Goal: Task Accomplishment & Management: Manage account settings

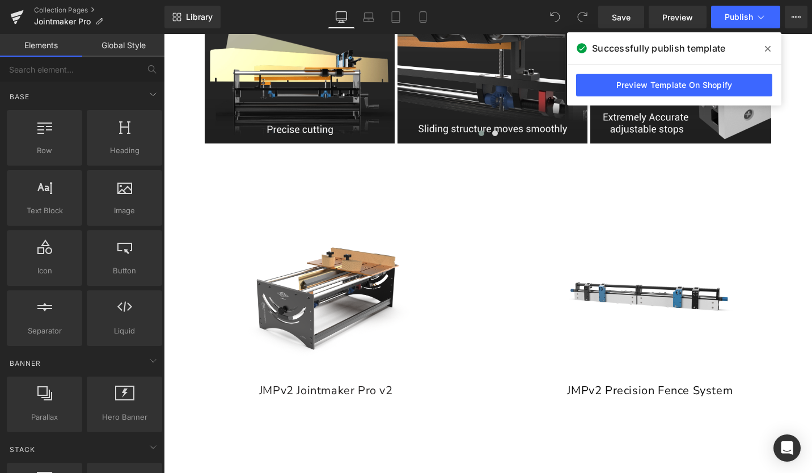
click at [764, 45] on span at bounding box center [767, 49] width 18 height 18
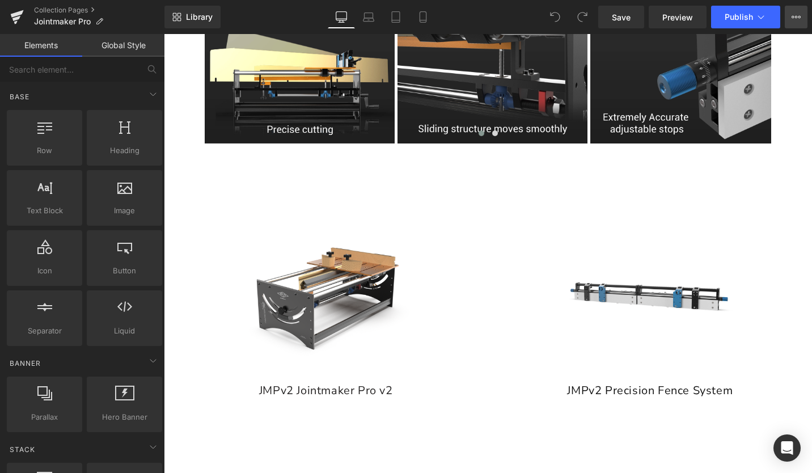
click at [791, 14] on icon at bounding box center [795, 16] width 9 height 9
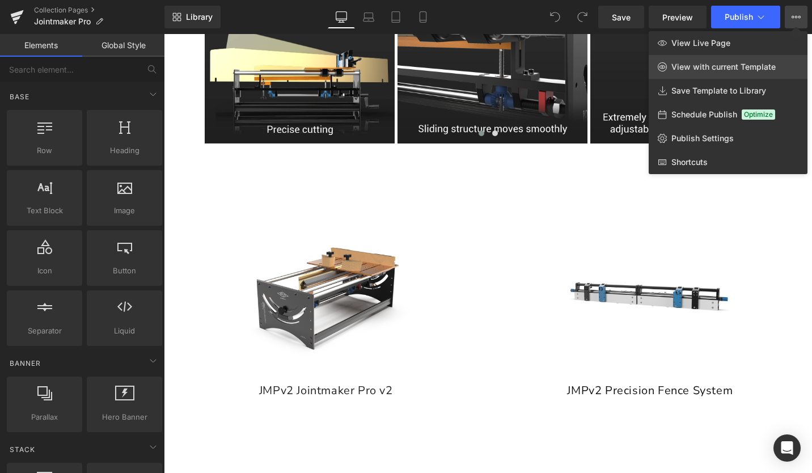
click at [707, 70] on span "View with current Template" at bounding box center [723, 67] width 104 height 10
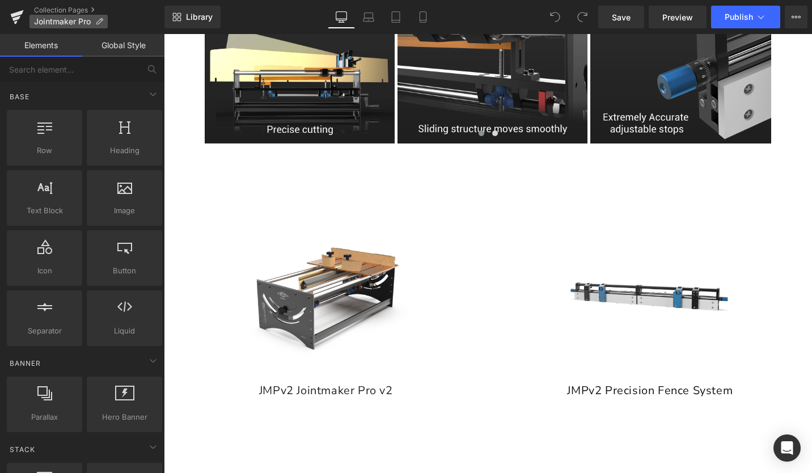
click at [58, 16] on p "Jointmaker Pro" at bounding box center [68, 22] width 78 height 14
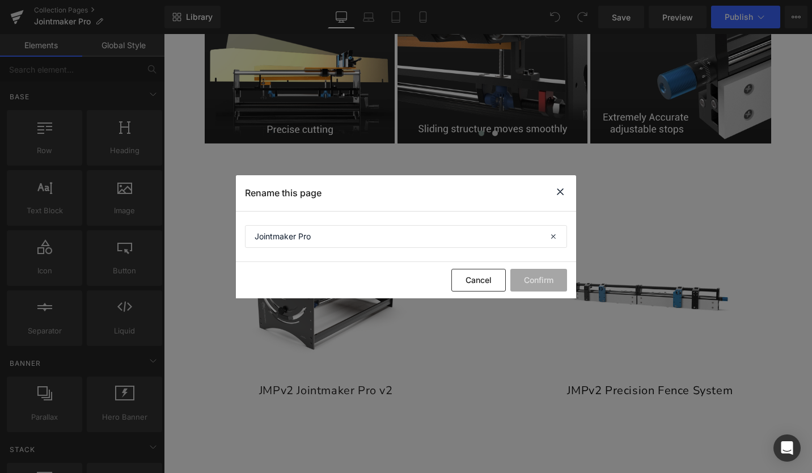
drag, startPoint x: 558, startPoint y: 194, endPoint x: 359, endPoint y: 145, distance: 205.7
click at [558, 194] on icon at bounding box center [560, 192] width 14 height 14
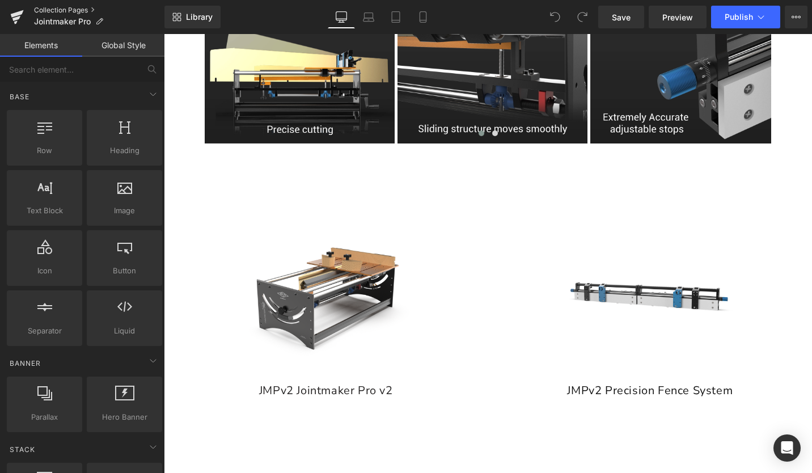
click at [56, 8] on link "Collection Pages" at bounding box center [99, 10] width 130 height 9
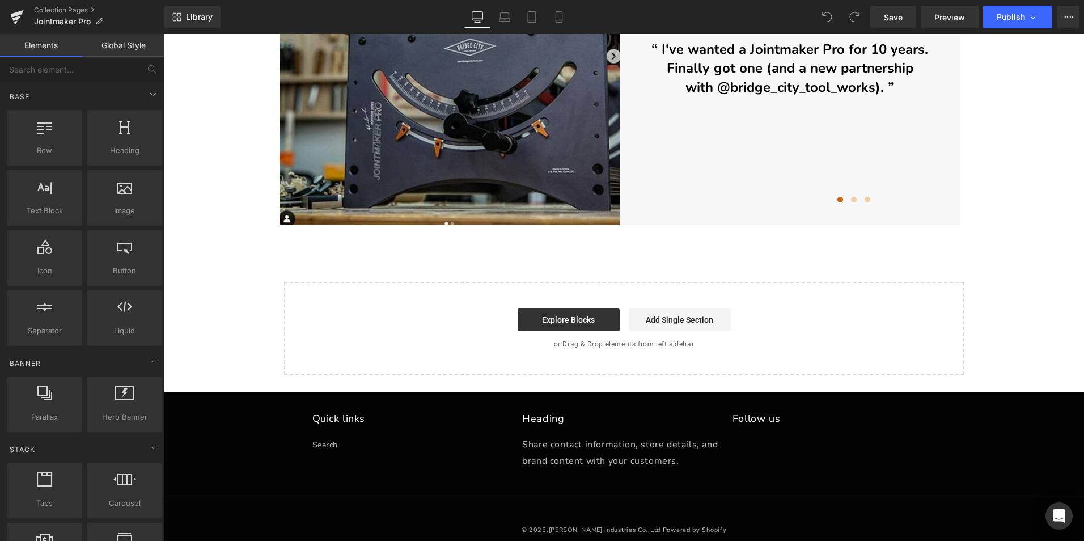
scroll to position [2862, 0]
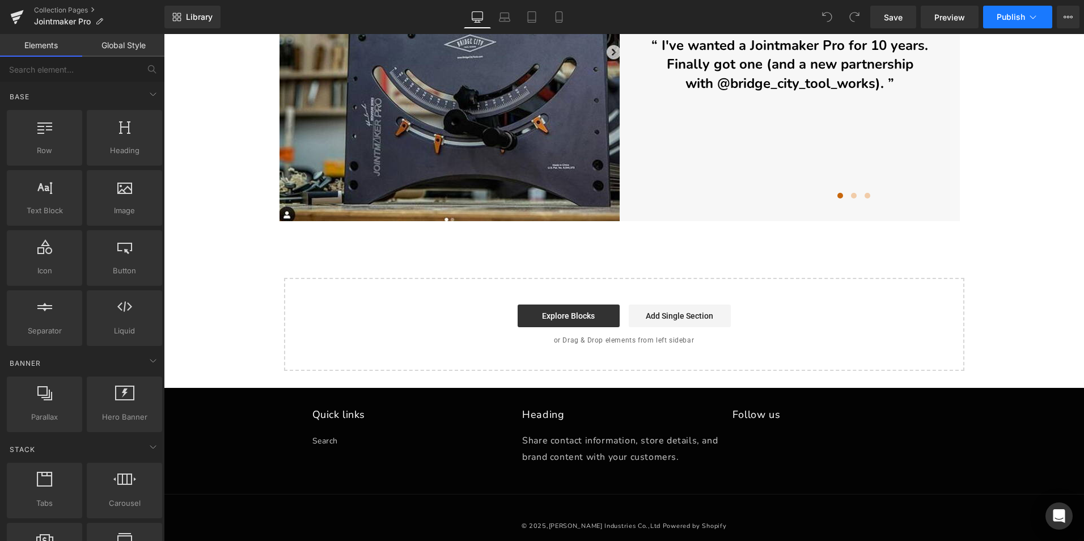
click at [1015, 16] on span "Publish" at bounding box center [1011, 16] width 28 height 9
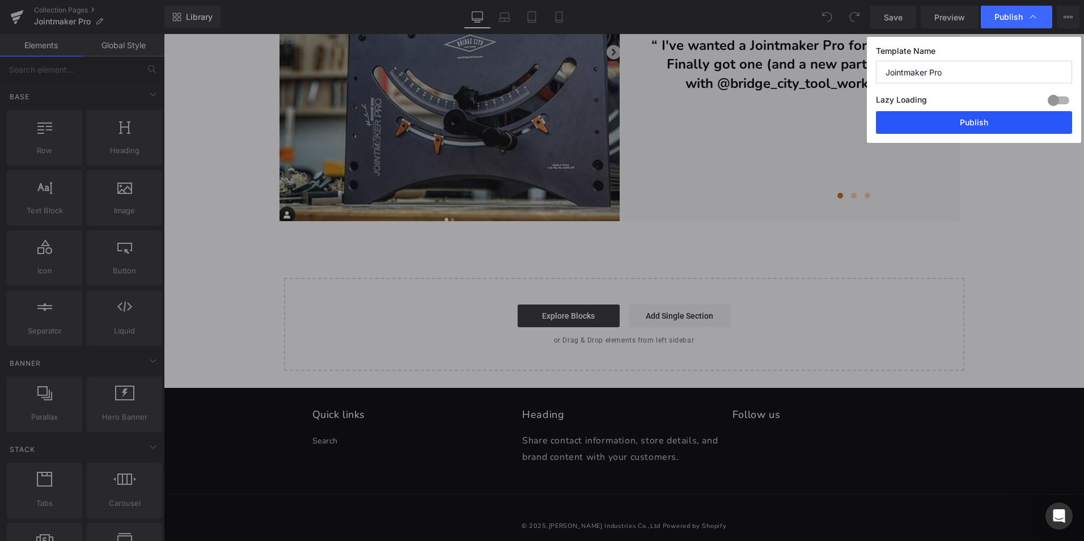
click at [1014, 125] on button "Publish" at bounding box center [974, 122] width 196 height 23
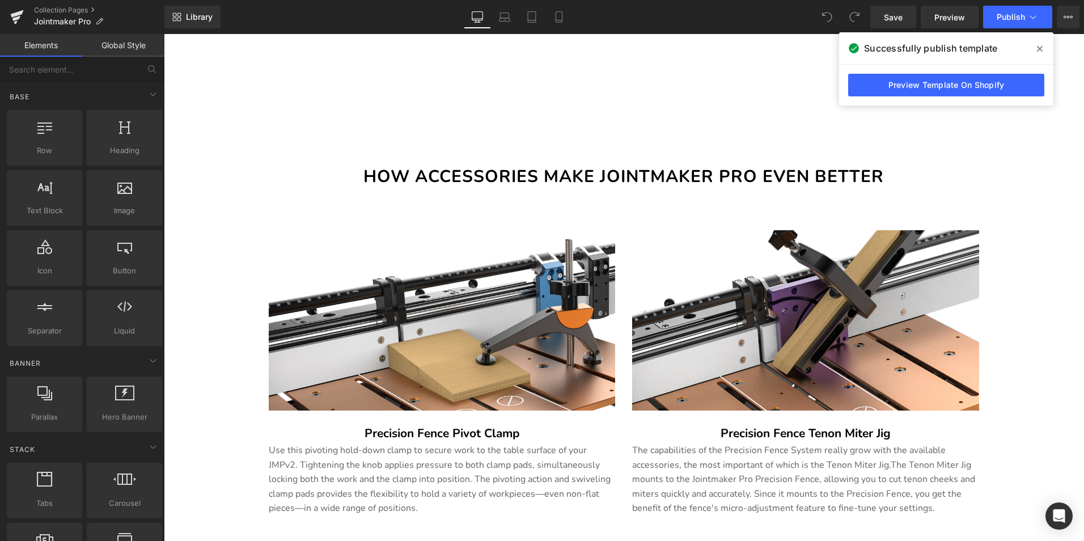
scroll to position [1388, 0]
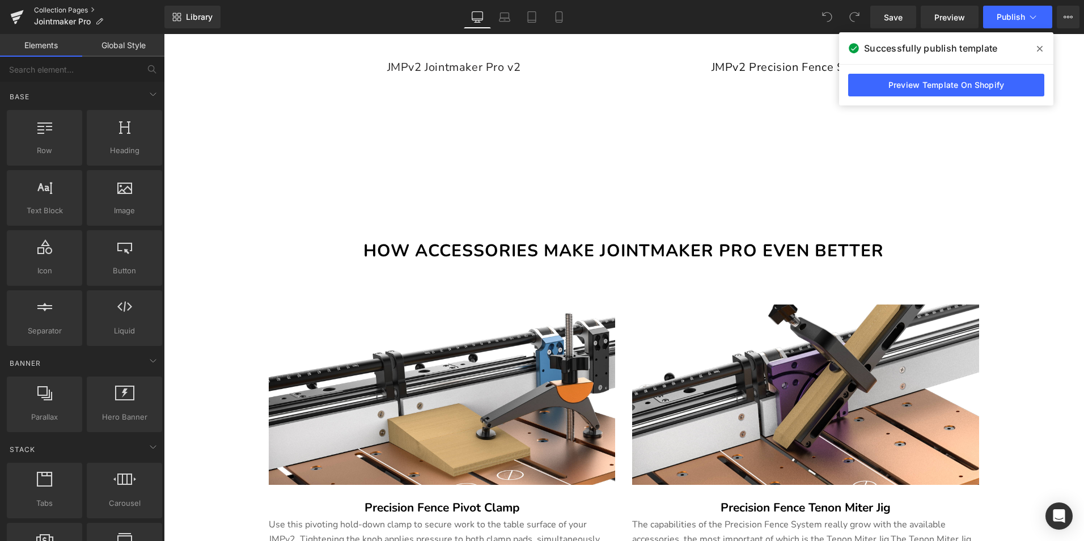
click at [86, 6] on link "Collection Pages" at bounding box center [99, 10] width 130 height 9
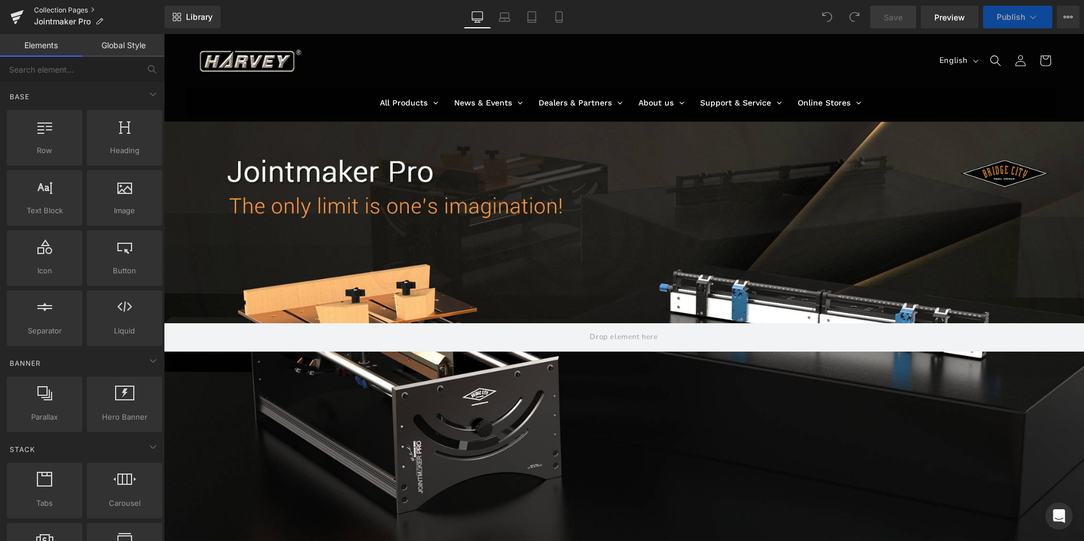
click at [63, 7] on link "Collection Pages" at bounding box center [99, 10] width 130 height 9
click at [955, 14] on span "Preview" at bounding box center [949, 17] width 31 height 12
click at [1070, 14] on icon at bounding box center [1067, 16] width 9 height 9
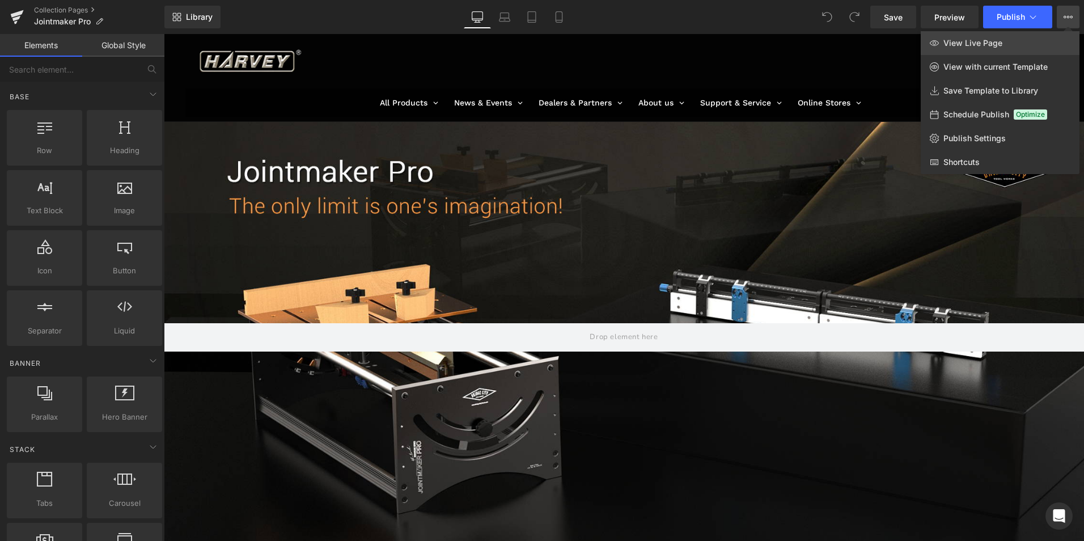
click at [984, 42] on span "View Live Page" at bounding box center [972, 43] width 59 height 10
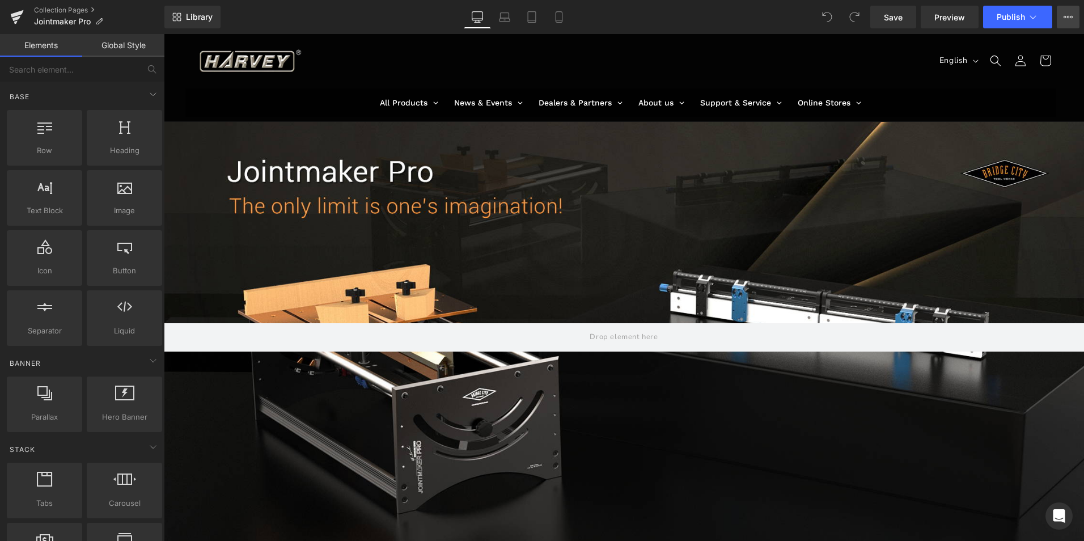
click at [1070, 15] on icon at bounding box center [1067, 16] width 9 height 9
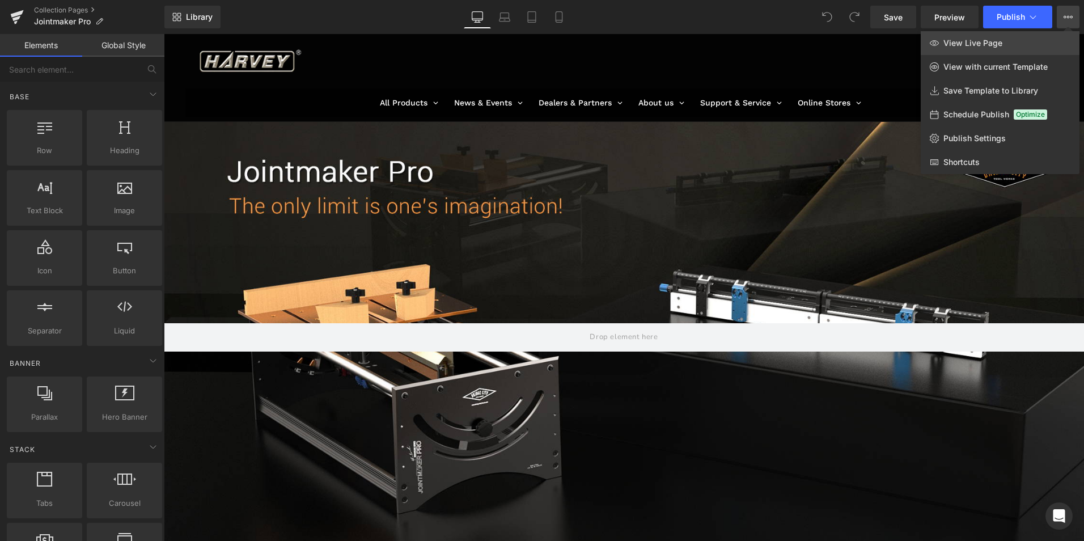
click at [972, 49] on link "View Live Page" at bounding box center [1000, 43] width 159 height 24
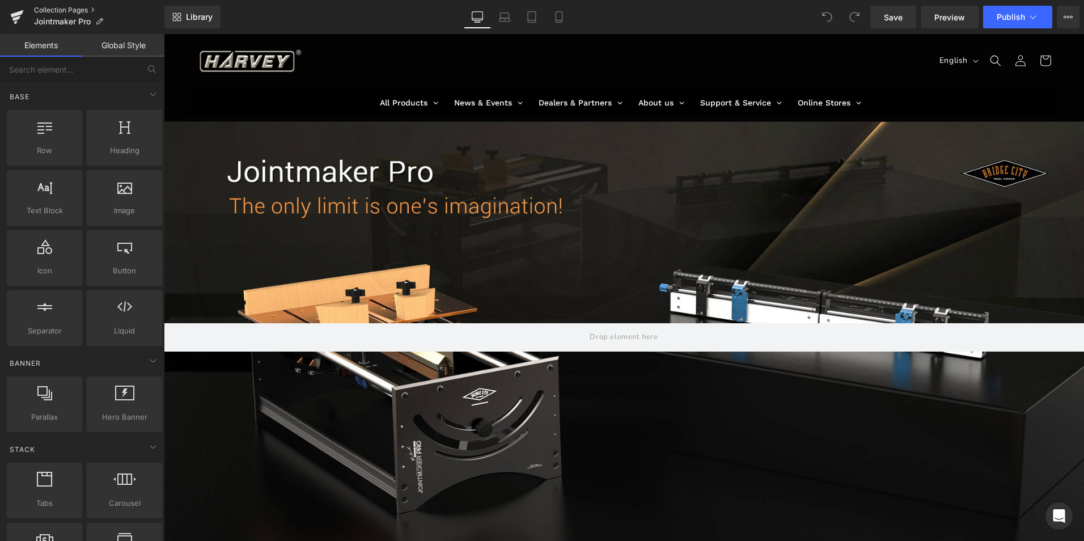
click at [56, 9] on link "Collection Pages" at bounding box center [99, 10] width 130 height 9
click at [1067, 16] on icon at bounding box center [1067, 16] width 9 height 9
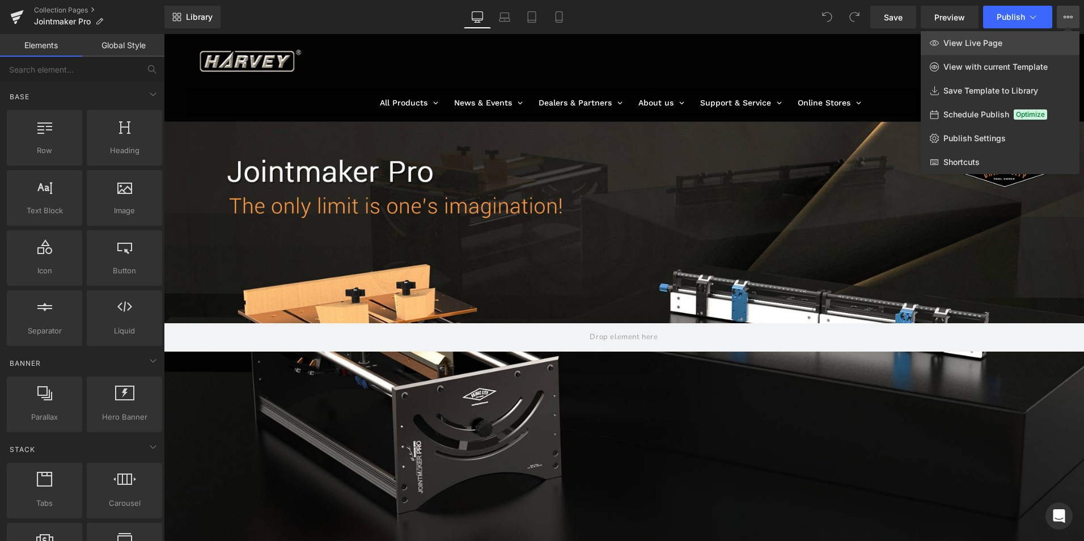
click at [980, 43] on span "View Live Page" at bounding box center [972, 43] width 59 height 10
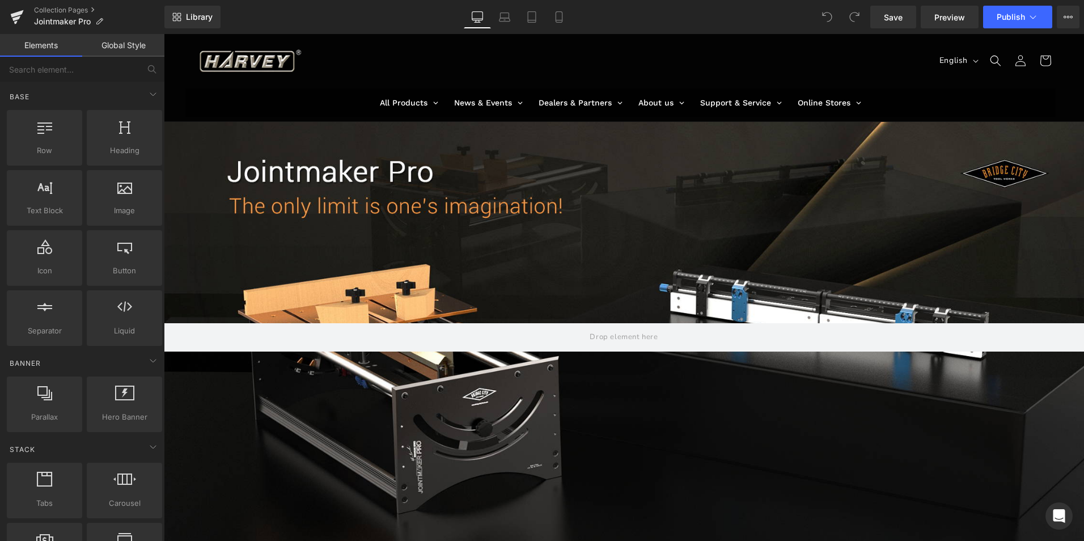
click at [76, 5] on div "Collection Pages Jointmaker Pro" at bounding box center [82, 17] width 164 height 34
click at [79, 12] on link "Collection Pages" at bounding box center [99, 10] width 130 height 9
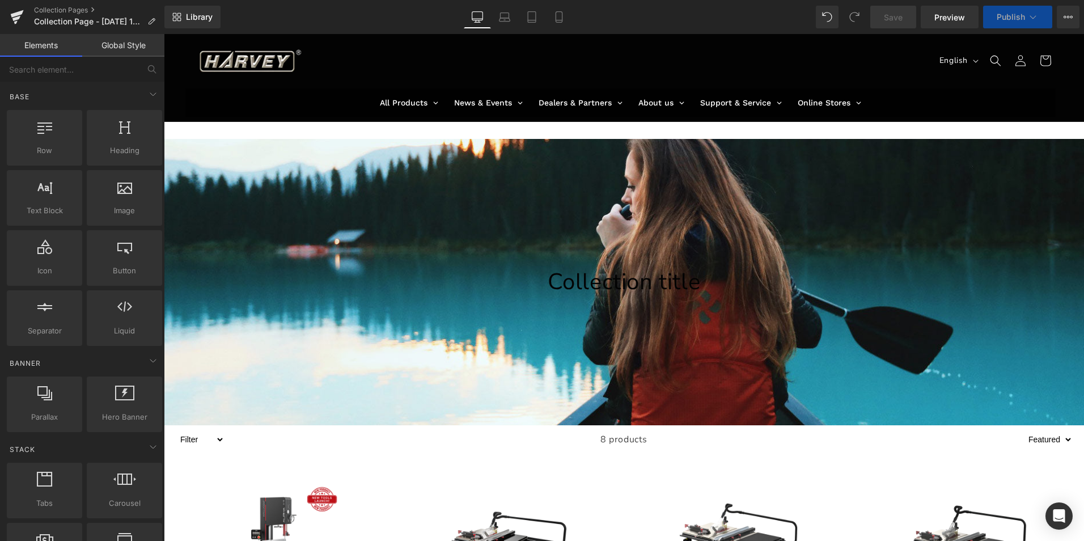
drag, startPoint x: 185, startPoint y: 14, endPoint x: 267, endPoint y: 33, distance: 84.3
click at [185, 14] on link "Library" at bounding box center [192, 17] width 56 height 23
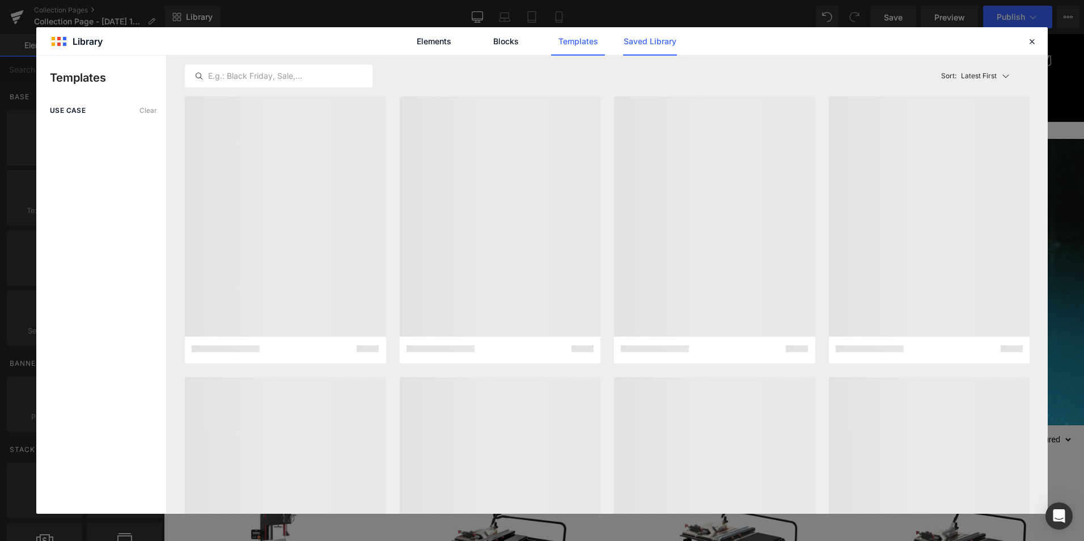
click at [650, 39] on link "Saved Library" at bounding box center [650, 41] width 54 height 28
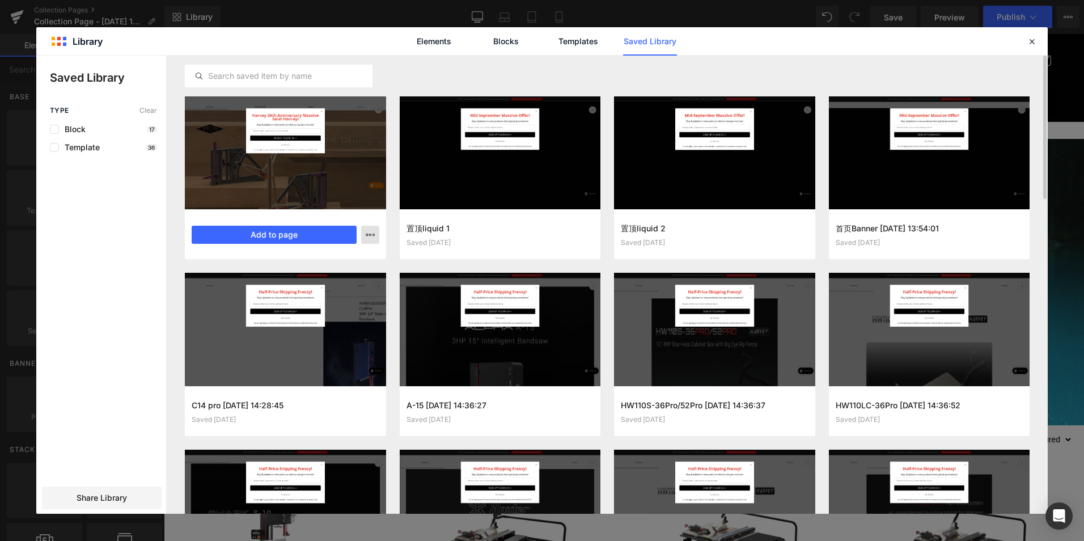
click at [370, 234] on icon "button" at bounding box center [370, 234] width 9 height 9
click at [310, 279] on div "Delete" at bounding box center [314, 284] width 129 height 24
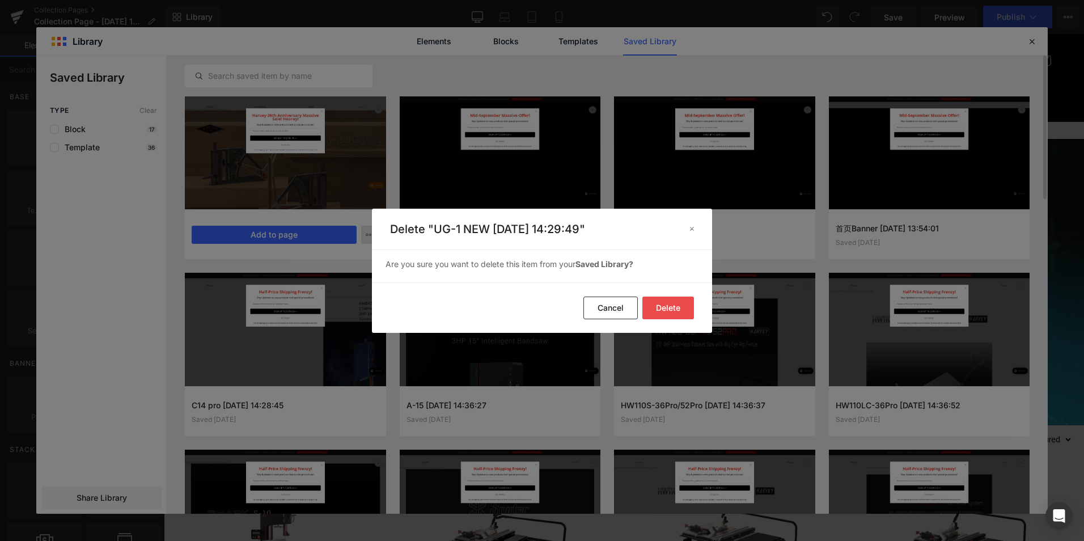
click at [667, 306] on button "Delete" at bounding box center [668, 307] width 52 height 23
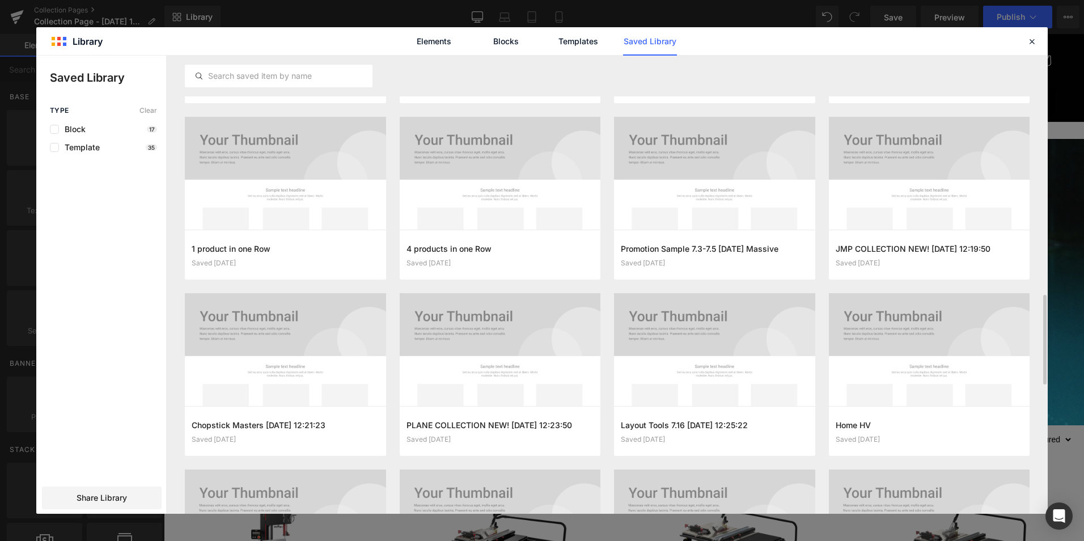
scroll to position [1455, 0]
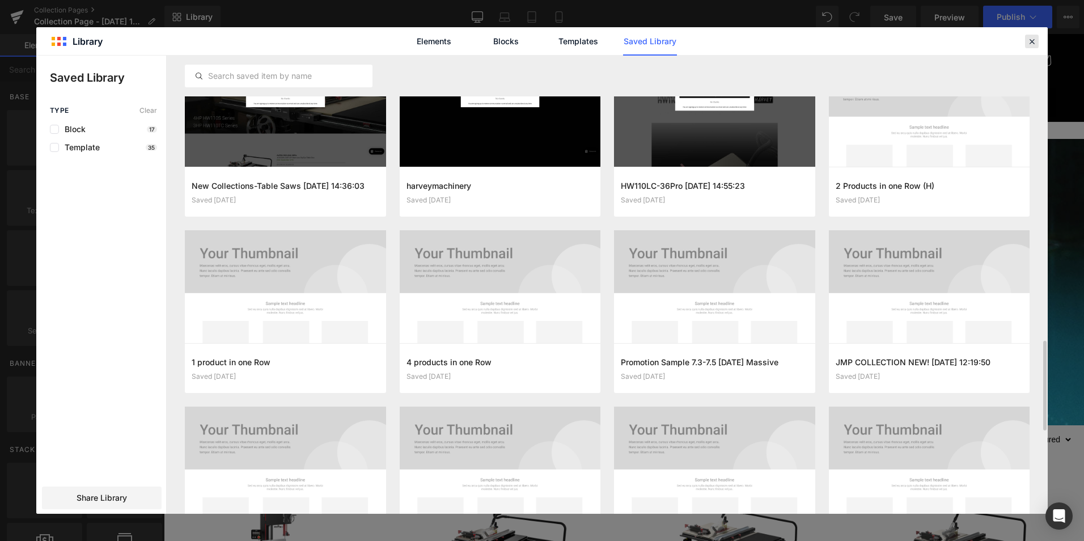
click at [1029, 44] on icon at bounding box center [1032, 41] width 10 height 10
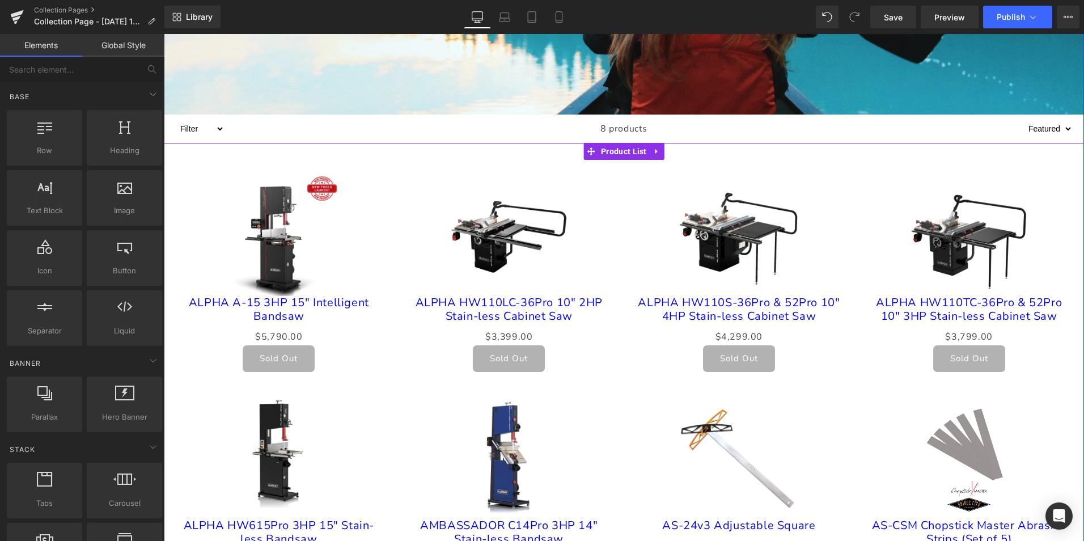
scroll to position [170, 0]
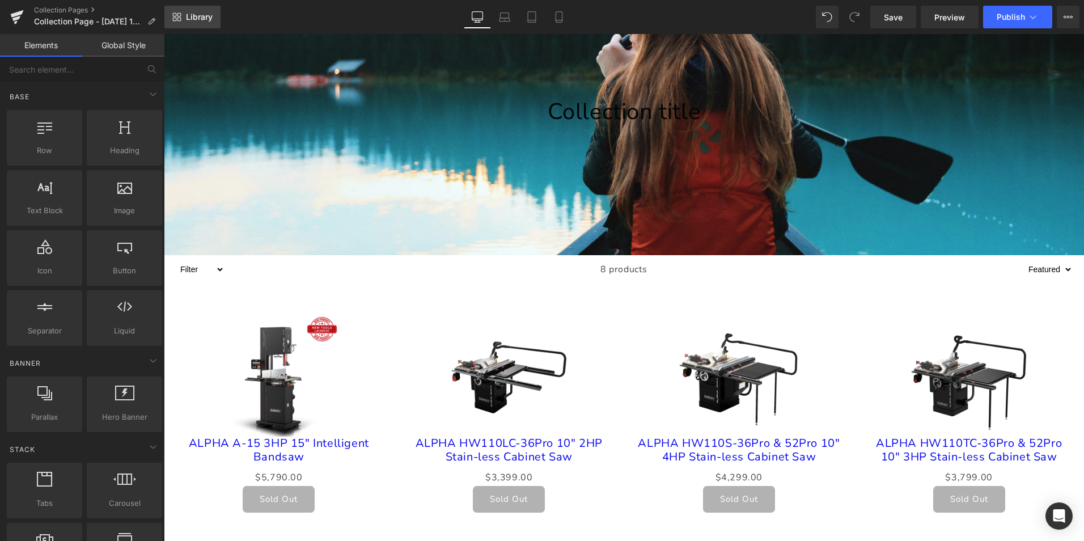
click at [196, 14] on span "Library" at bounding box center [199, 17] width 27 height 10
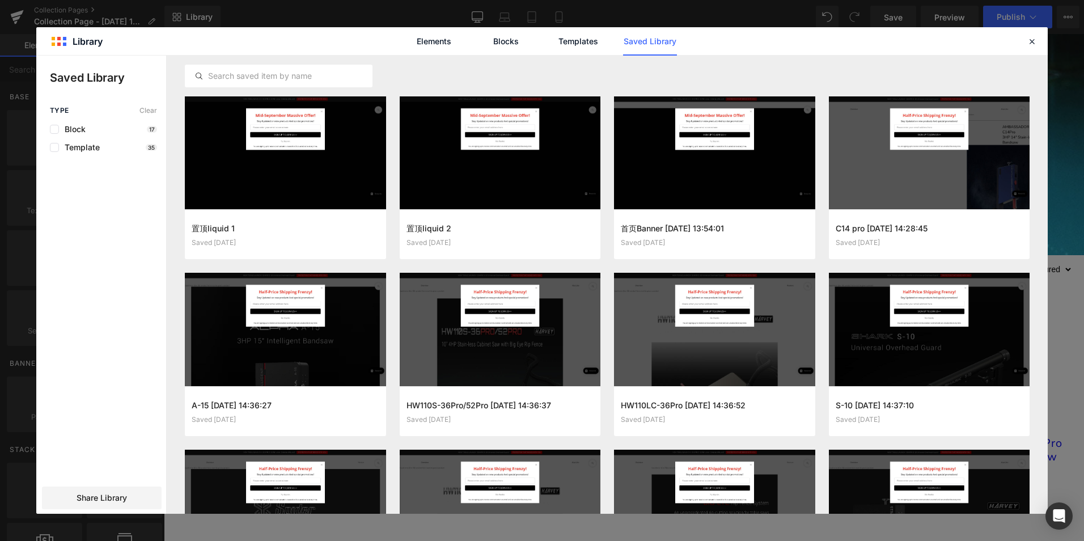
click at [663, 44] on link "Saved Library" at bounding box center [650, 41] width 54 height 28
click at [644, 44] on link "Saved Library" at bounding box center [650, 41] width 54 height 28
click at [583, 44] on link "Templates" at bounding box center [578, 41] width 54 height 28
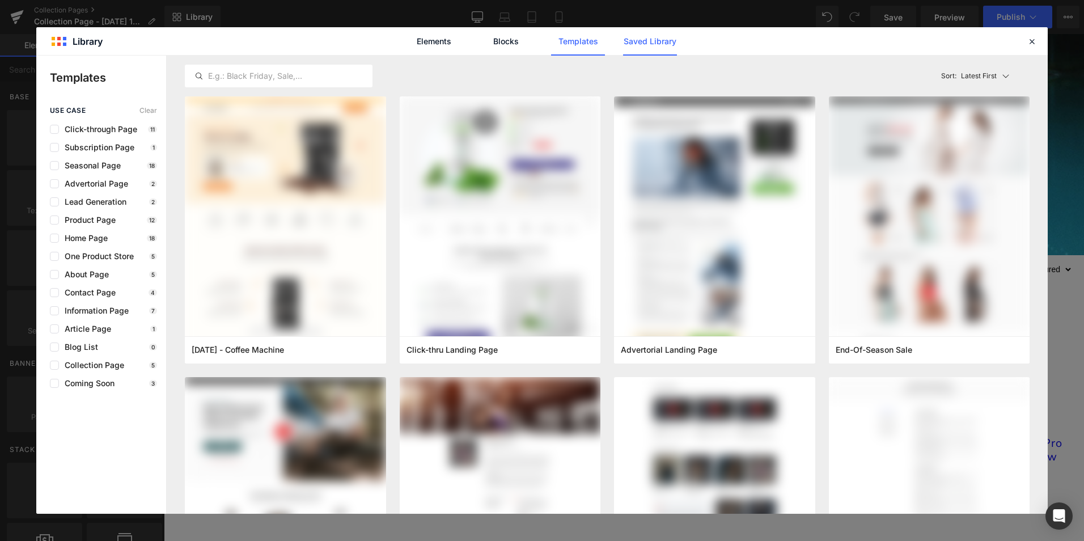
click at [648, 45] on link "Saved Library" at bounding box center [650, 41] width 54 height 28
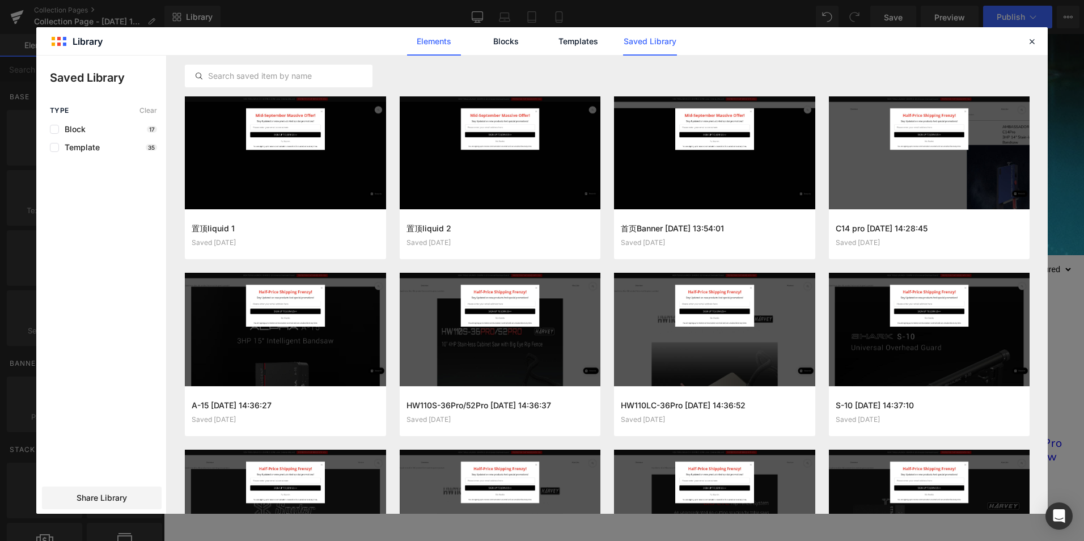
click at [433, 45] on link "Elements" at bounding box center [434, 41] width 54 height 28
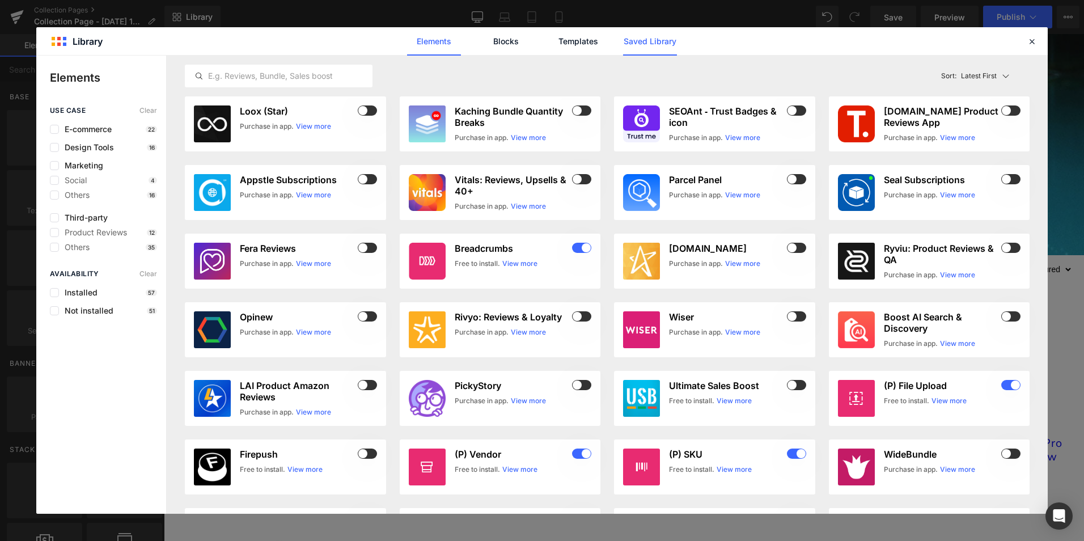
click at [660, 45] on link "Saved Library" at bounding box center [650, 41] width 54 height 28
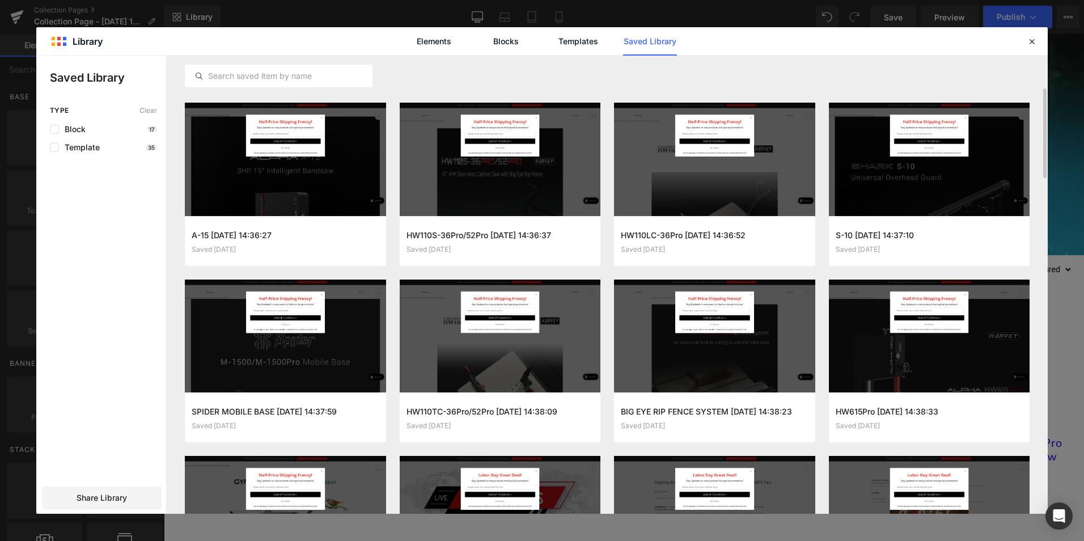
scroll to position [0, 0]
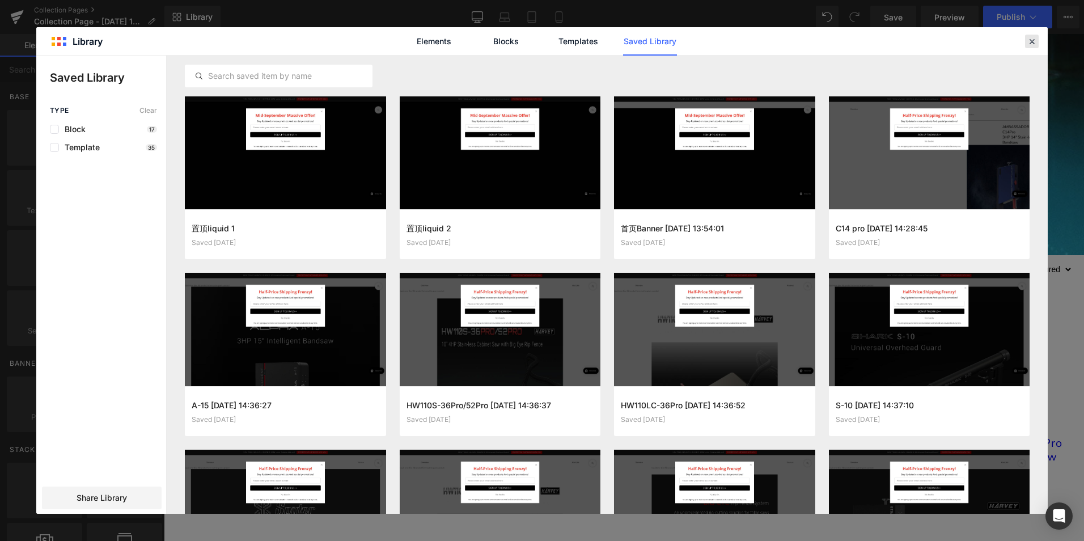
click at [1032, 39] on icon at bounding box center [1032, 41] width 10 height 10
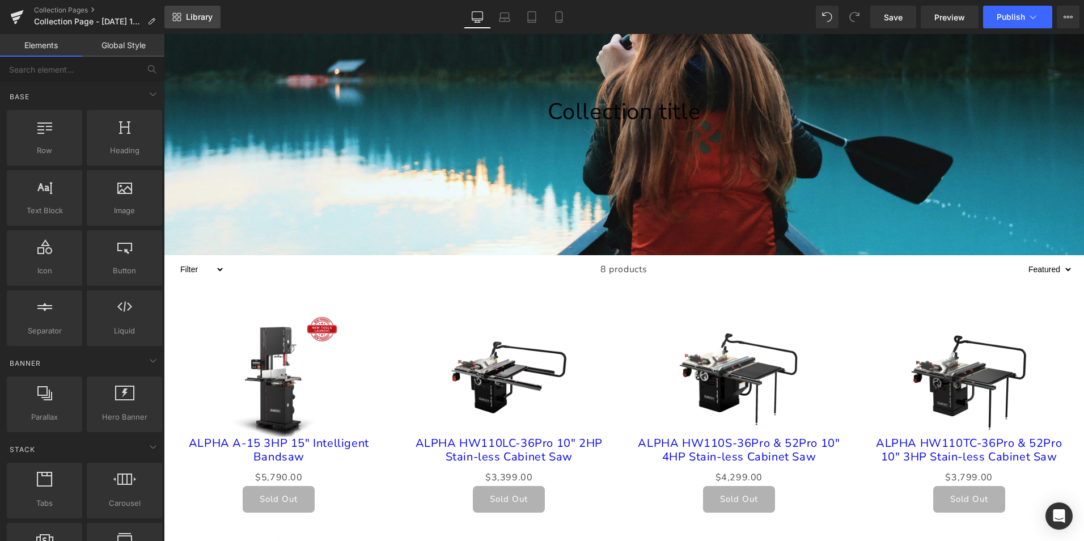
click at [206, 16] on span "Library" at bounding box center [199, 17] width 27 height 10
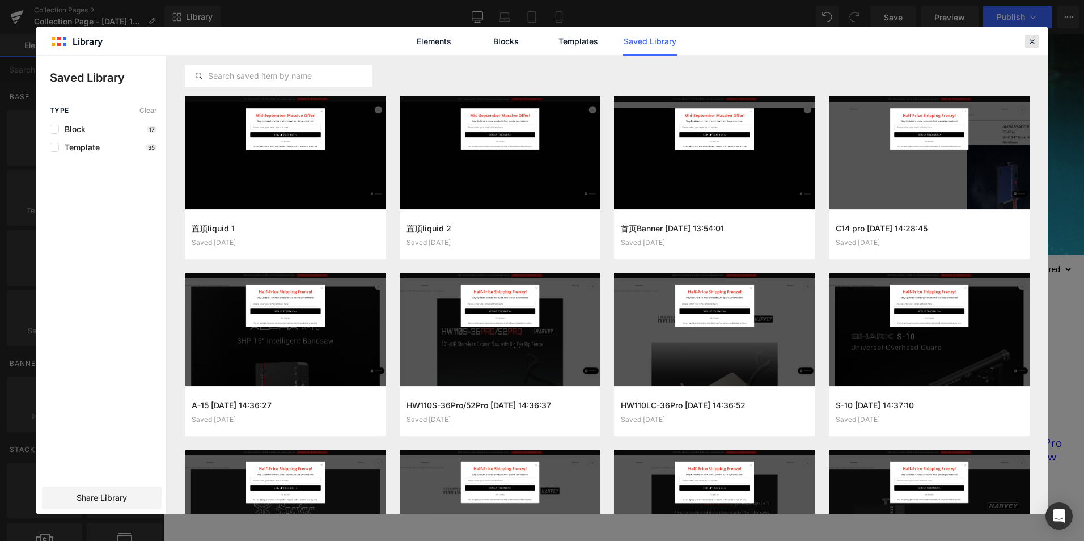
click at [1036, 39] on div at bounding box center [1032, 42] width 14 height 14
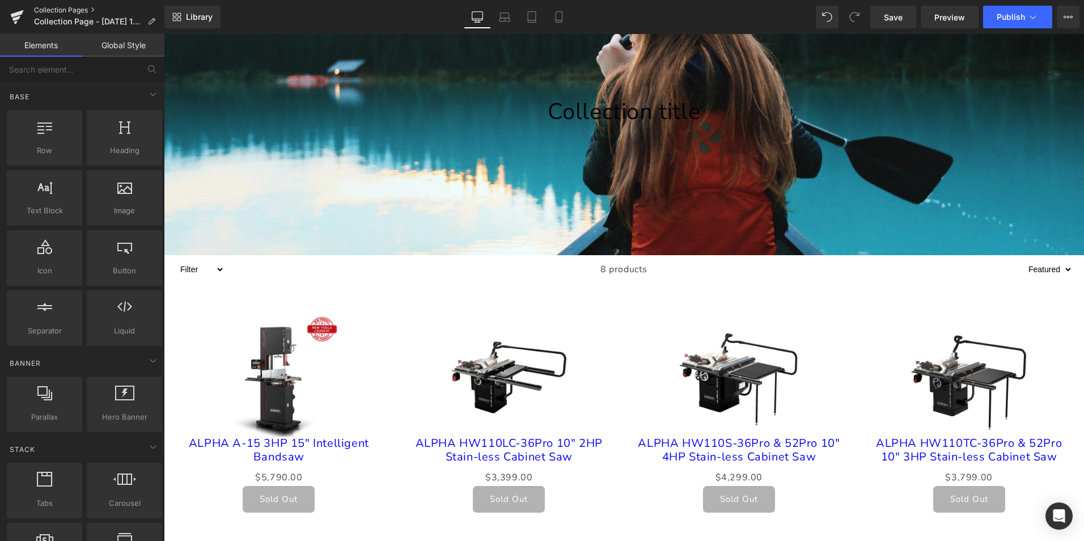
click at [78, 9] on link "Collection Pages" at bounding box center [99, 10] width 130 height 9
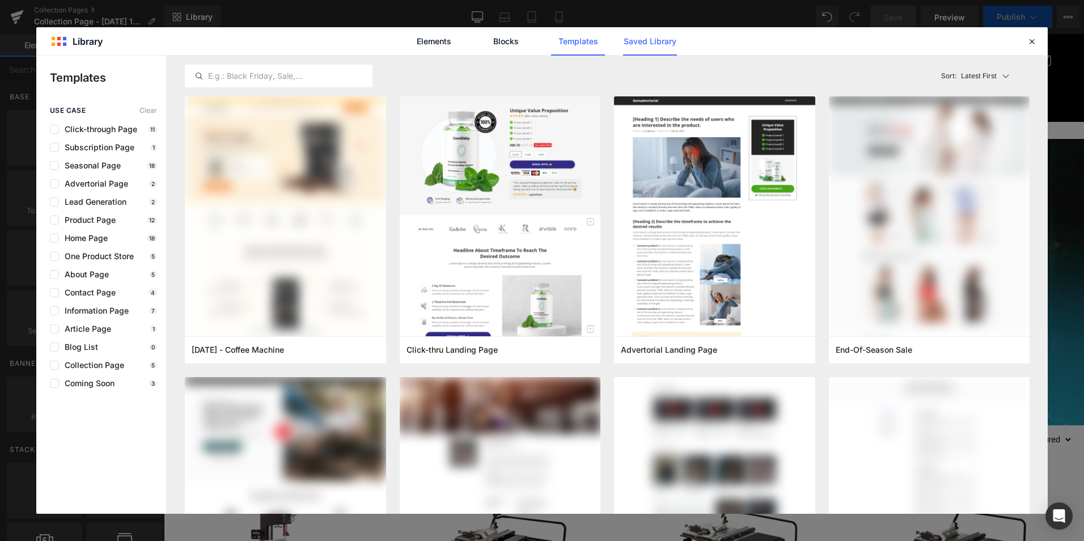
click at [665, 44] on link "Saved Library" at bounding box center [650, 41] width 54 height 28
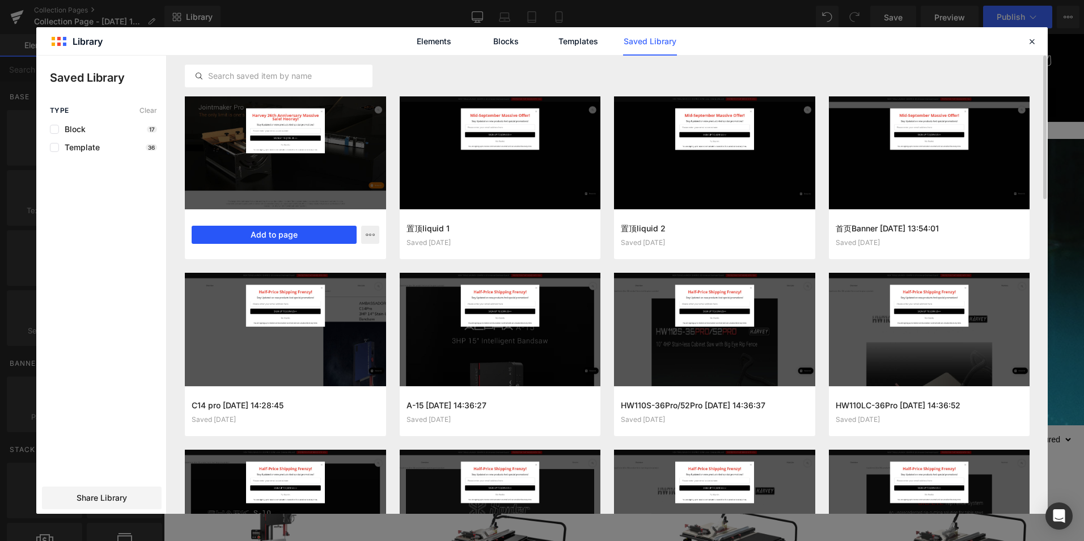
click at [312, 230] on button "Add to page" at bounding box center [274, 235] width 165 height 18
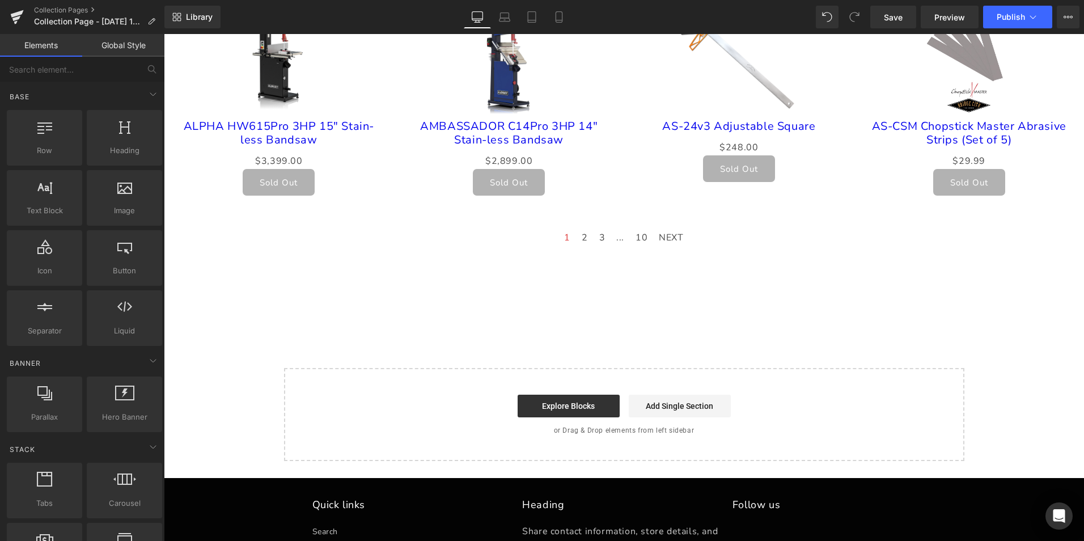
scroll to position [811, 0]
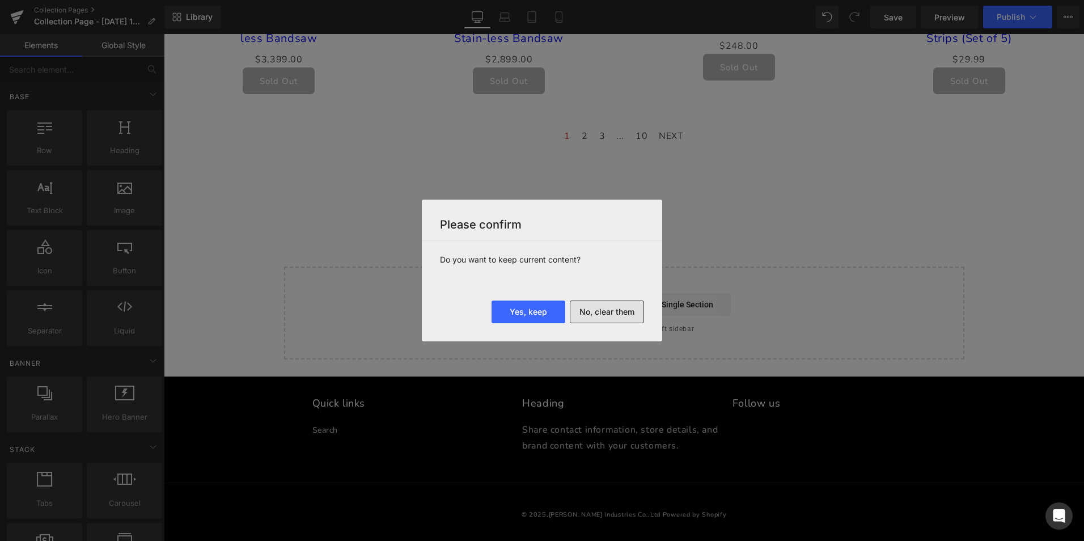
click at [607, 306] on button "No, clear them" at bounding box center [607, 311] width 74 height 23
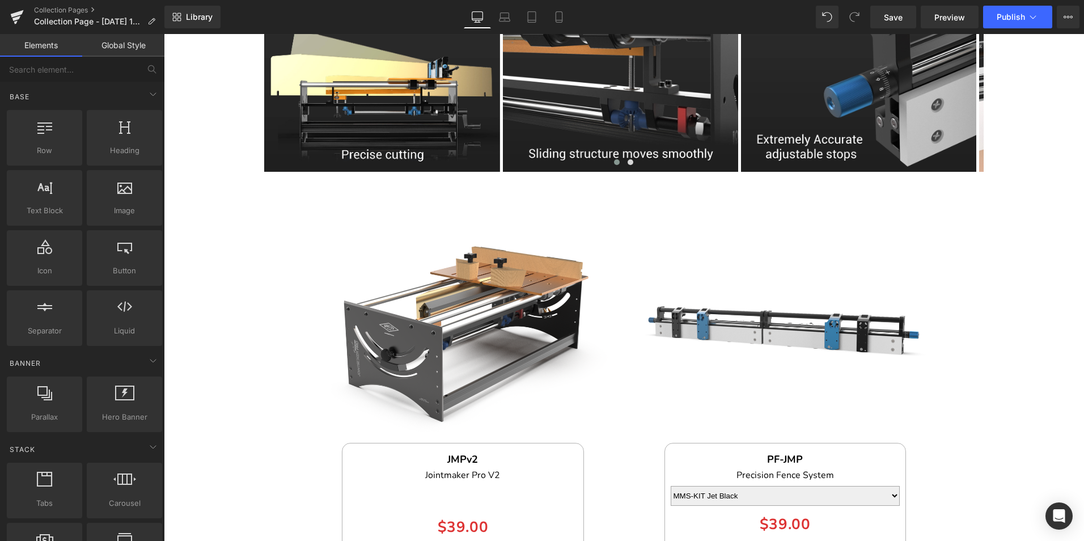
scroll to position [1074, 0]
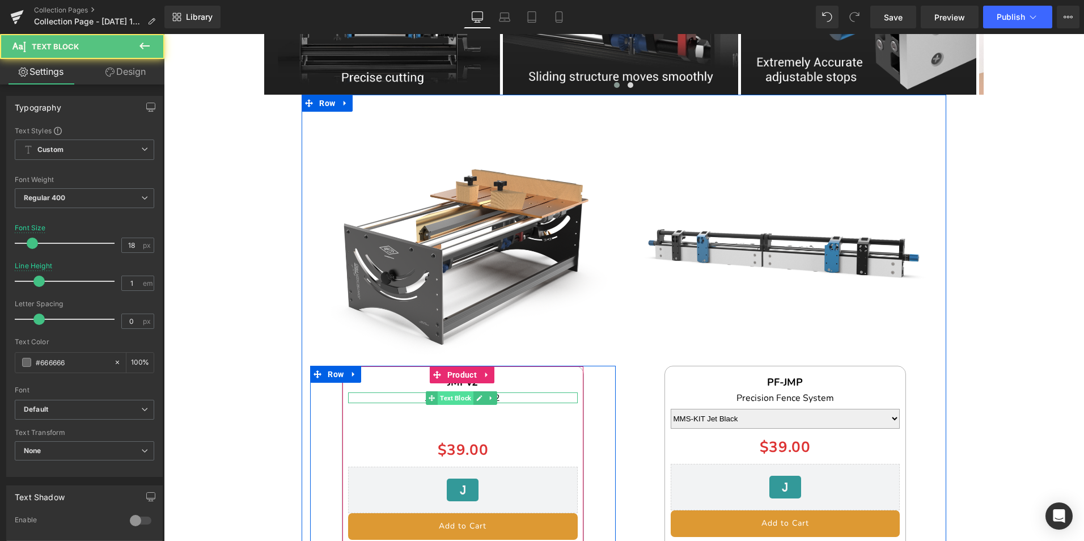
drag, startPoint x: 425, startPoint y: 385, endPoint x: 470, endPoint y: 384, distance: 45.4
click at [470, 392] on div "Jointmaker Pro V2 Text Block" at bounding box center [462, 397] width 229 height 11
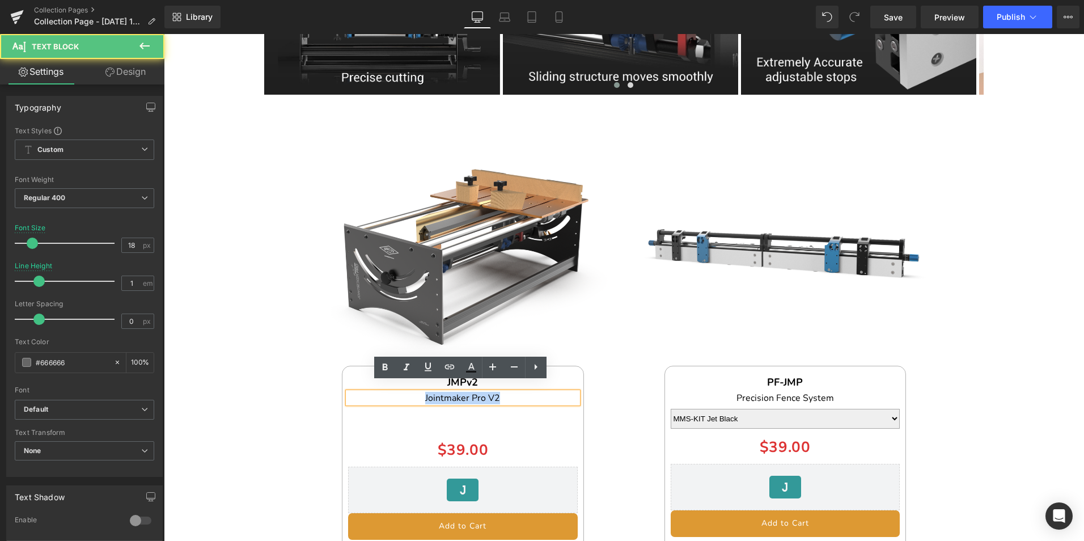
drag, startPoint x: 423, startPoint y: 388, endPoint x: 506, endPoint y: 388, distance: 82.8
click at [506, 392] on p "Jointmaker Pro V2" at bounding box center [462, 397] width 229 height 11
copy span "Jointmaker Pro V2"
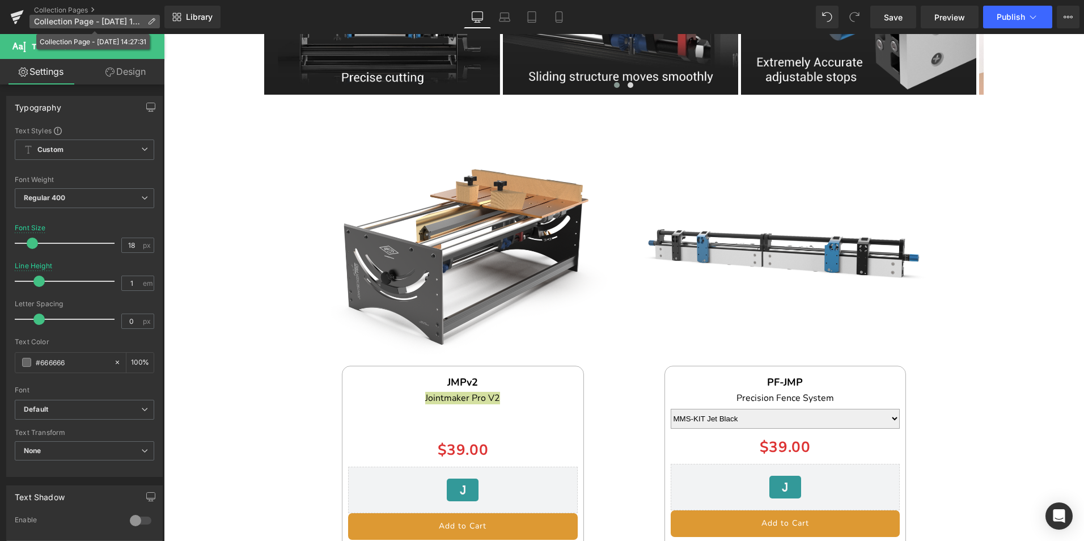
click at [147, 19] on icon at bounding box center [151, 22] width 8 height 8
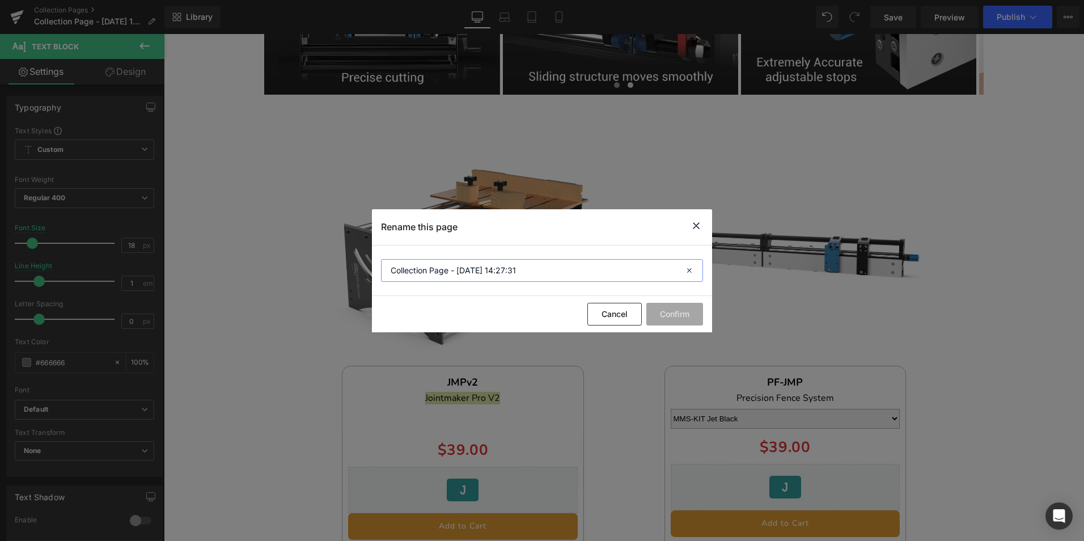
drag, startPoint x: 540, startPoint y: 272, endPoint x: 332, endPoint y: 253, distance: 208.8
click at [332, 253] on div "Rename this page Collection Page - Sep 23, 14:27:31 Cancel Confirm" at bounding box center [542, 270] width 1084 height 541
paste input "Jointmaker Pro V2"
drag, startPoint x: 448, startPoint y: 273, endPoint x: 558, endPoint y: 272, distance: 110.5
click at [553, 278] on input "Jointmaker Pro V2" at bounding box center [542, 270] width 322 height 23
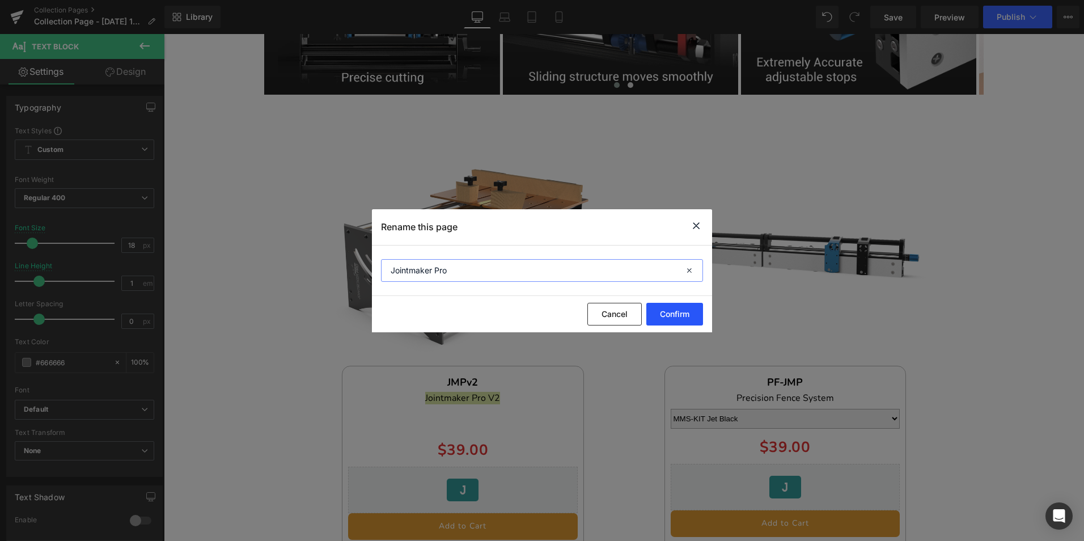
type input "Jointmaker Pro"
click at [684, 310] on button "Confirm" at bounding box center [674, 314] width 57 height 23
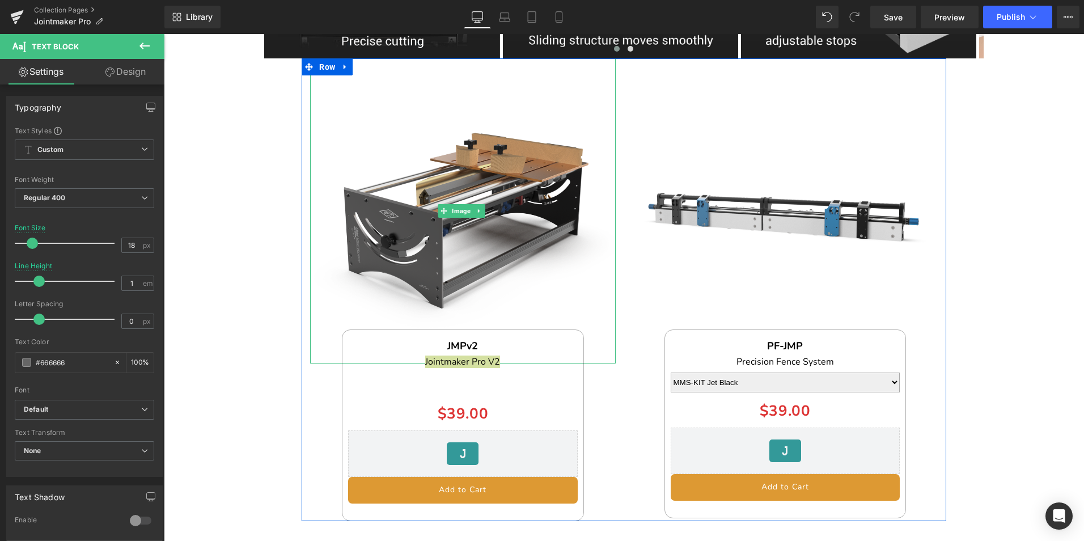
scroll to position [1188, 0]
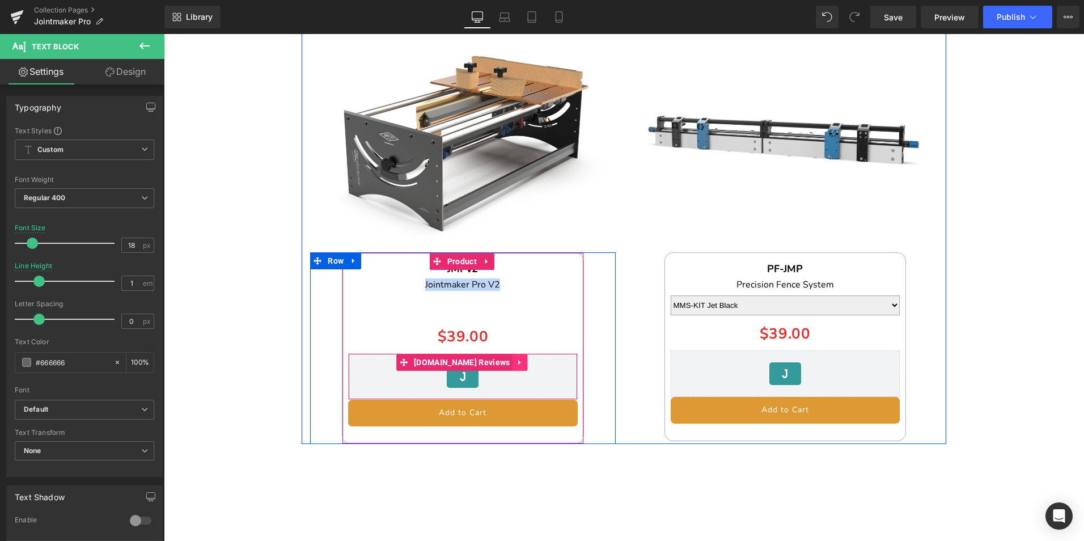
click at [516, 358] on icon at bounding box center [520, 362] width 8 height 9
click at [524, 358] on icon at bounding box center [528, 362] width 8 height 9
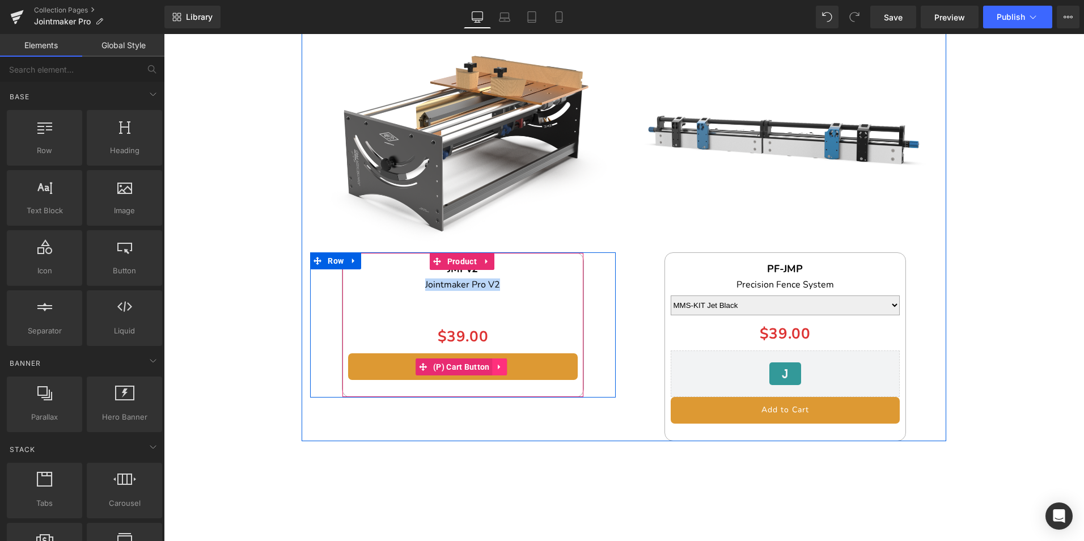
click at [496, 362] on icon at bounding box center [500, 366] width 8 height 9
click at [503, 363] on icon at bounding box center [507, 367] width 8 height 8
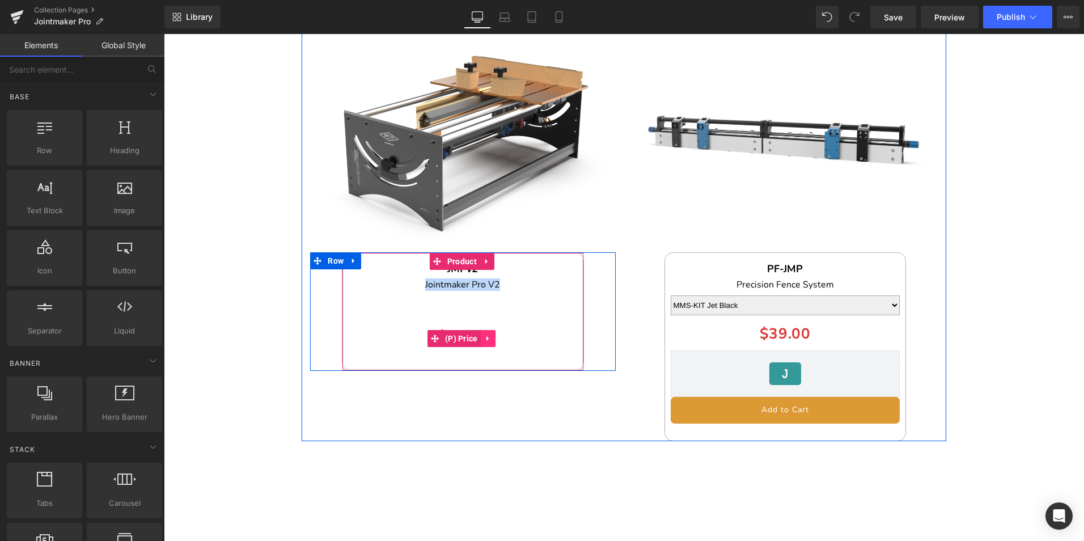
click at [486, 336] on icon at bounding box center [487, 338] width 2 height 5
click at [494, 334] on icon at bounding box center [495, 338] width 8 height 9
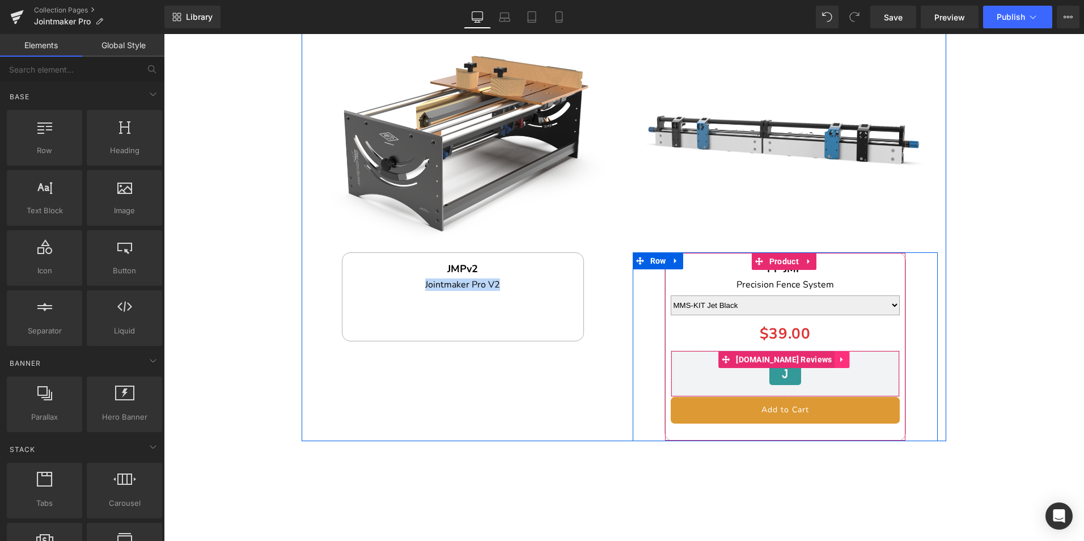
click at [835, 351] on link at bounding box center [842, 359] width 15 height 17
click at [846, 355] on icon at bounding box center [850, 359] width 8 height 8
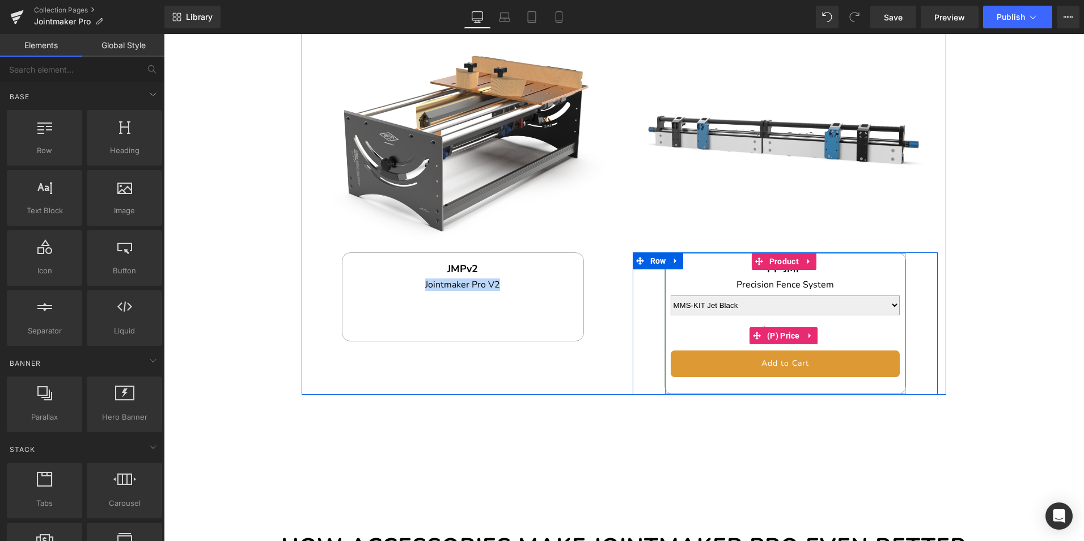
click at [807, 332] on icon at bounding box center [810, 336] width 8 height 9
click at [813, 332] on icon at bounding box center [817, 336] width 8 height 8
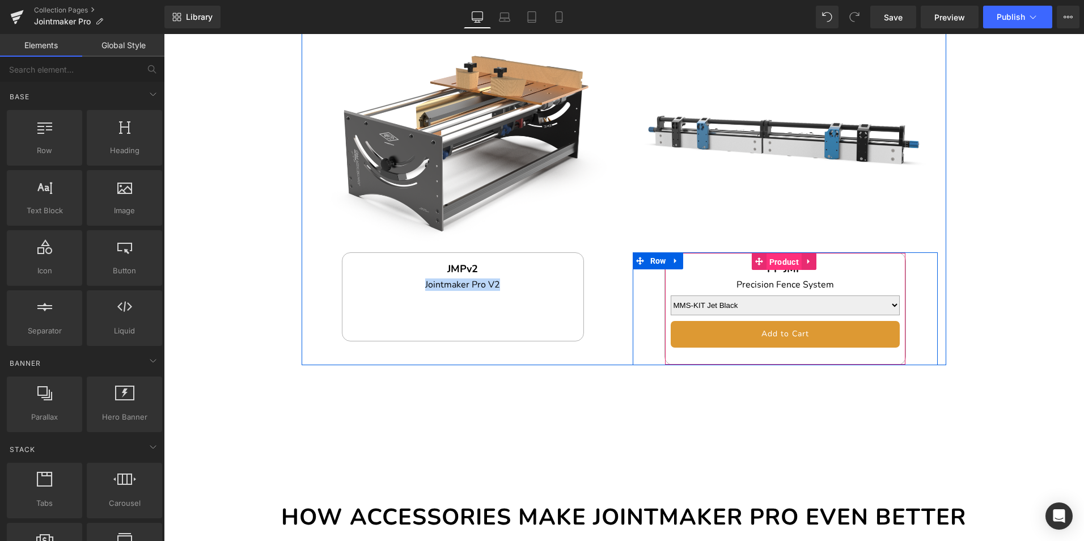
click at [780, 253] on span "Product" at bounding box center [783, 261] width 35 height 17
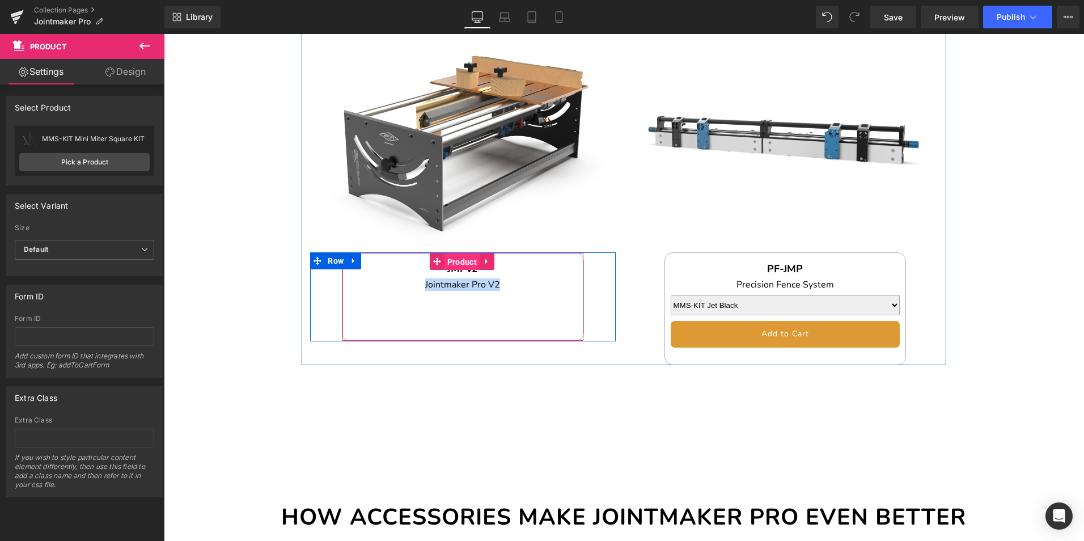
click at [459, 253] on span "Product" at bounding box center [461, 261] width 35 height 17
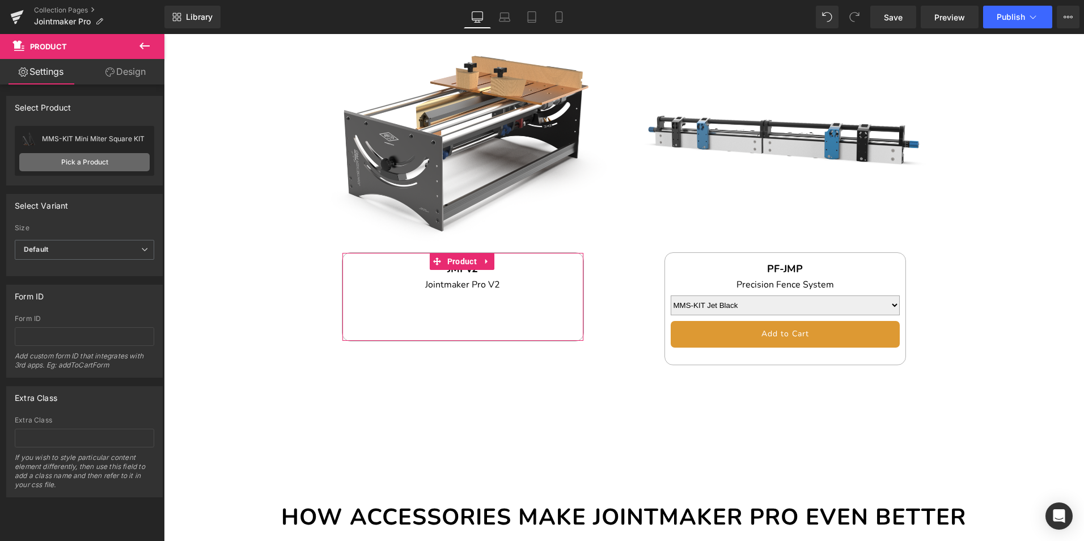
click at [86, 160] on link "Pick a Product" at bounding box center [84, 162] width 130 height 18
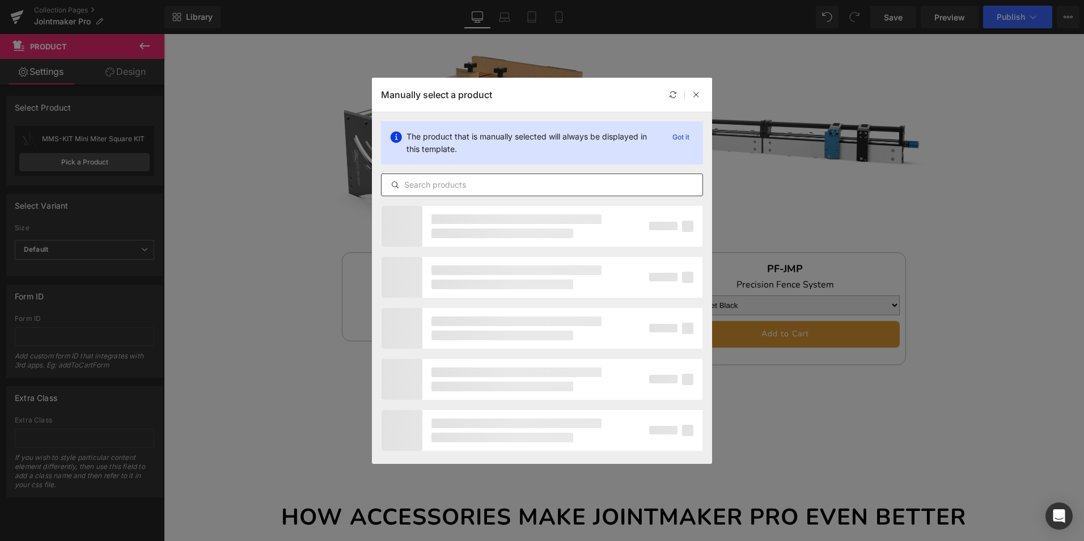
click at [462, 181] on input "text" at bounding box center [542, 185] width 321 height 14
type input "jmpv2"
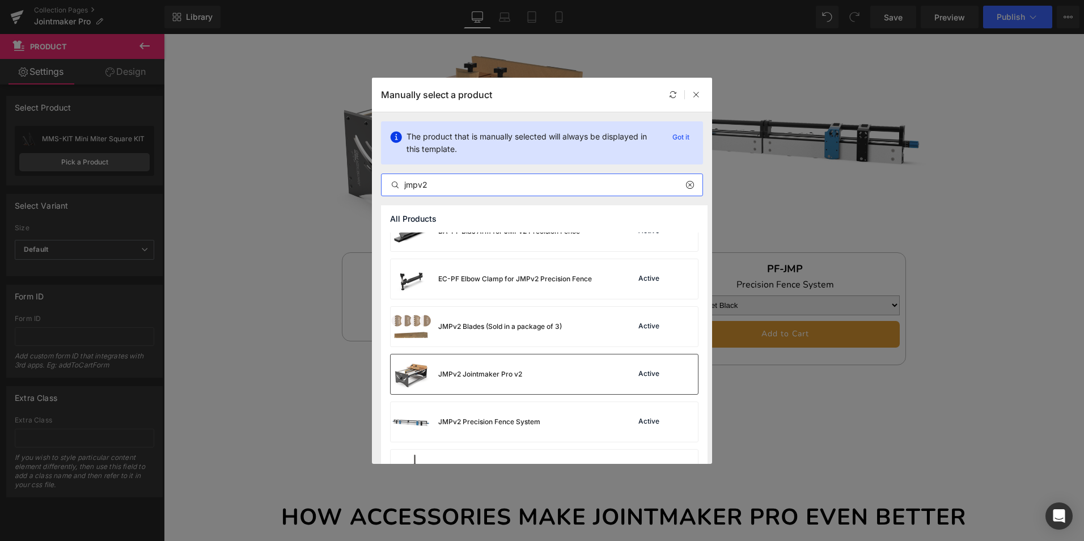
scroll to position [57, 0]
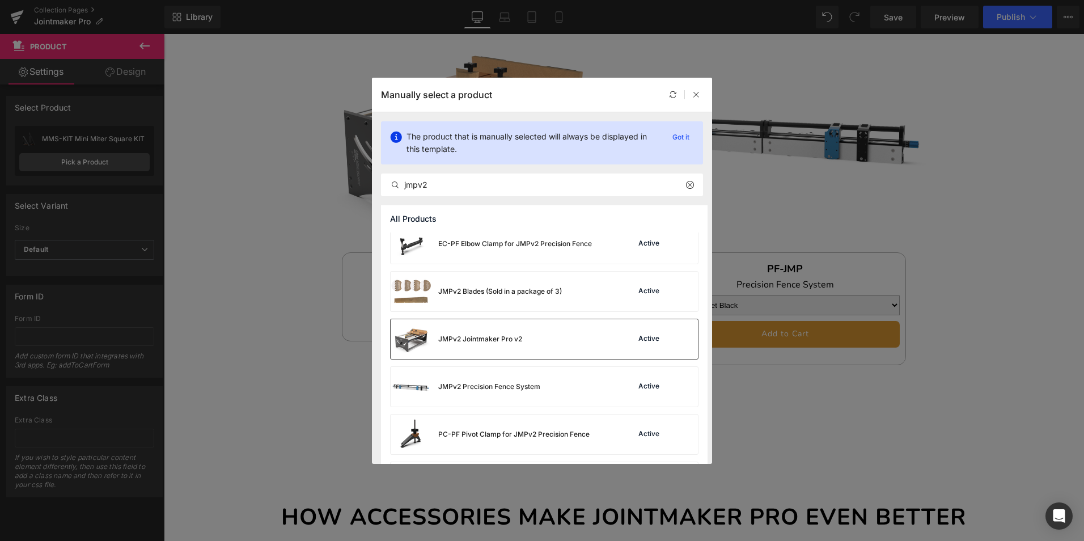
click at [552, 341] on div "JMPv2 Jointmaker Pro v2 Active" at bounding box center [544, 339] width 307 height 40
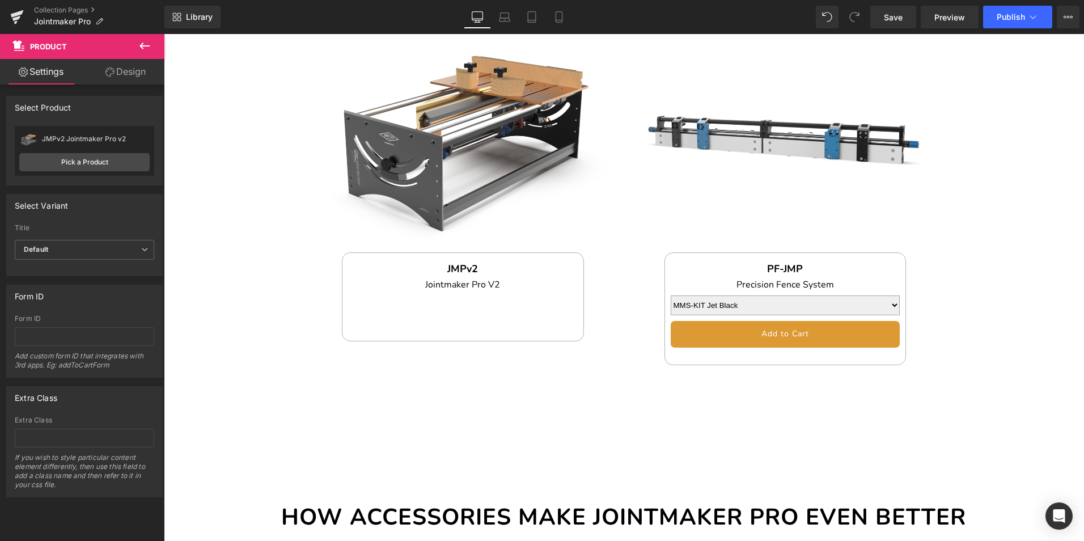
click at [145, 46] on icon at bounding box center [144, 46] width 10 height 7
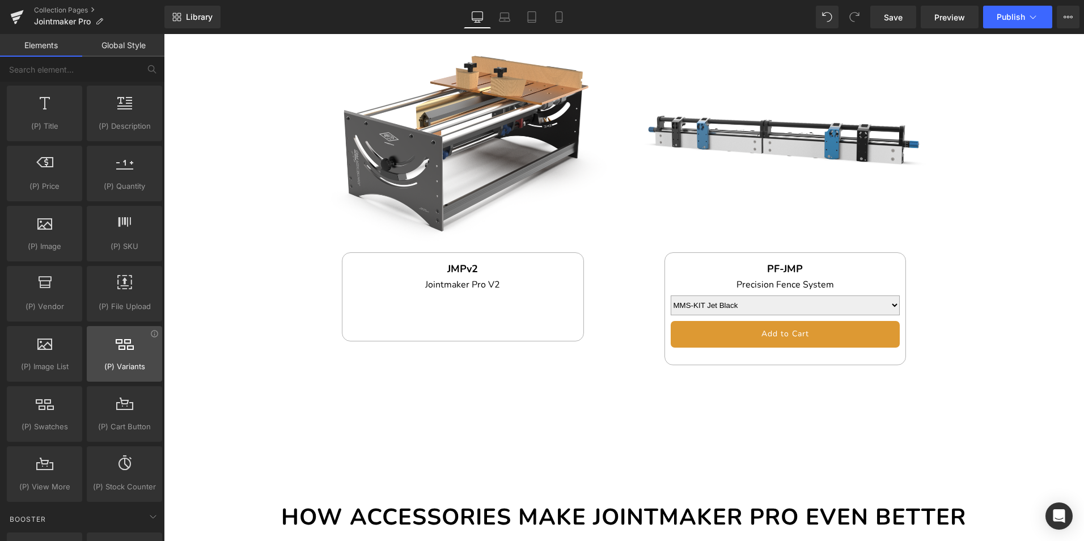
scroll to position [1134, 0]
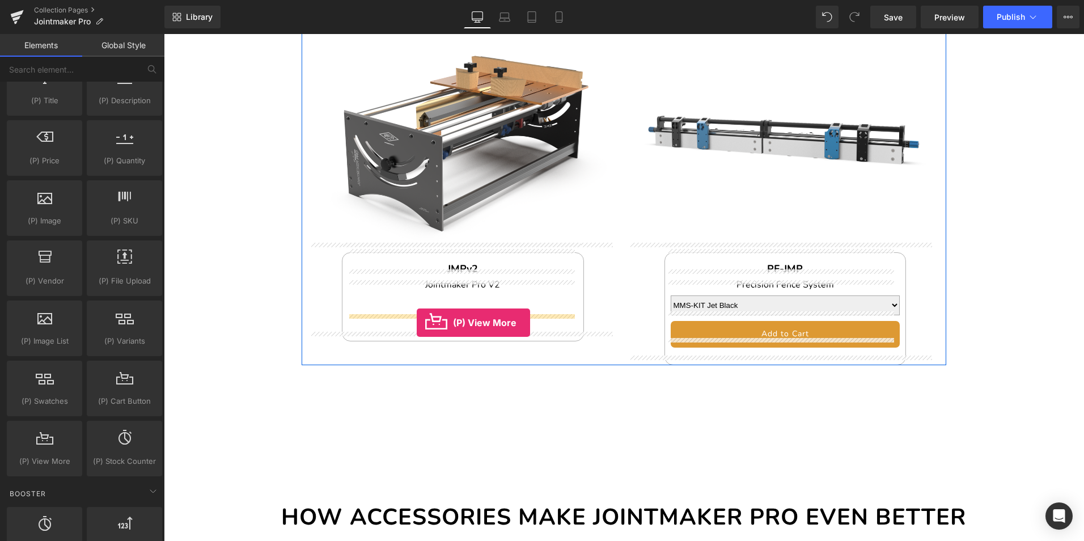
drag, startPoint x: 201, startPoint y: 486, endPoint x: 417, endPoint y: 323, distance: 270.3
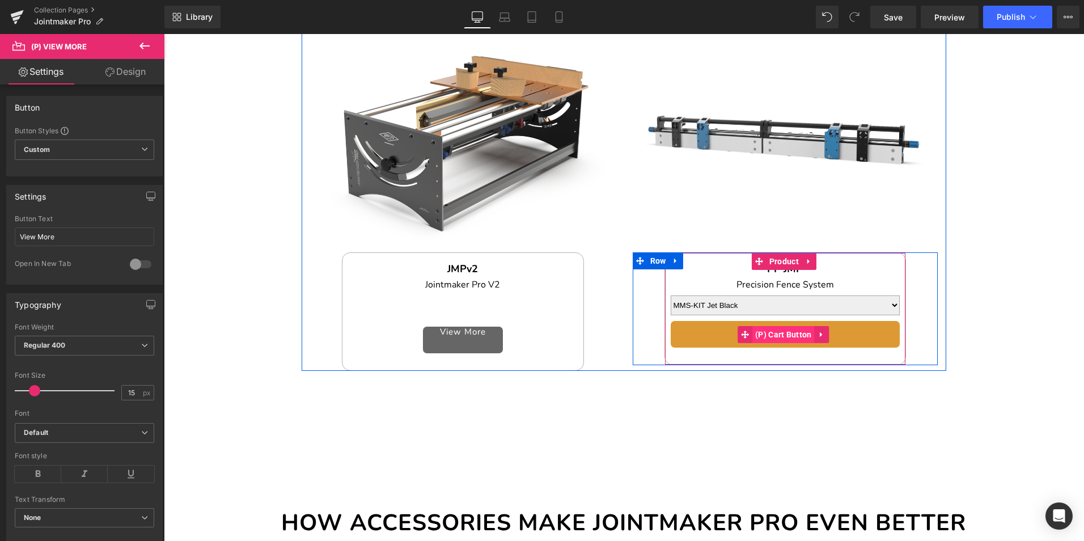
click at [798, 326] on span "(P) Cart Button" at bounding box center [783, 334] width 62 height 17
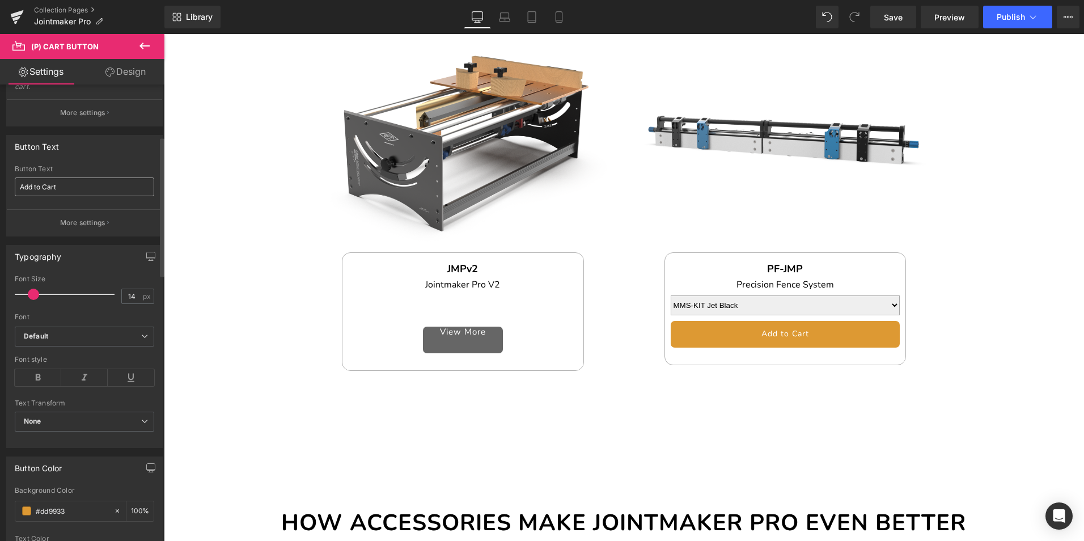
scroll to position [227, 0]
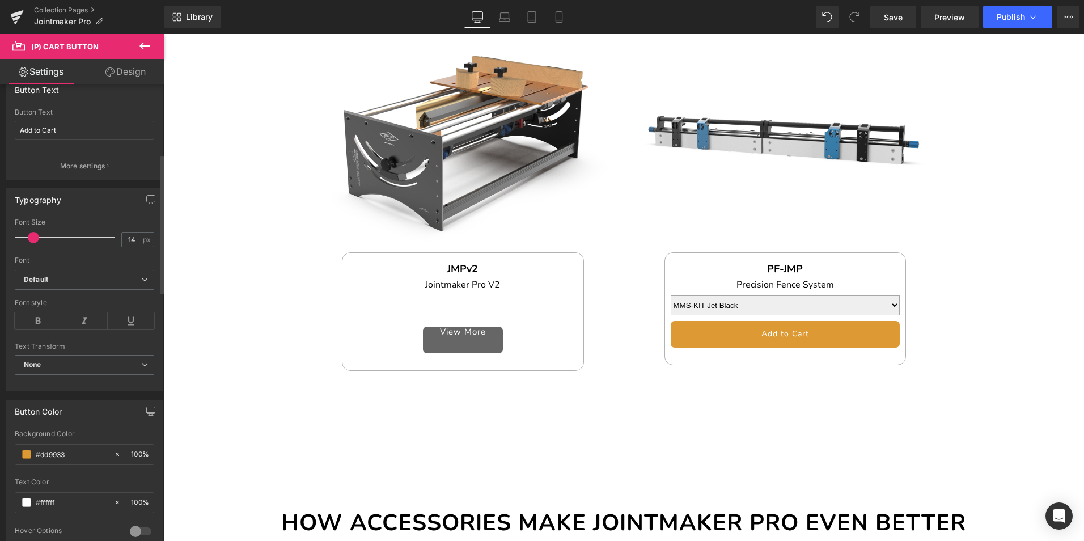
drag, startPoint x: 89, startPoint y: 455, endPoint x: 13, endPoint y: 450, distance: 76.2
click at [13, 450] on div "#dd9933 Background Color #dd9933 100 % #ffffff Text Color #ffffff 100 % 0 Hover…" at bounding box center [84, 490] width 155 height 121
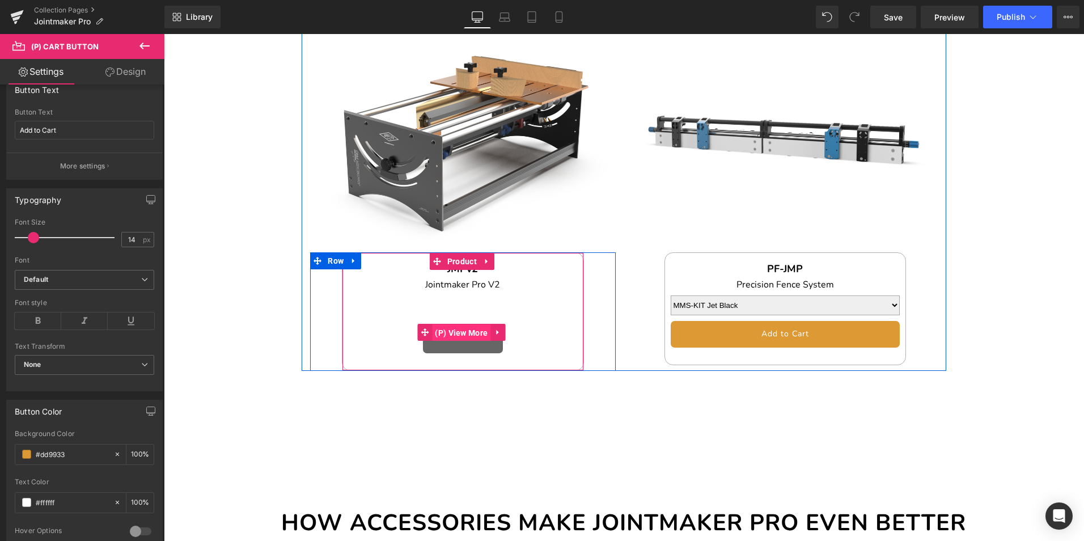
click at [474, 324] on span "(P) View More" at bounding box center [461, 332] width 58 height 17
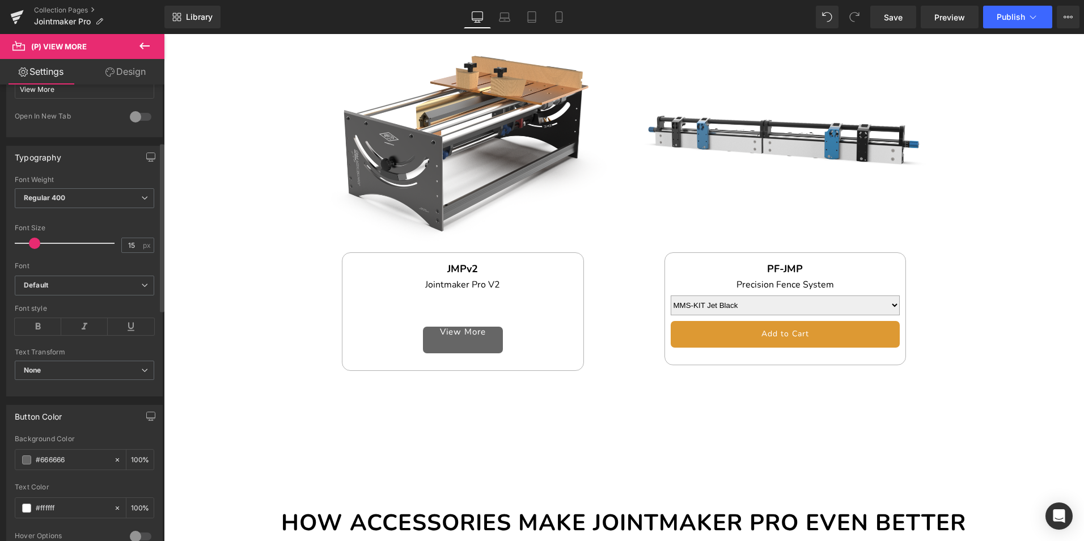
scroll to position [170, 0]
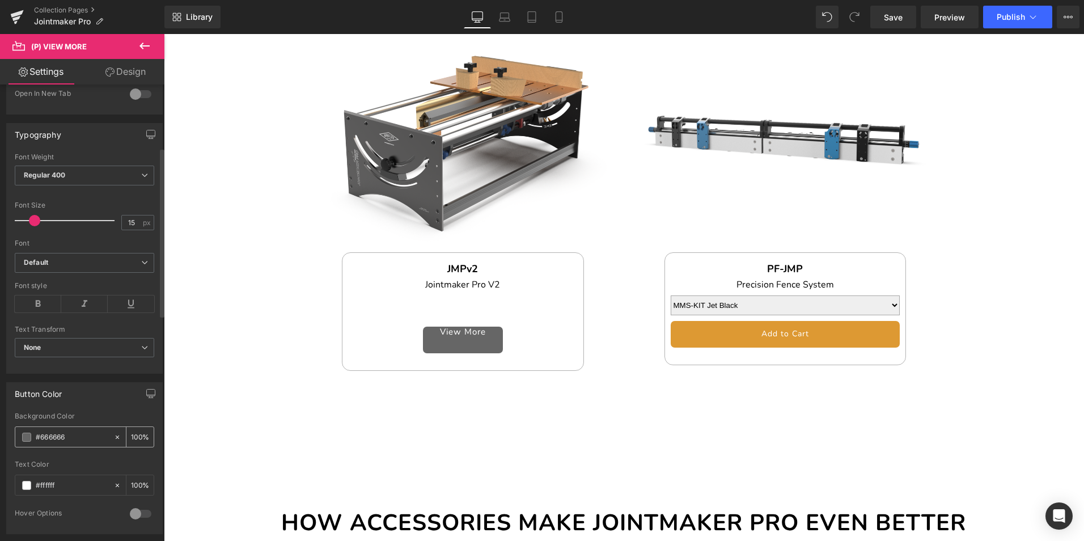
drag, startPoint x: 80, startPoint y: 435, endPoint x: 16, endPoint y: 435, distance: 64.6
click at [5, 435] on div "Button Color #666666 Background Color #666666 100 % #ffffff Text Color #ffffff …" at bounding box center [84, 454] width 169 height 160
paste input "dd9933"
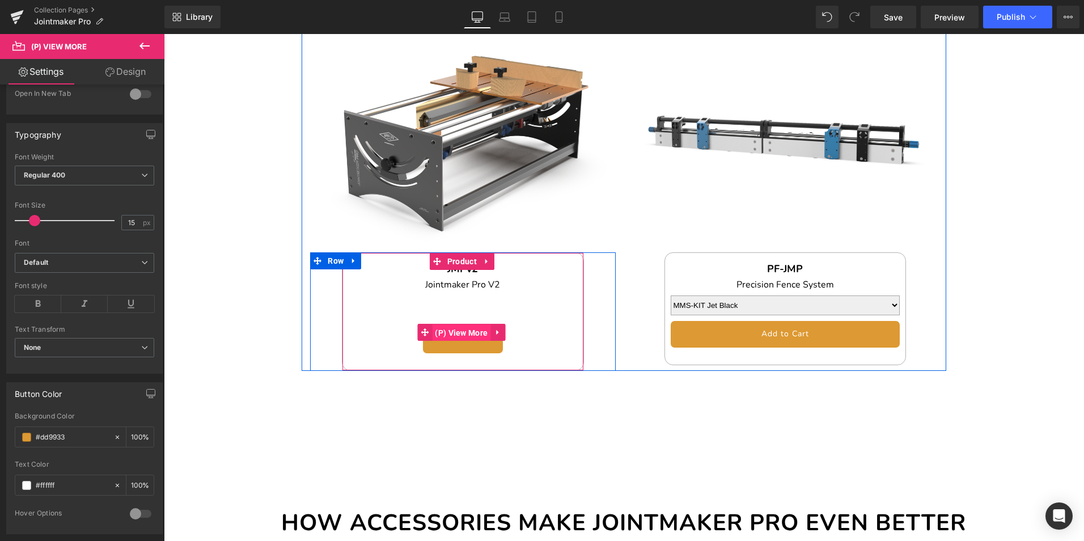
click at [469, 324] on span "(P) View More" at bounding box center [461, 332] width 58 height 17
click at [465, 324] on span "(P) View More" at bounding box center [461, 332] width 58 height 17
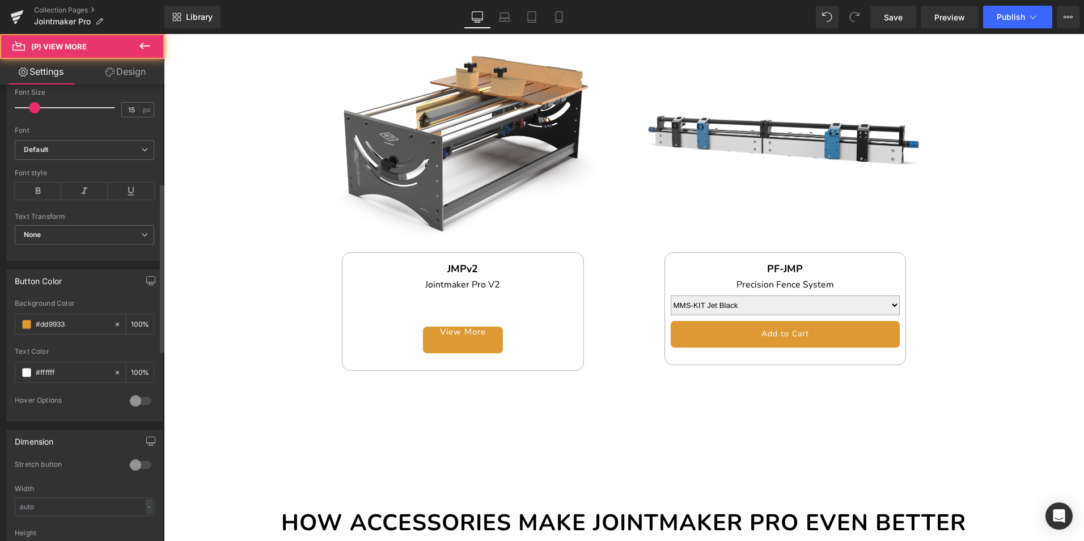
scroll to position [283, 0]
type input "#dd9933"
click at [135, 463] on div at bounding box center [140, 464] width 27 height 18
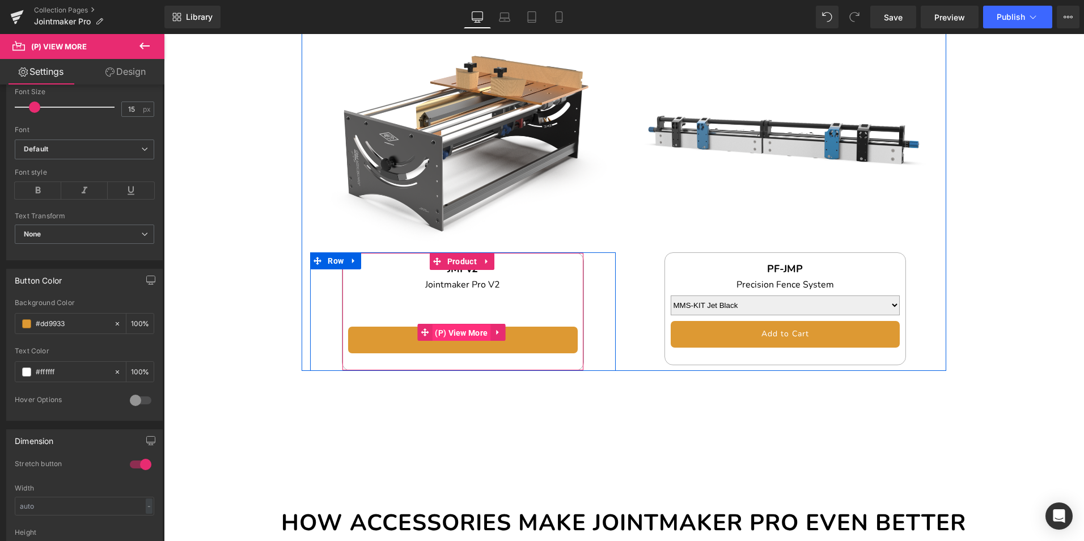
click at [482, 324] on span "(P) View More" at bounding box center [461, 332] width 58 height 17
click at [461, 324] on span "(P) View More" at bounding box center [461, 332] width 58 height 17
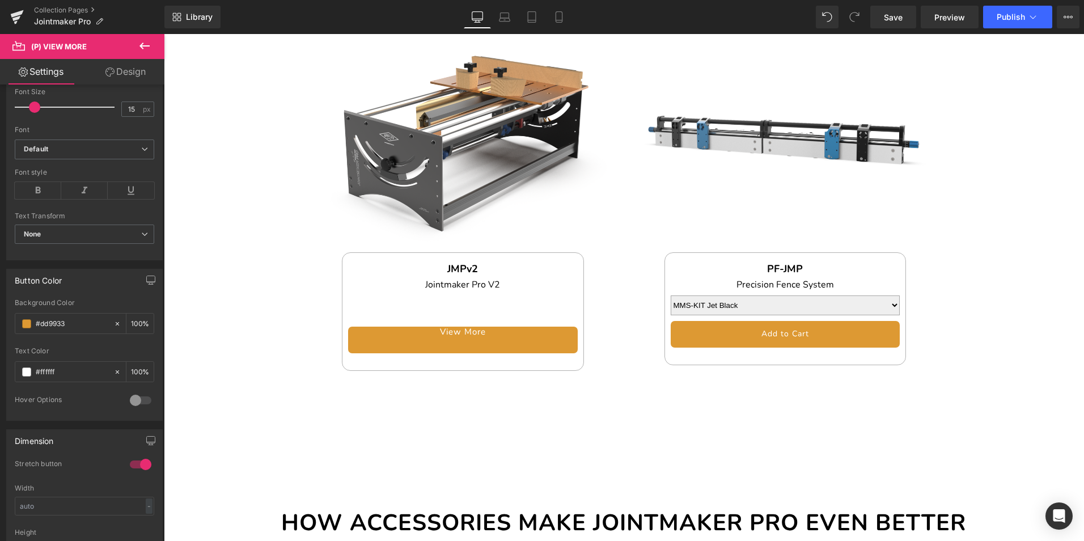
click at [134, 67] on link "Design" at bounding box center [125, 72] width 82 height 26
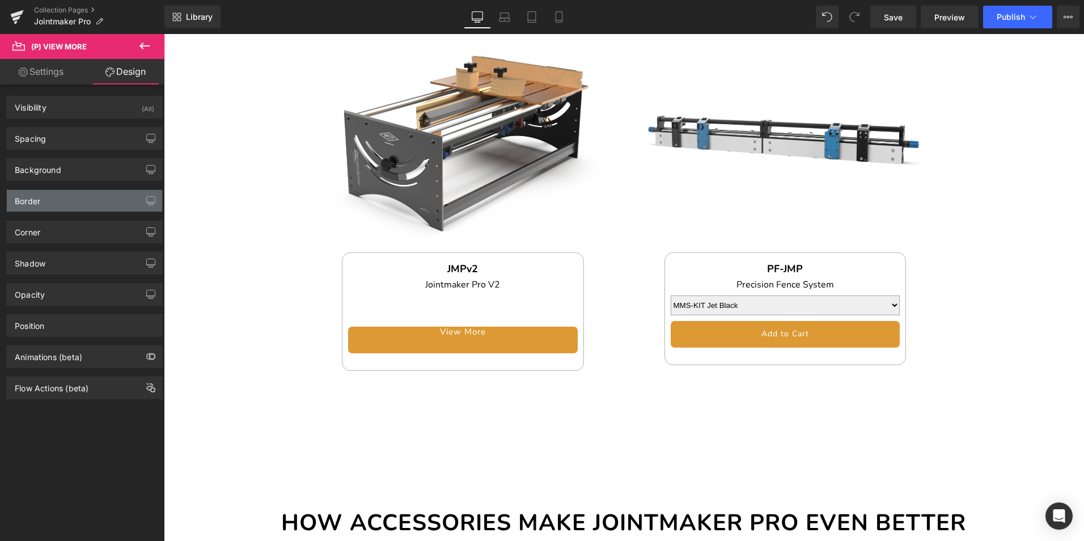
click at [55, 202] on div "Border" at bounding box center [84, 201] width 155 height 22
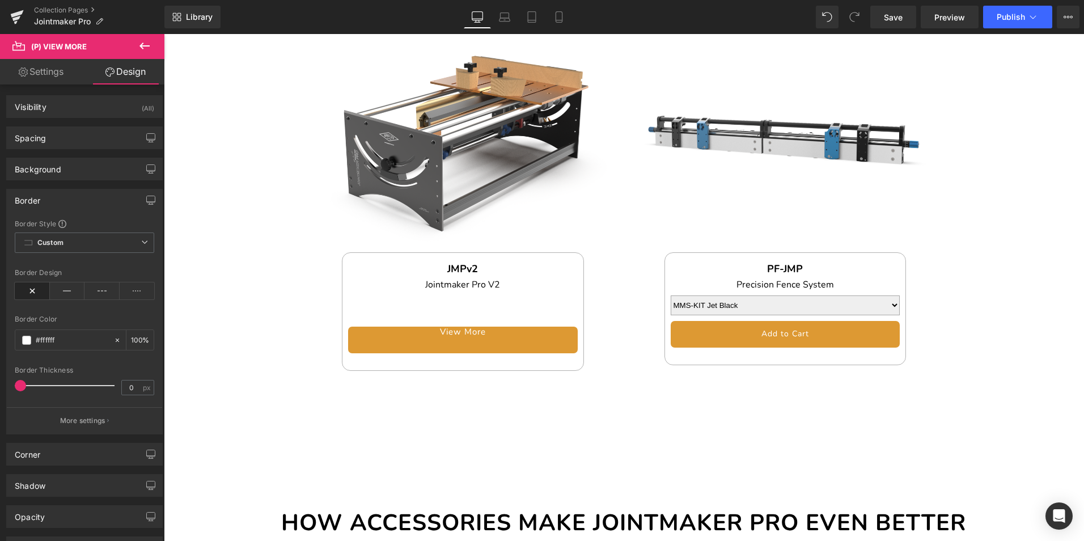
scroll to position [0, 0]
click at [66, 136] on div "Spacing" at bounding box center [84, 139] width 155 height 22
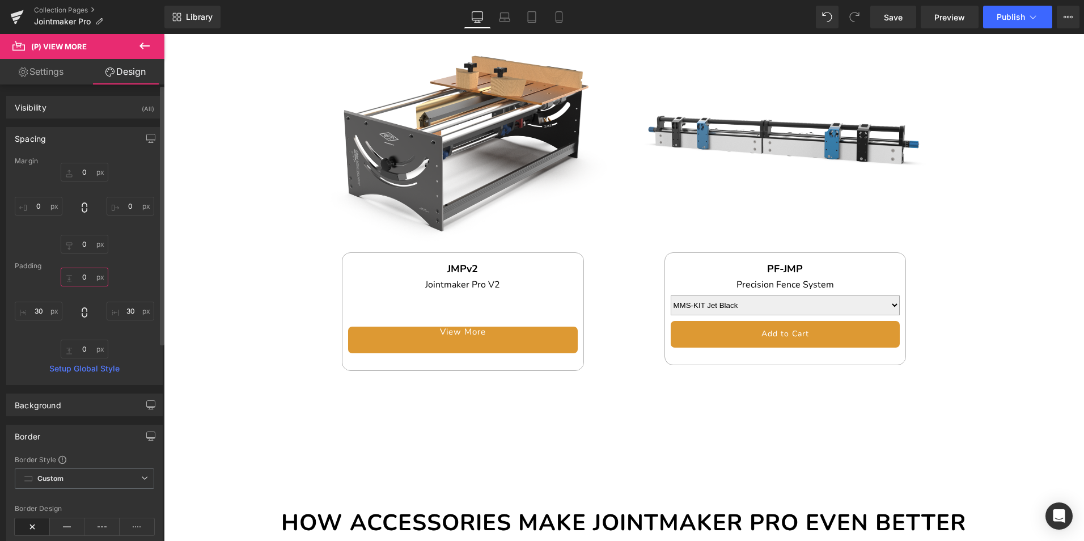
click at [80, 278] on input "0" at bounding box center [85, 277] width 48 height 19
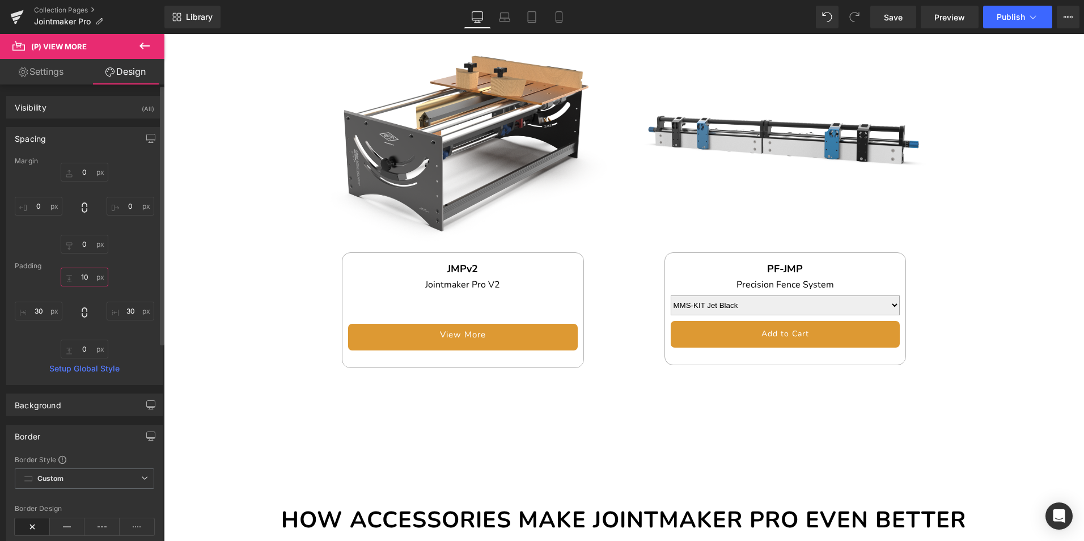
click at [86, 275] on input "10" at bounding box center [85, 277] width 48 height 19
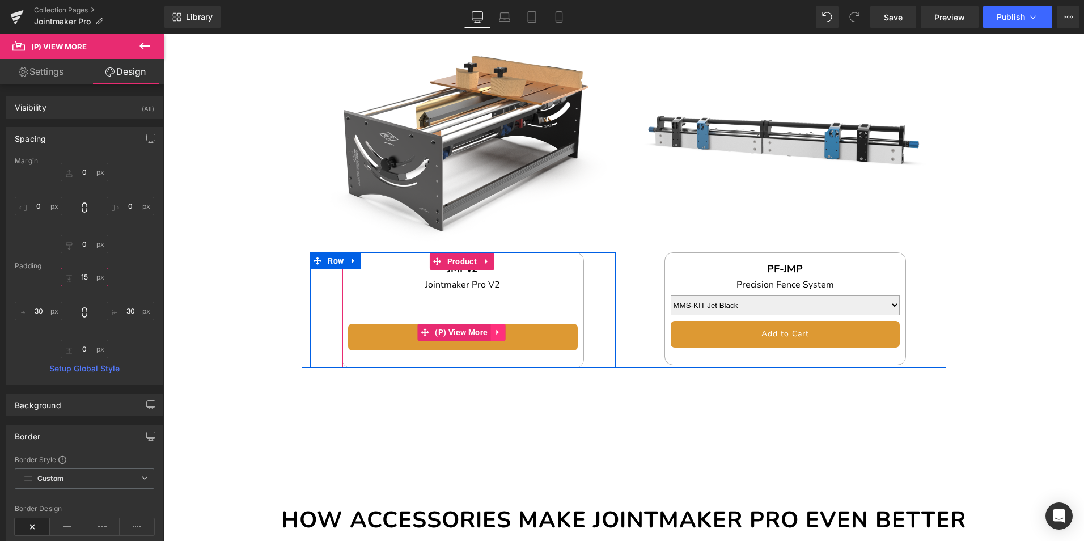
type input "15"
click at [502, 324] on link at bounding box center [497, 332] width 15 height 17
click at [491, 328] on icon at bounding box center [490, 332] width 8 height 8
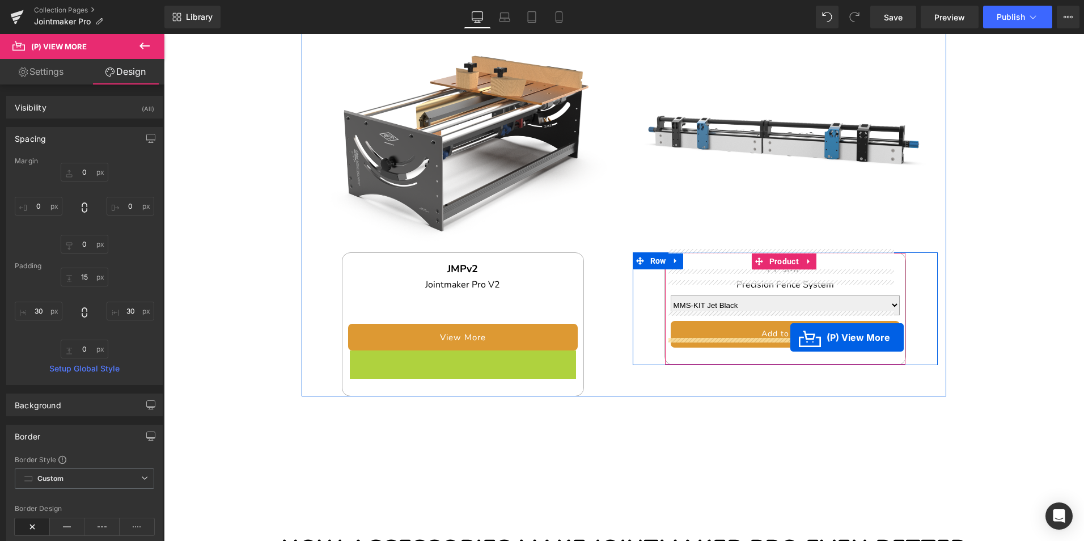
drag, startPoint x: 464, startPoint y: 347, endPoint x: 790, endPoint y: 337, distance: 326.7
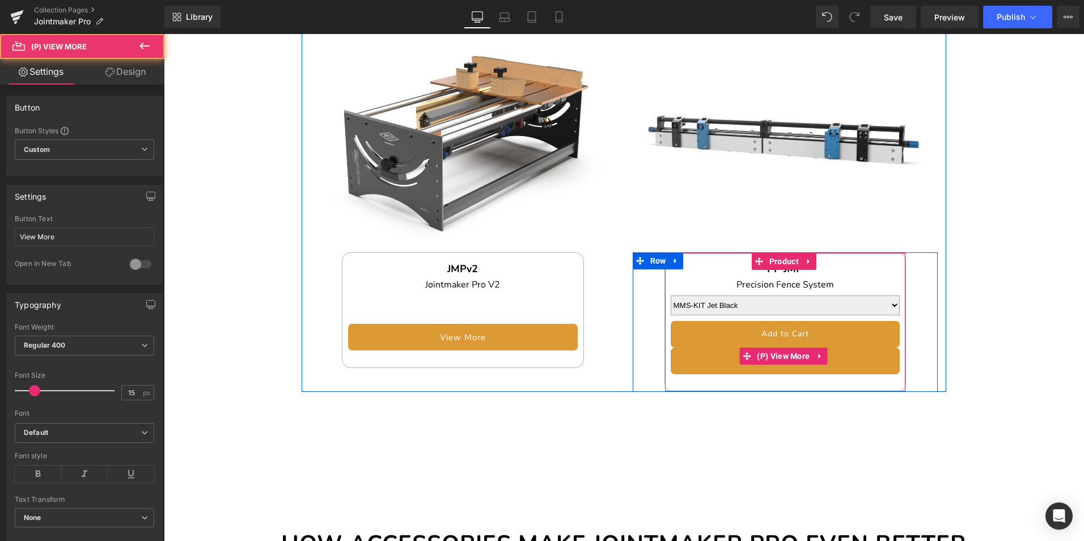
drag, startPoint x: 765, startPoint y: 321, endPoint x: 789, endPoint y: 321, distance: 23.2
click at [765, 321] on div "Add to Cart (P) Cart Button" at bounding box center [785, 334] width 229 height 27
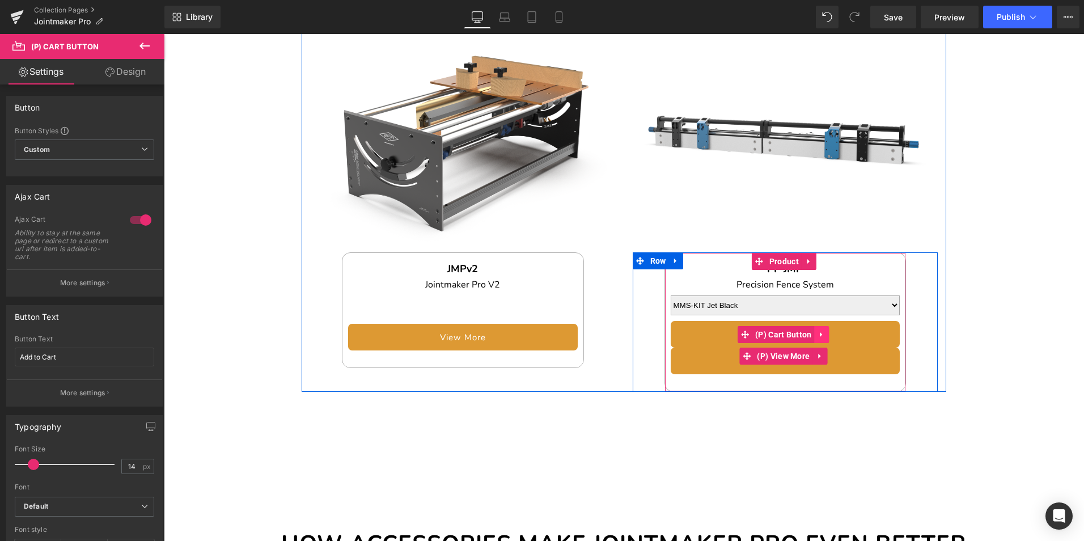
click at [820, 332] on icon at bounding box center [821, 334] width 2 height 5
click at [825, 330] on icon at bounding box center [829, 334] width 8 height 8
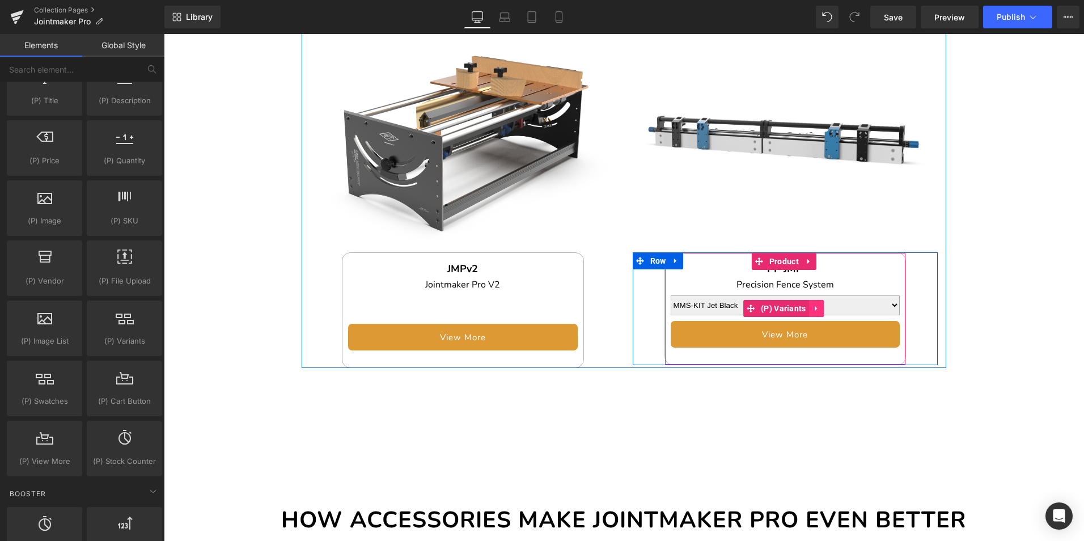
click at [815, 304] on icon at bounding box center [816, 308] width 8 height 9
click at [823, 304] on icon at bounding box center [824, 308] width 8 height 8
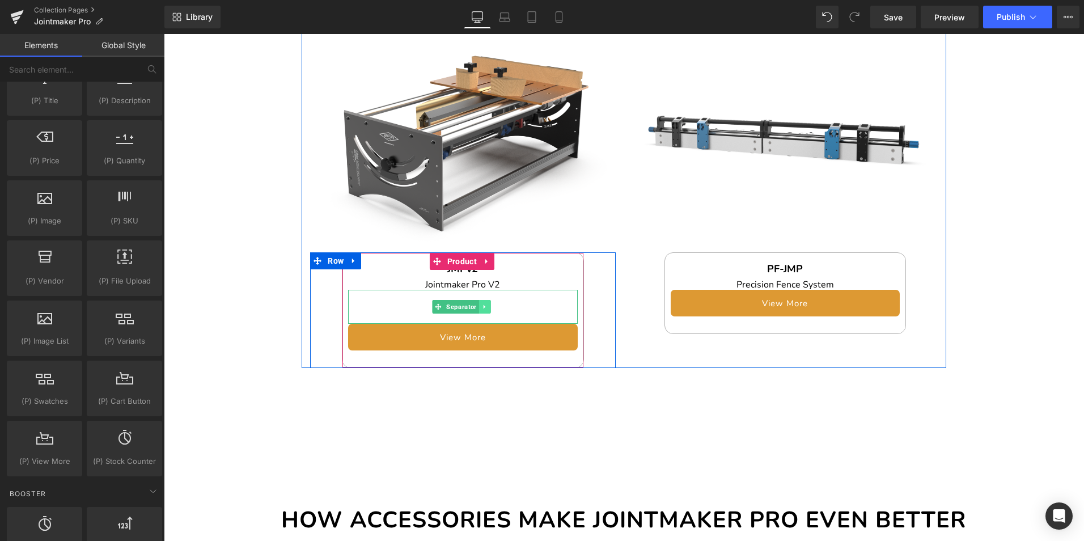
click at [486, 300] on link at bounding box center [485, 307] width 12 height 14
click at [478, 304] on icon at bounding box center [479, 307] width 6 height 6
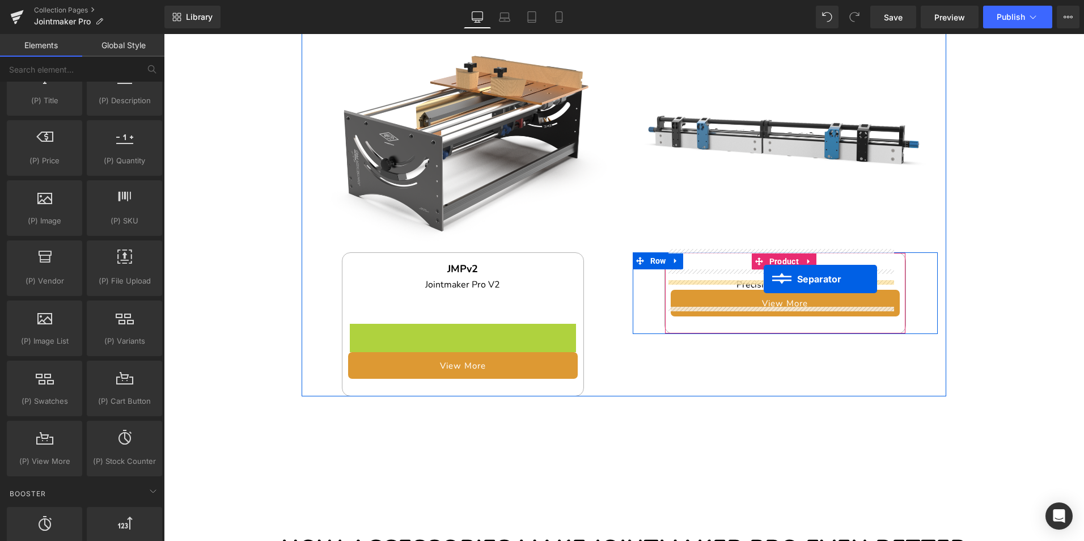
drag, startPoint x: 450, startPoint y: 330, endPoint x: 764, endPoint y: 279, distance: 318.2
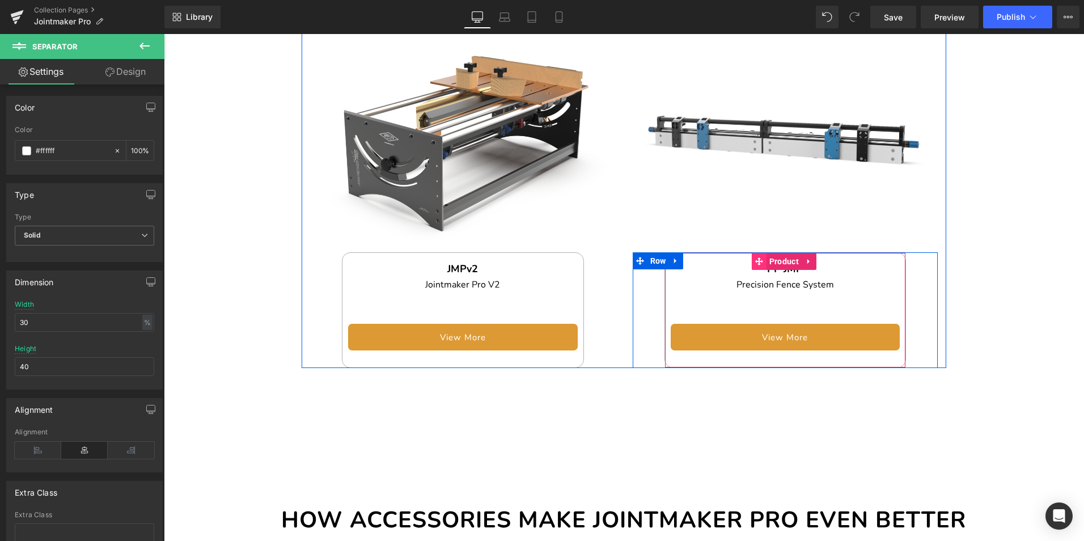
click at [761, 253] on span at bounding box center [759, 261] width 15 height 17
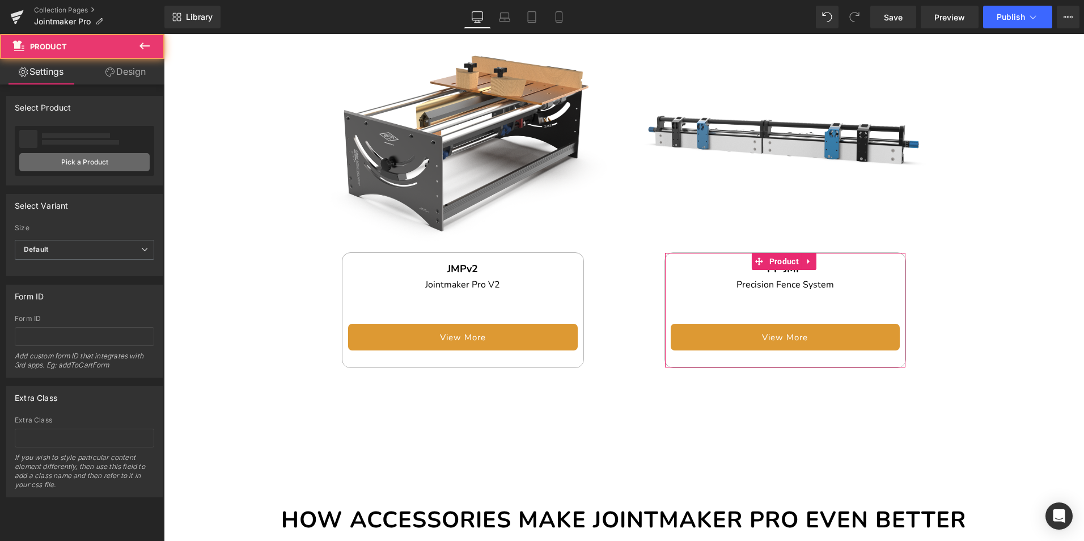
click at [103, 162] on link "Pick a Product" at bounding box center [84, 162] width 130 height 18
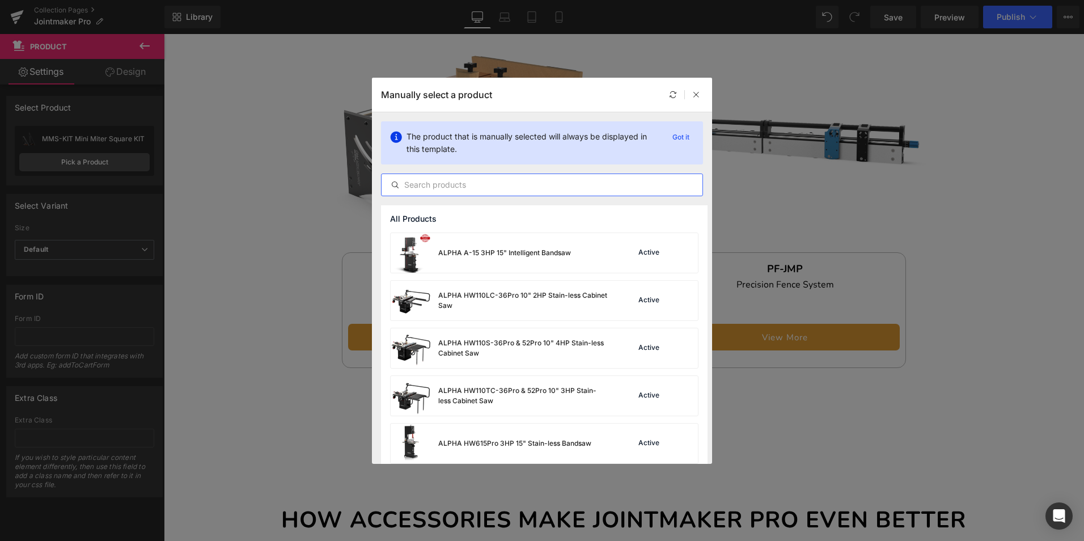
click at [492, 187] on input "text" at bounding box center [542, 185] width 321 height 14
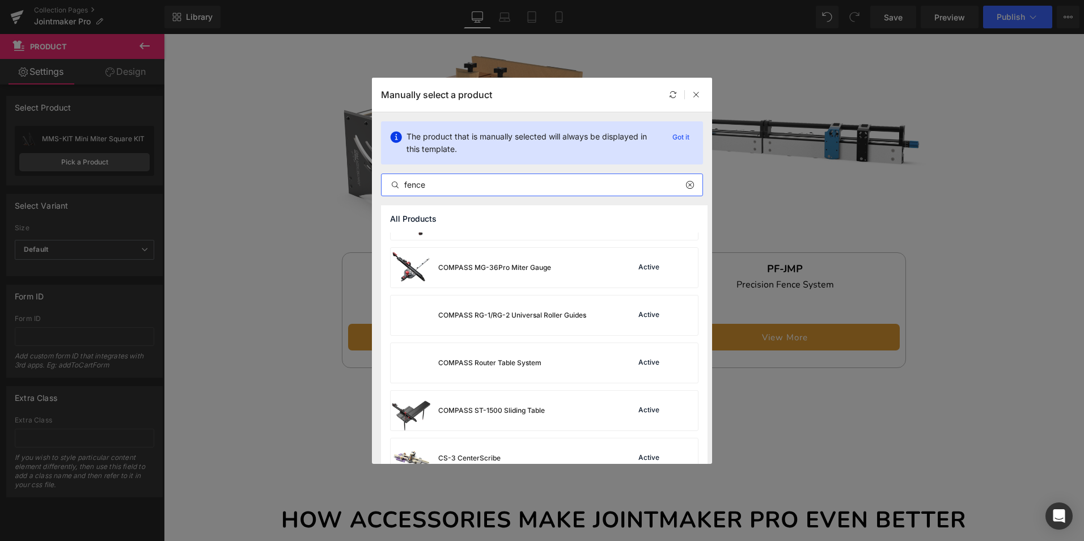
scroll to position [680, 0]
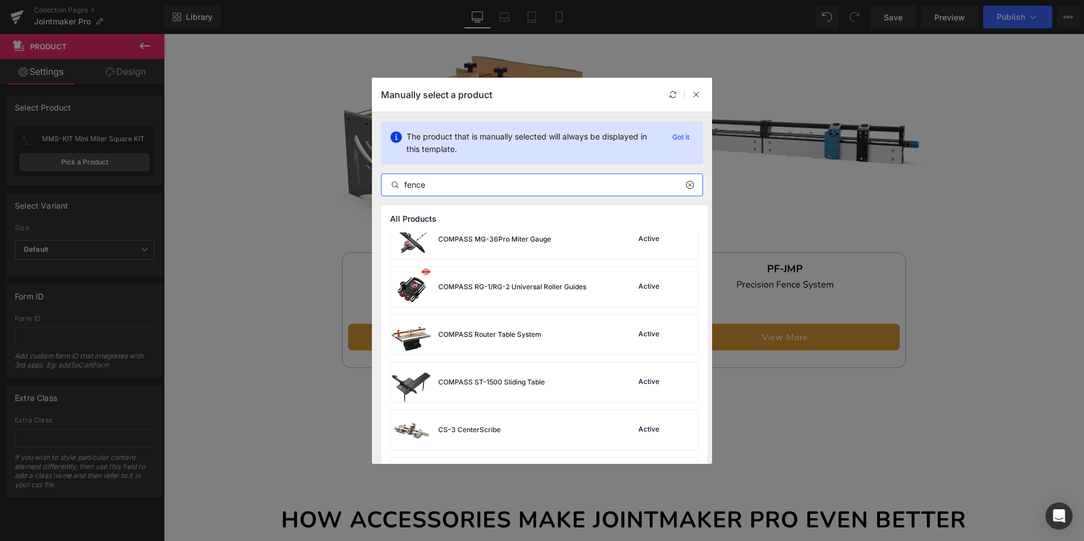
drag, startPoint x: 430, startPoint y: 186, endPoint x: 365, endPoint y: 180, distance: 65.5
click at [365, 180] on div "Manually select a product The product that is manually selected will always be …" at bounding box center [542, 270] width 1084 height 541
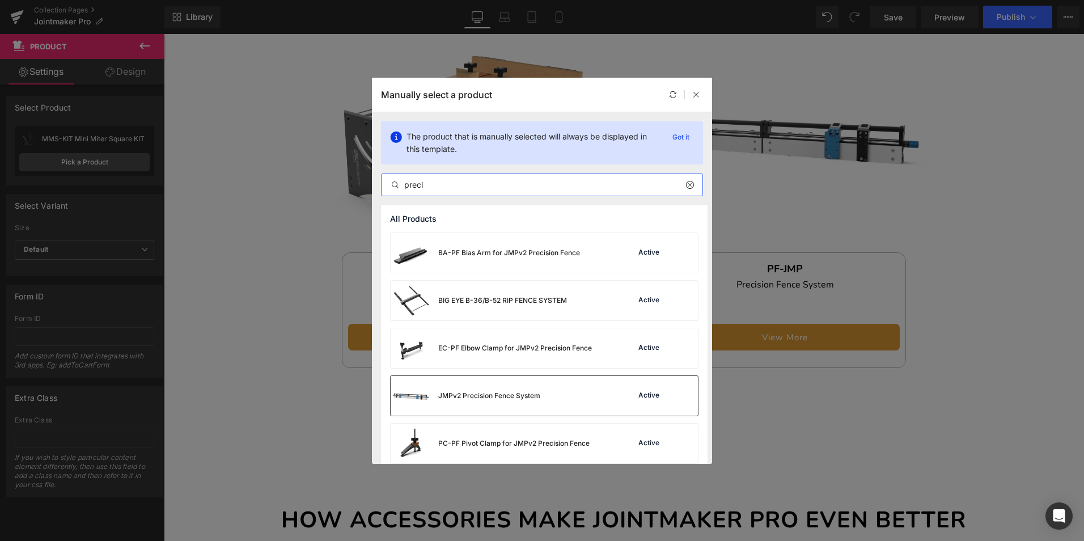
type input "preci"
drag, startPoint x: 494, startPoint y: 395, endPoint x: 567, endPoint y: 338, distance: 92.1
click at [494, 395] on div "JMPv2 Precision Fence System" at bounding box center [489, 396] width 102 height 10
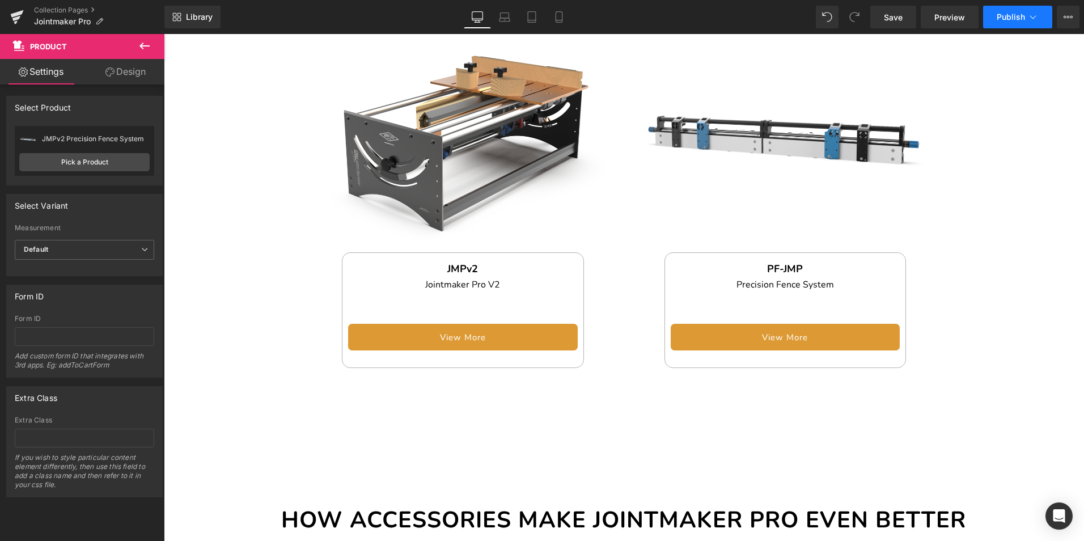
click at [1015, 18] on span "Publish" at bounding box center [1011, 16] width 28 height 9
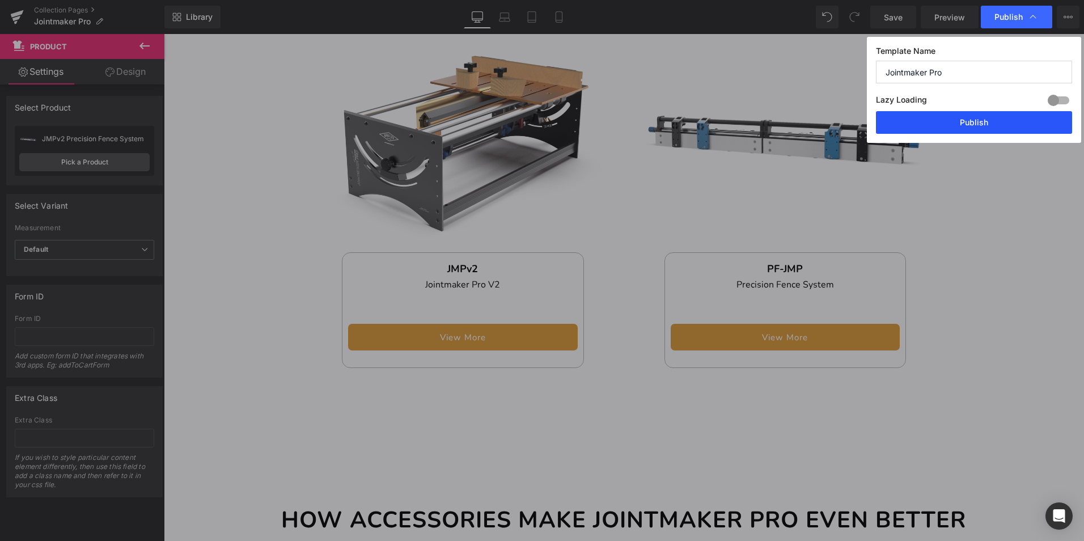
click at [1014, 129] on button "Publish" at bounding box center [974, 122] width 196 height 23
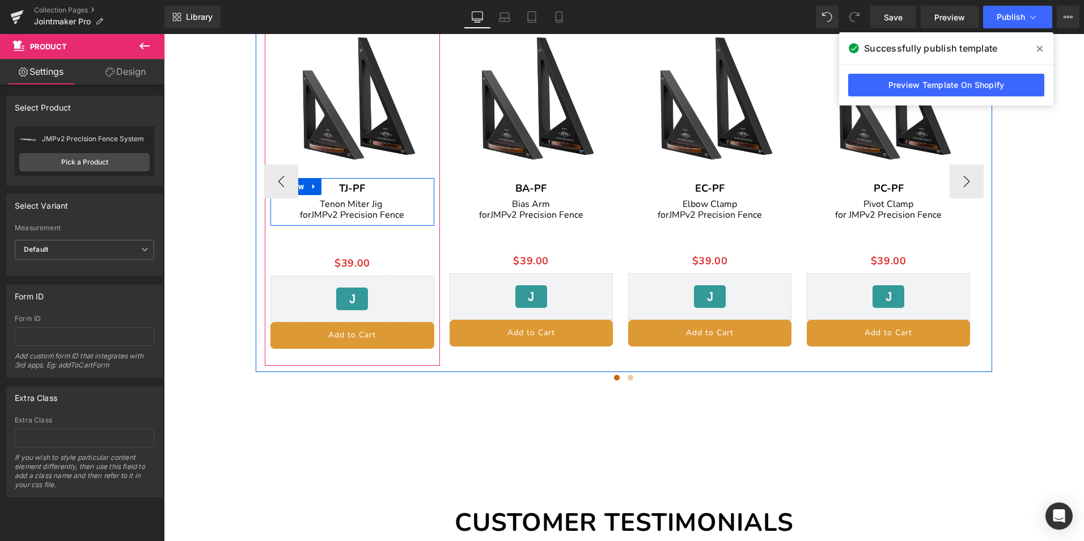
scroll to position [2267, 0]
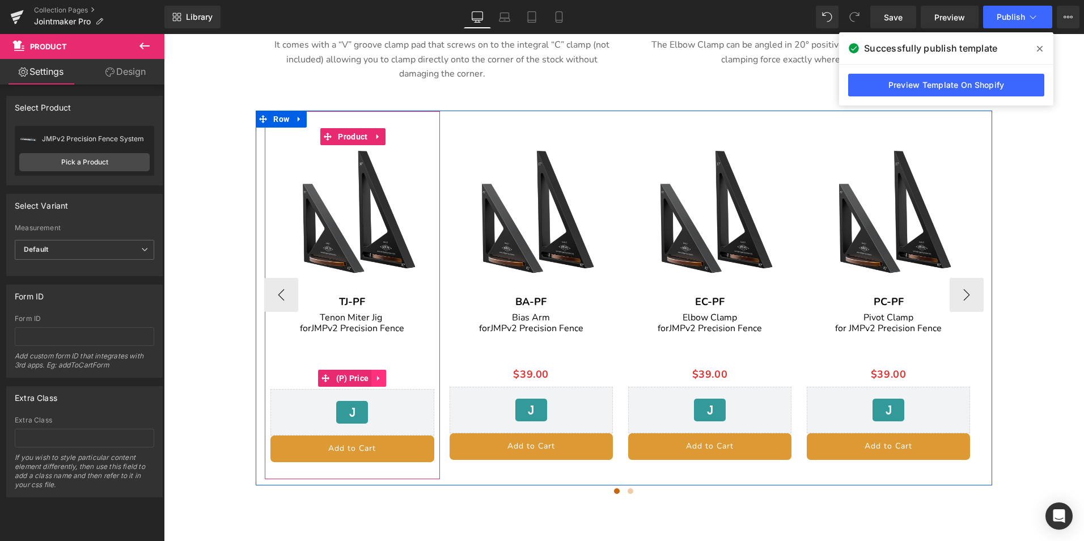
click at [381, 374] on icon at bounding box center [379, 378] width 8 height 9
click at [387, 370] on link at bounding box center [386, 378] width 15 height 17
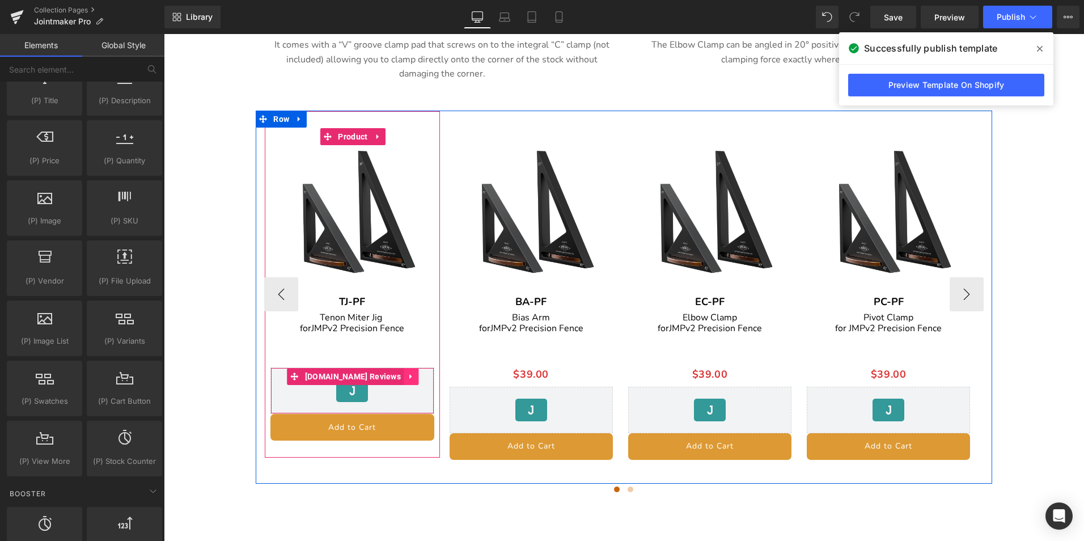
click at [409, 374] on icon at bounding box center [410, 376] width 2 height 5
click at [414, 372] on icon at bounding box center [418, 376] width 8 height 9
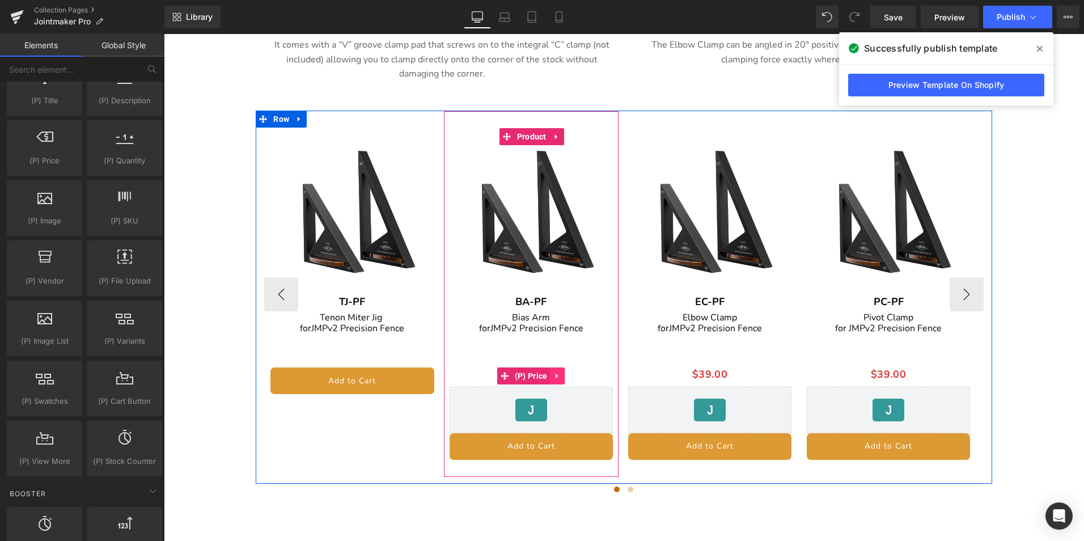
click at [554, 372] on icon at bounding box center [558, 376] width 8 height 9
click at [565, 367] on link at bounding box center [565, 375] width 15 height 17
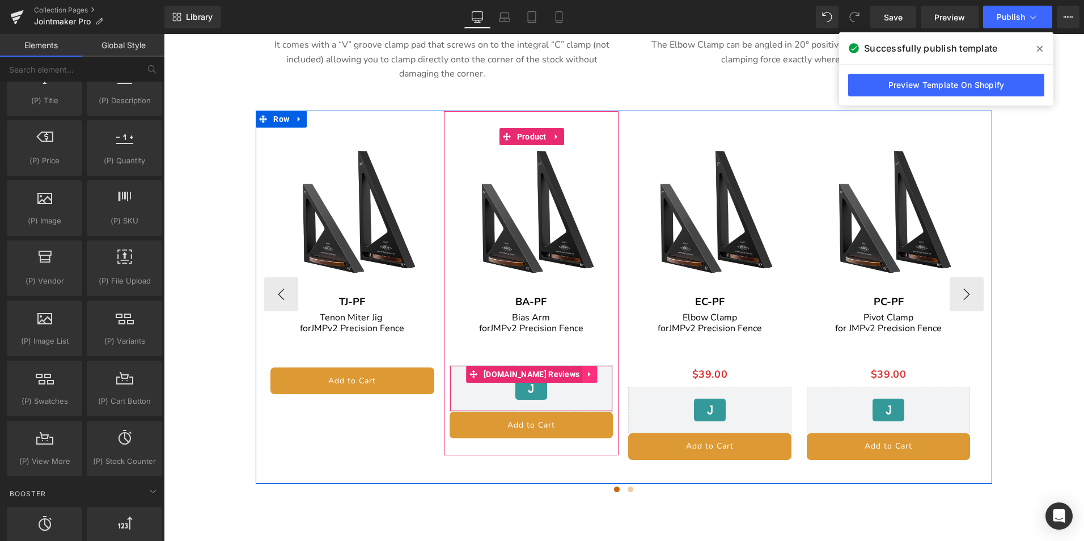
click at [588, 372] on icon at bounding box center [589, 374] width 2 height 5
click at [590, 366] on link at bounding box center [597, 374] width 15 height 17
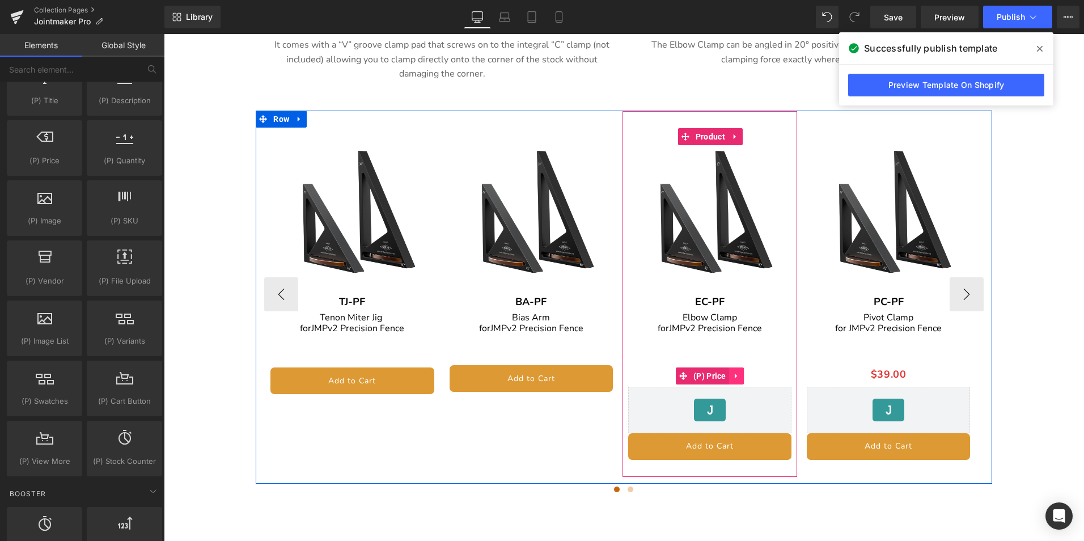
click at [739, 372] on icon at bounding box center [736, 376] width 8 height 9
click at [746, 372] on icon at bounding box center [744, 376] width 8 height 8
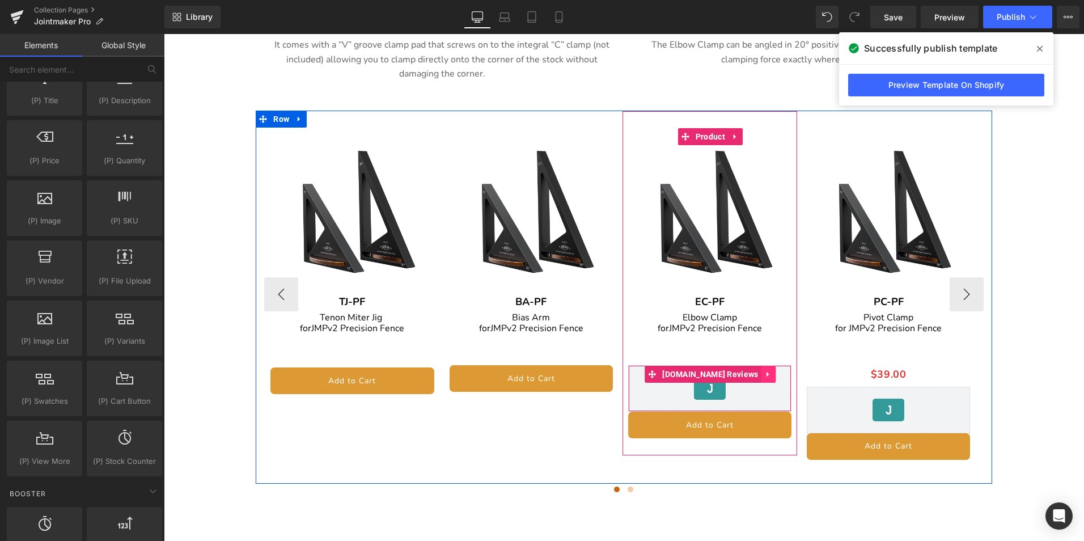
click at [765, 370] on icon at bounding box center [769, 374] width 8 height 9
click at [772, 370] on icon at bounding box center [776, 374] width 8 height 8
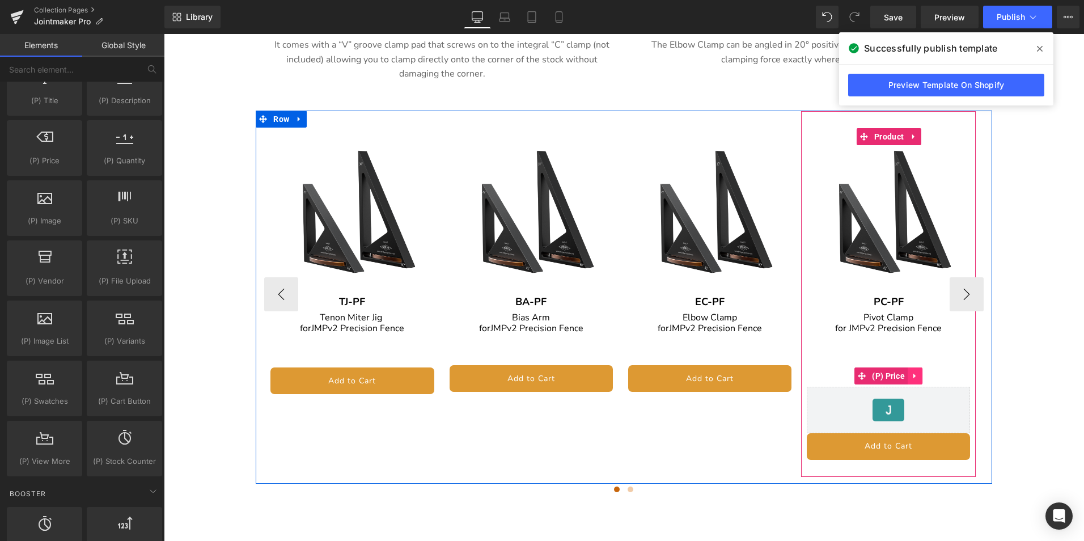
click at [908, 367] on link at bounding box center [915, 375] width 15 height 17
click at [925, 372] on icon at bounding box center [922, 376] width 8 height 8
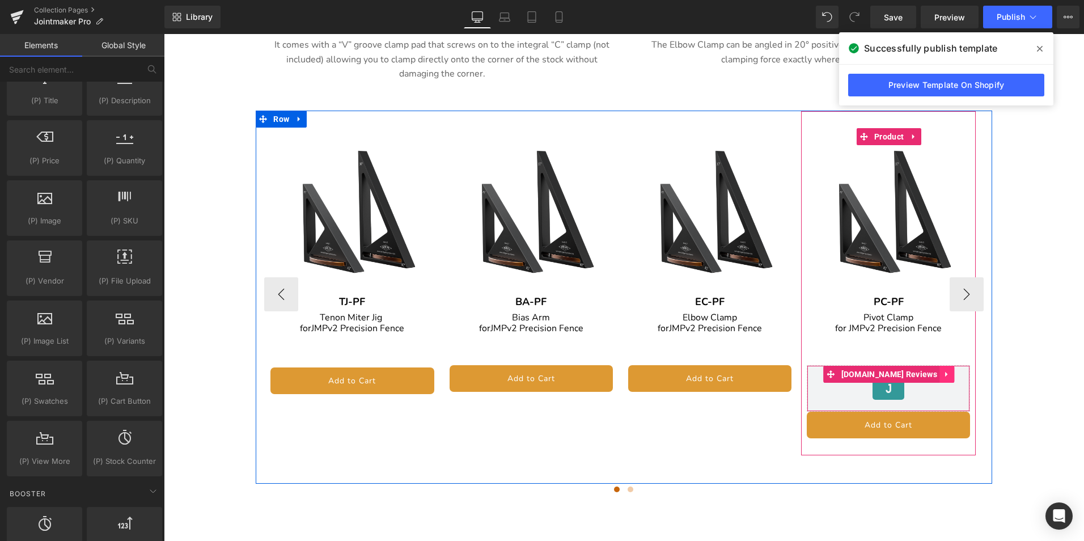
click at [940, 366] on link at bounding box center [947, 374] width 15 height 17
click at [951, 370] on icon at bounding box center [955, 374] width 8 height 9
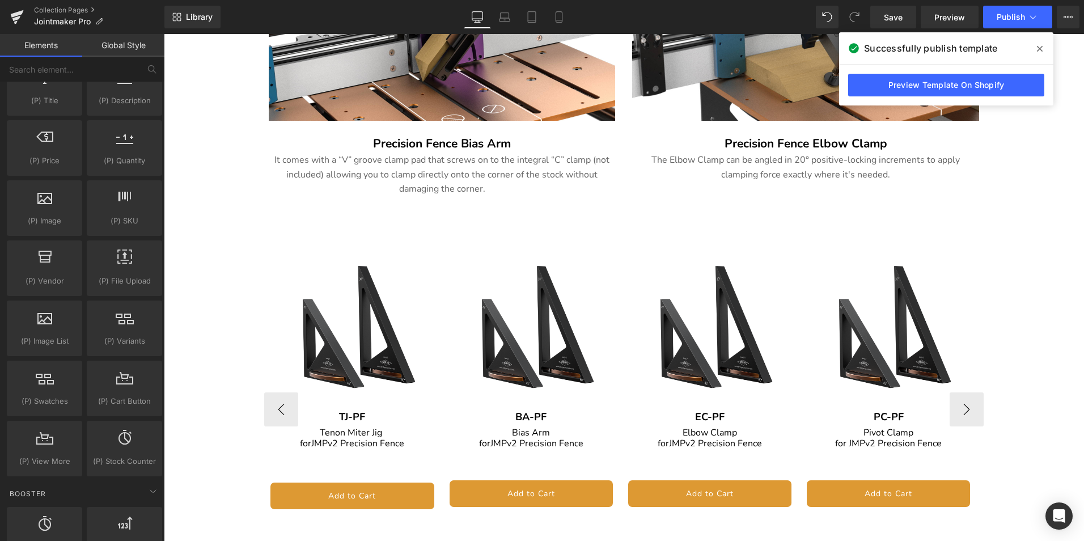
scroll to position [2150, 0]
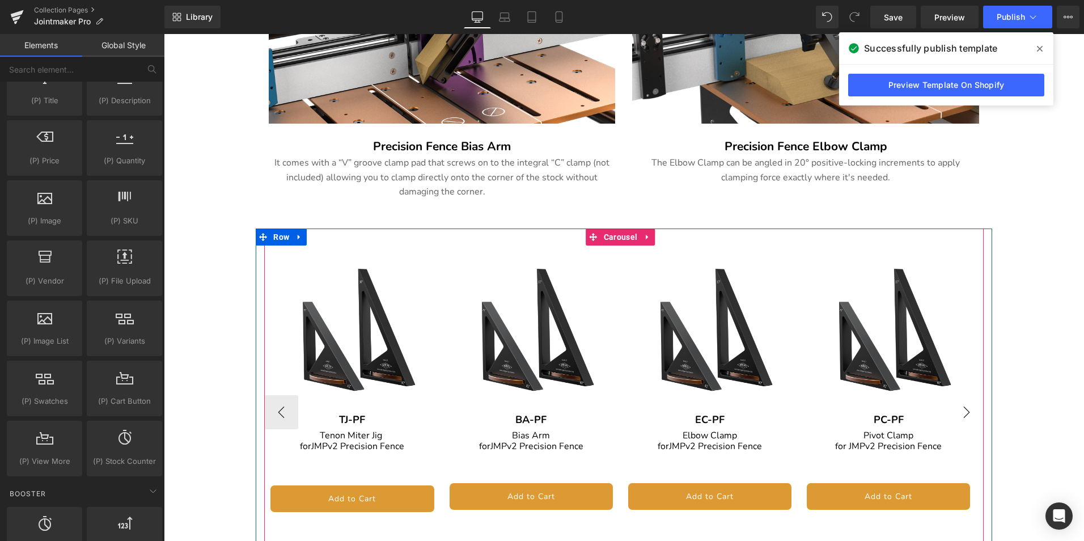
click at [959, 399] on button "›" at bounding box center [966, 412] width 34 height 34
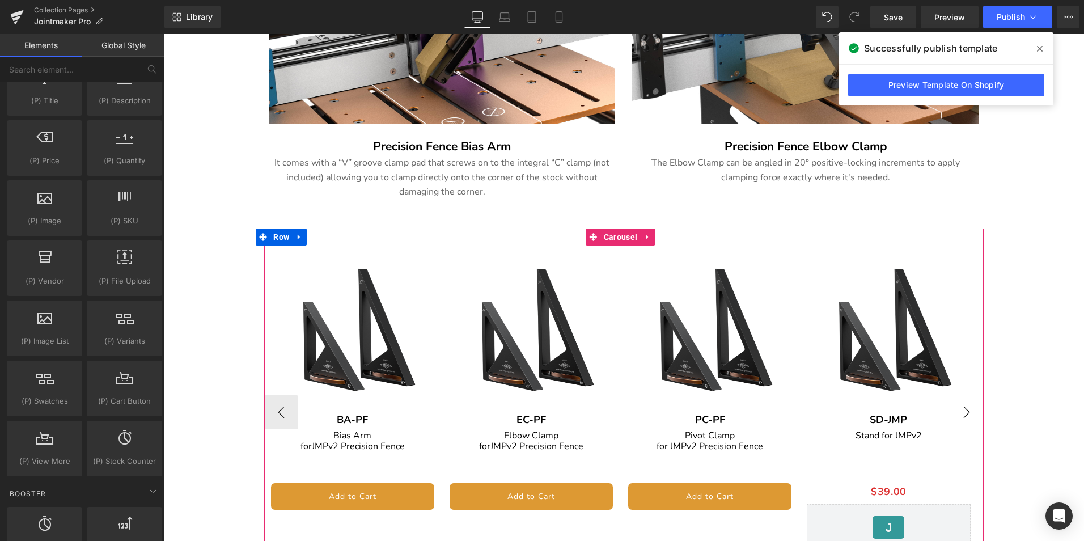
click at [959, 399] on button "›" at bounding box center [966, 412] width 34 height 34
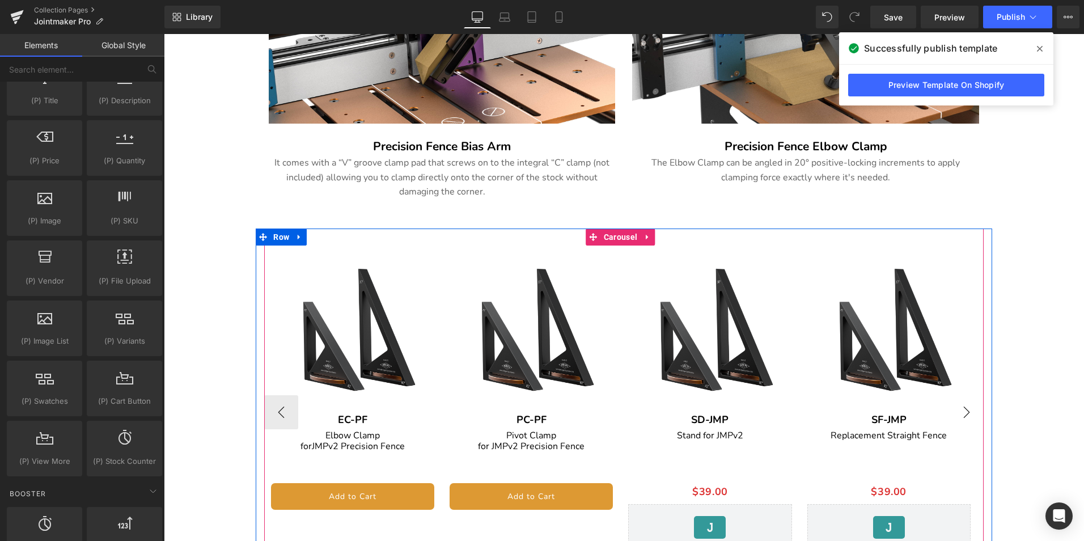
click at [959, 399] on button "›" at bounding box center [966, 412] width 34 height 34
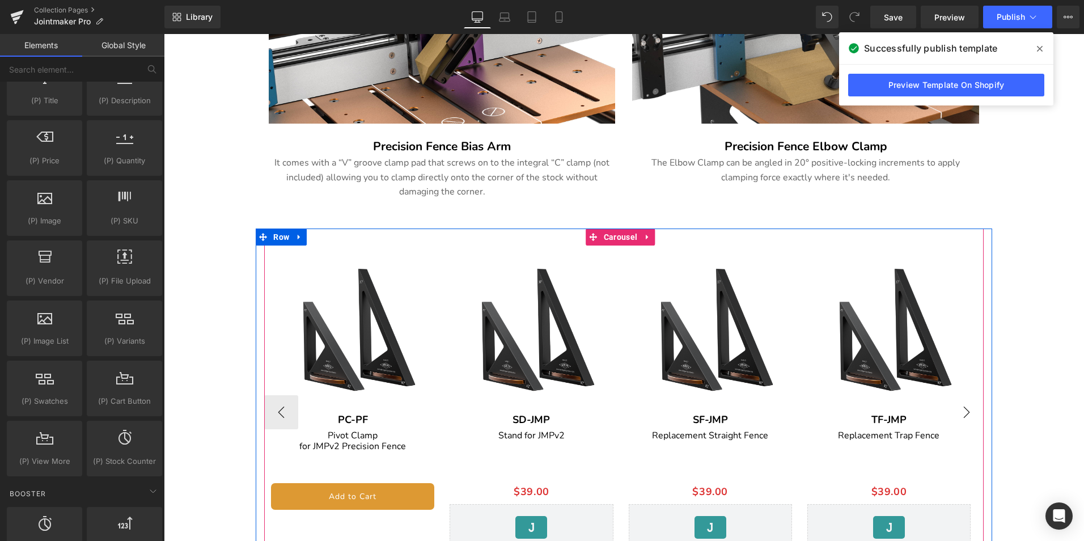
click at [959, 399] on button "›" at bounding box center [966, 412] width 34 height 34
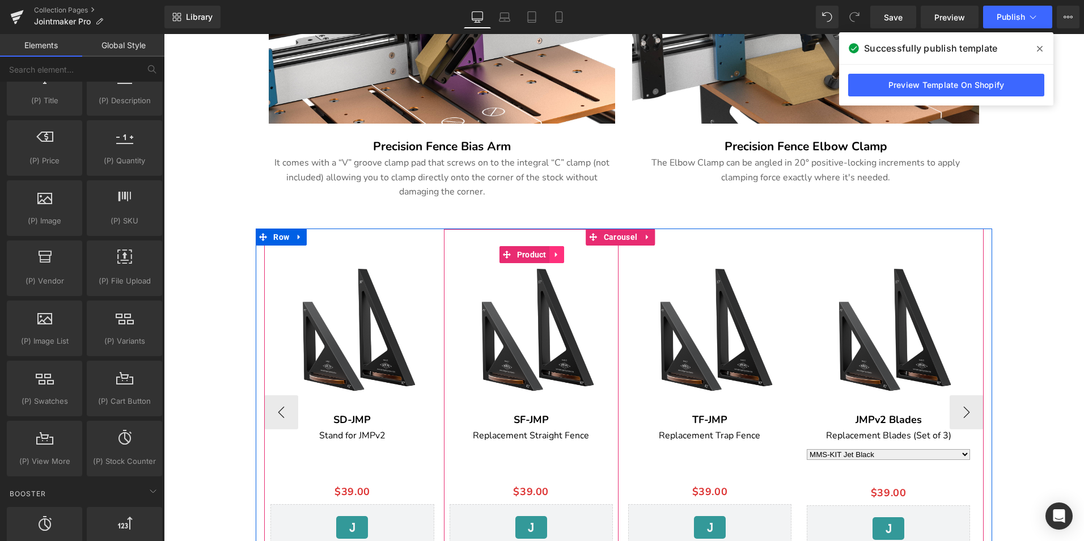
click at [557, 251] on icon at bounding box center [557, 255] width 8 height 9
click at [561, 251] on icon at bounding box center [564, 255] width 8 height 8
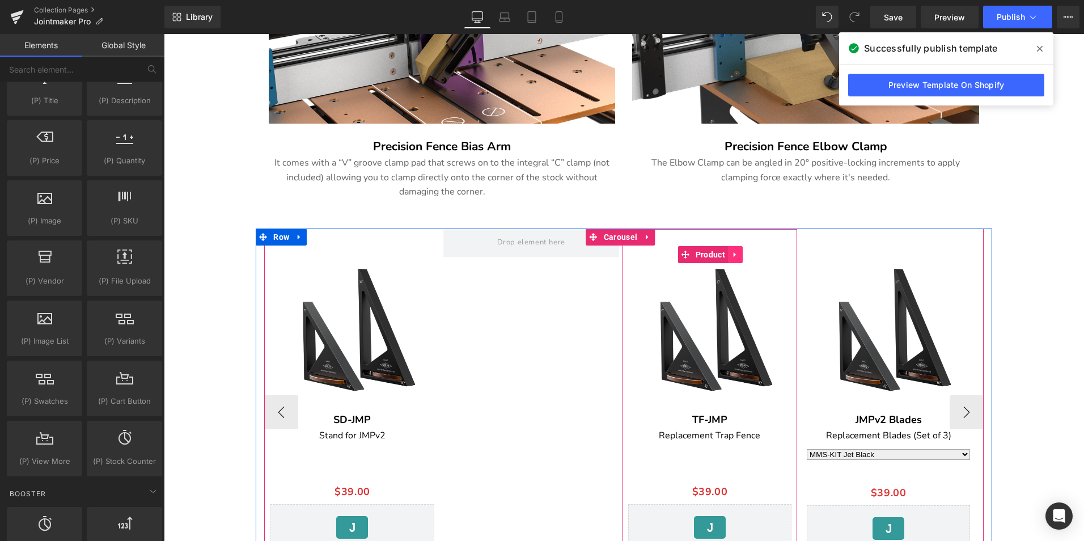
click at [736, 251] on icon at bounding box center [735, 255] width 8 height 9
click at [740, 251] on icon at bounding box center [743, 255] width 8 height 8
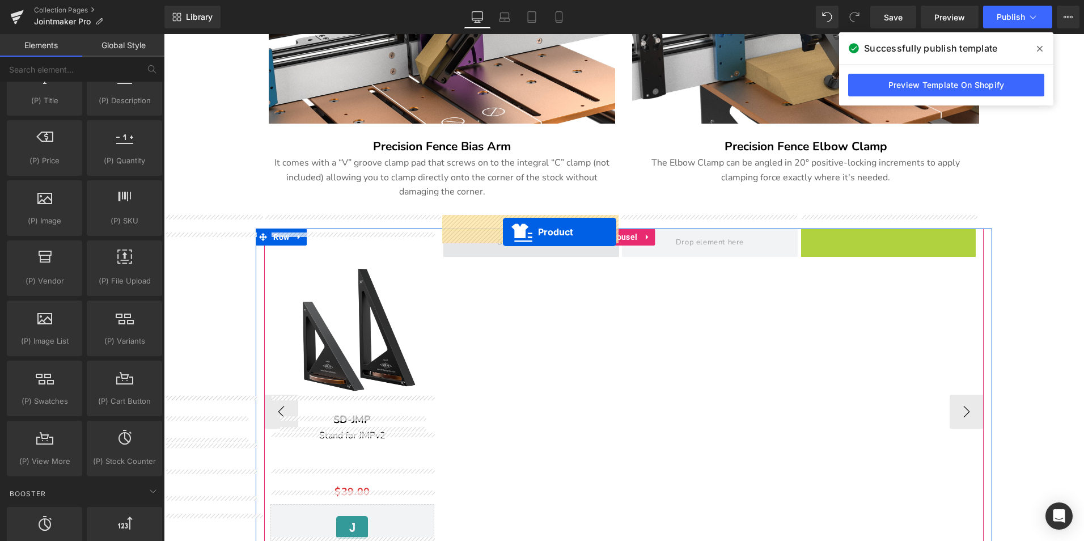
drag, startPoint x: 889, startPoint y: 239, endPoint x: 501, endPoint y: 232, distance: 388.4
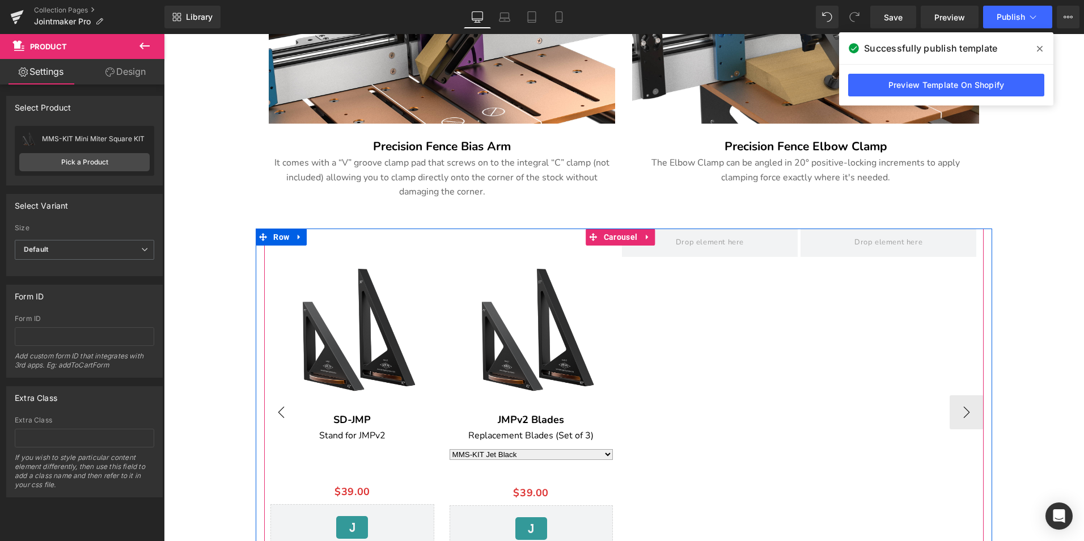
click at [277, 398] on button "‹" at bounding box center [281, 412] width 34 height 34
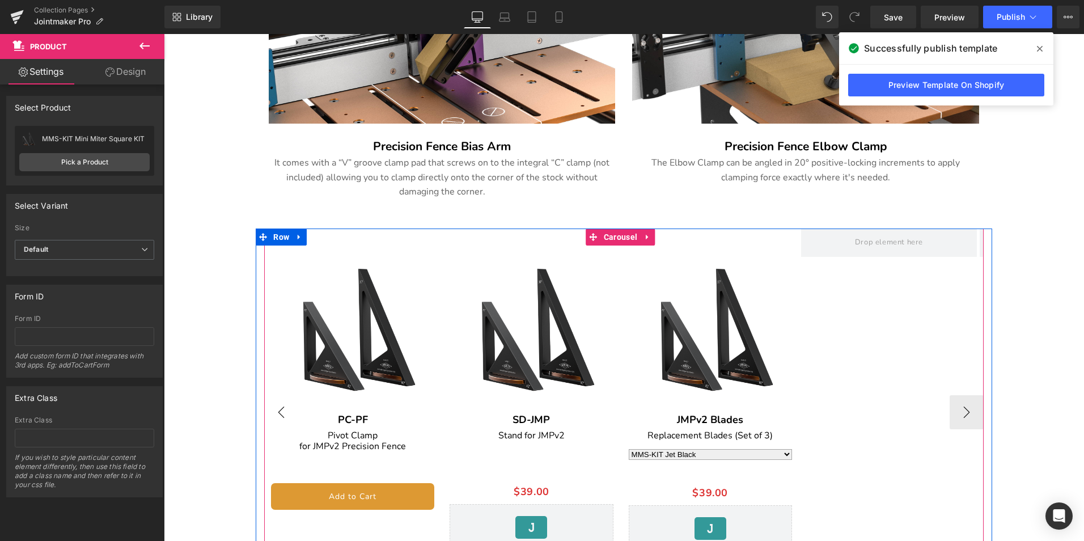
click at [285, 398] on button "‹" at bounding box center [281, 412] width 34 height 34
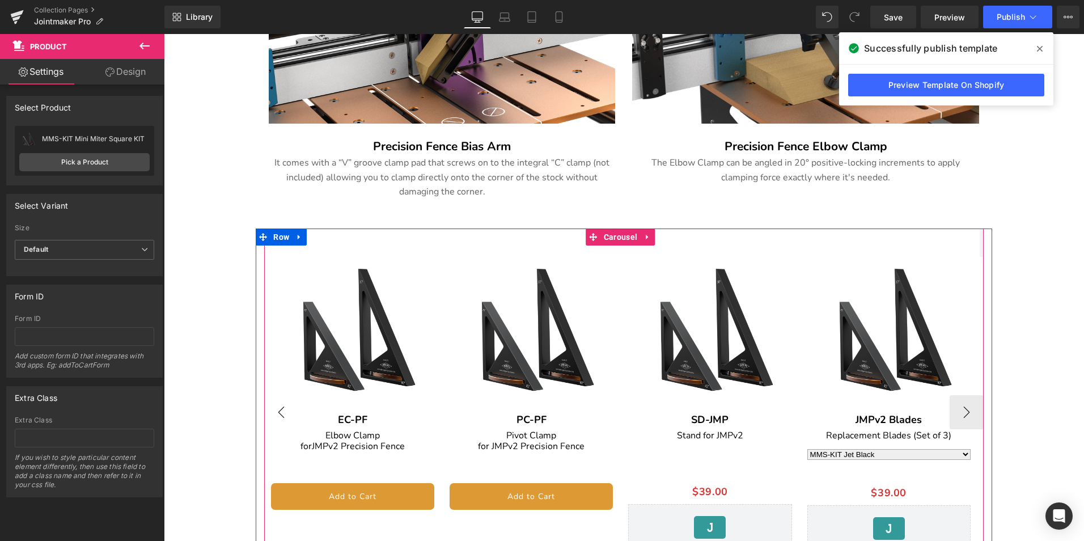
click at [285, 398] on button "‹" at bounding box center [281, 412] width 34 height 34
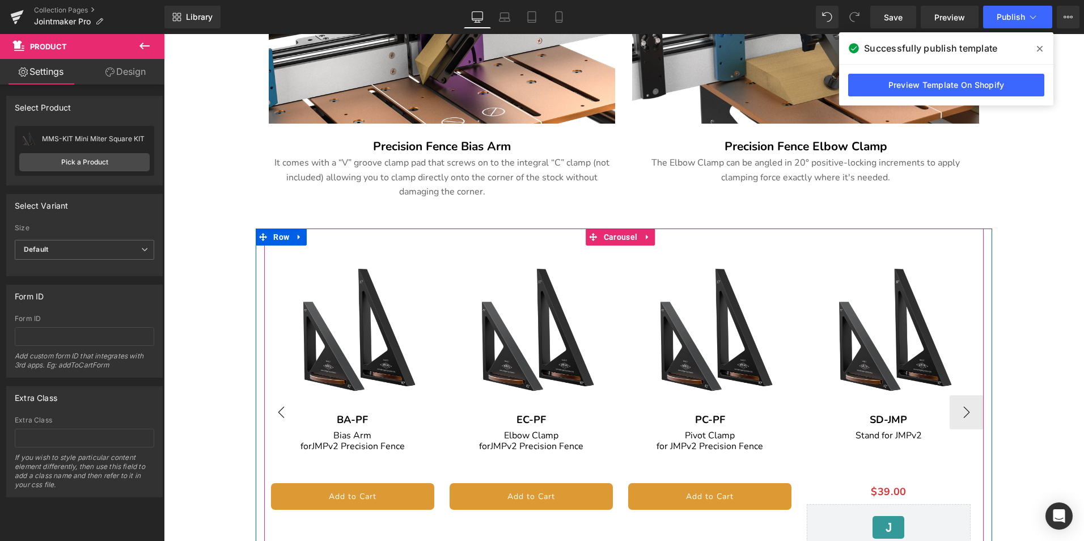
click at [285, 398] on button "‹" at bounding box center [281, 412] width 34 height 34
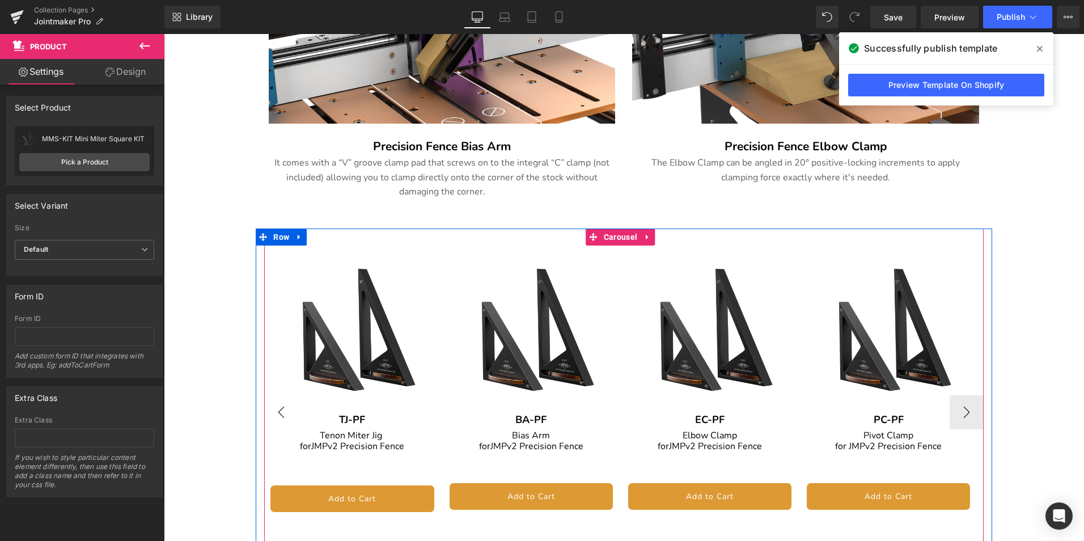
click at [285, 398] on button "‹" at bounding box center [281, 412] width 34 height 34
click at [981, 401] on div at bounding box center [982, 411] width 3 height 367
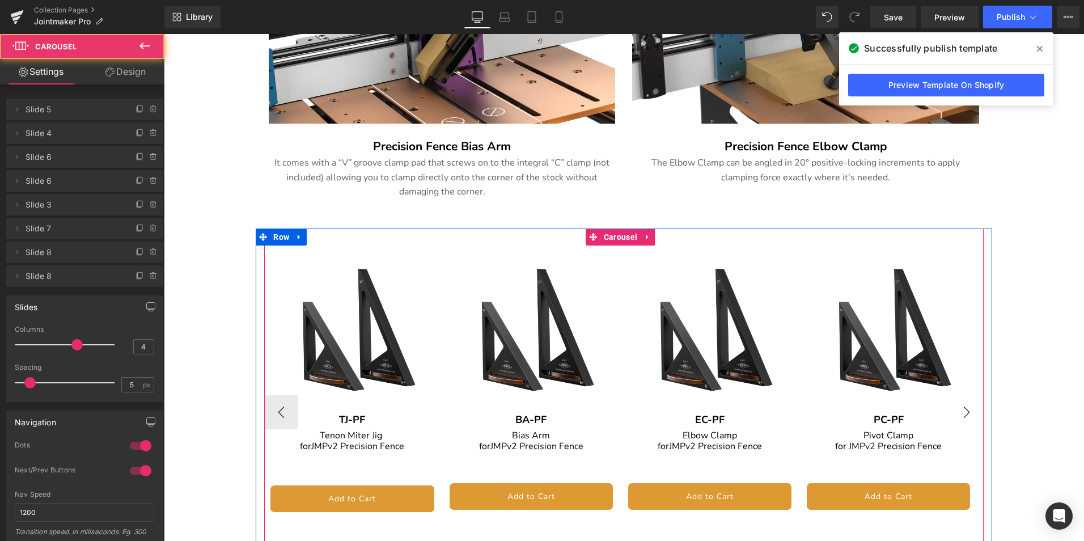
click at [957, 400] on button "›" at bounding box center [966, 412] width 34 height 34
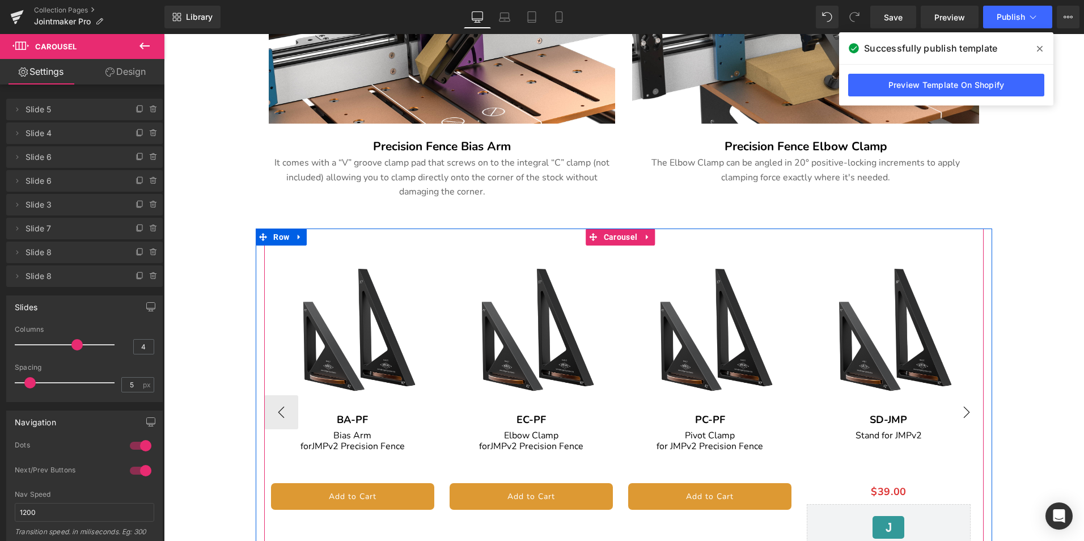
click at [957, 400] on button "›" at bounding box center [966, 412] width 34 height 34
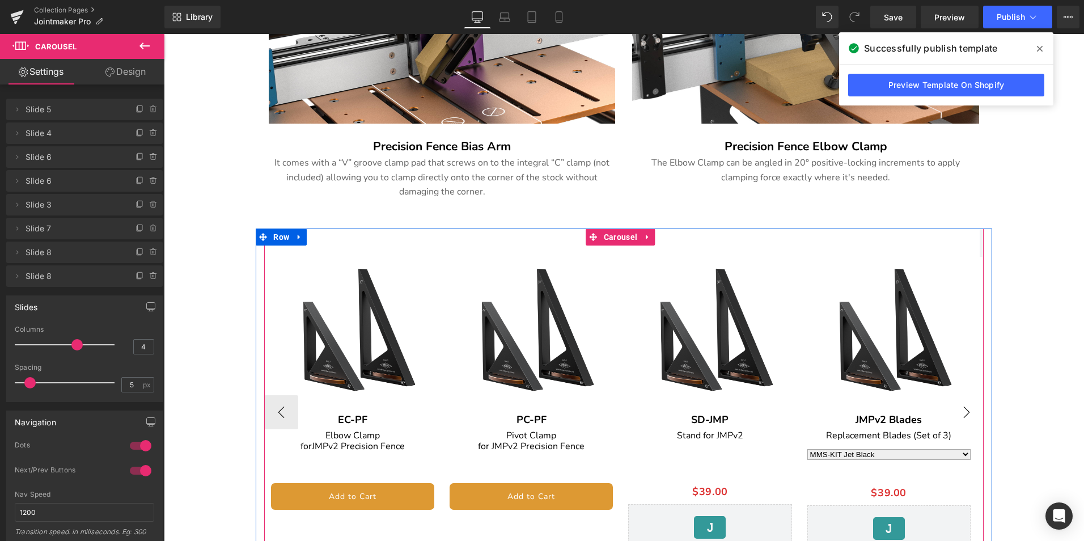
click at [957, 400] on button "›" at bounding box center [966, 412] width 34 height 34
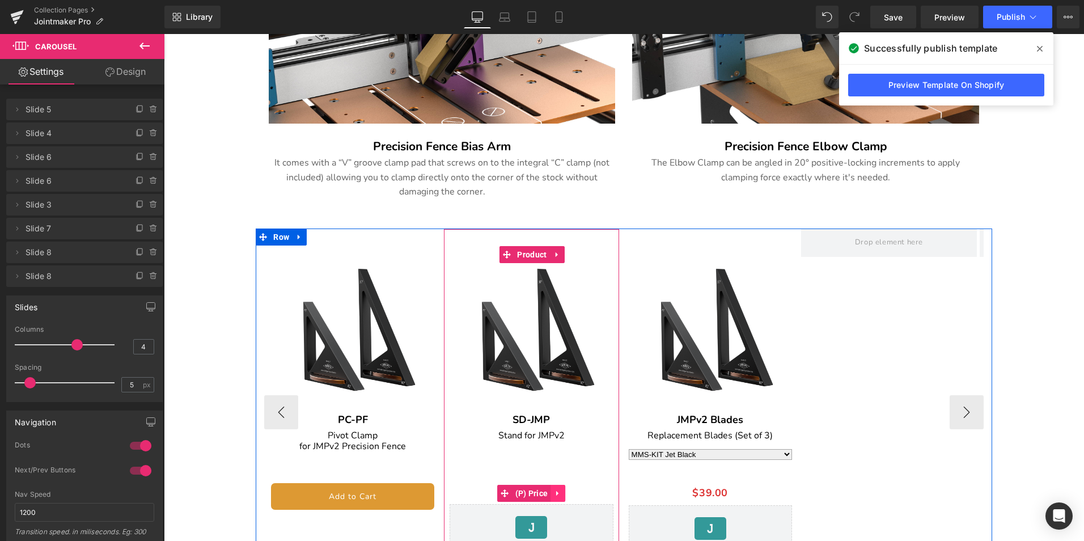
click at [559, 489] on icon at bounding box center [558, 493] width 8 height 9
click at [562, 489] on icon at bounding box center [565, 493] width 8 height 8
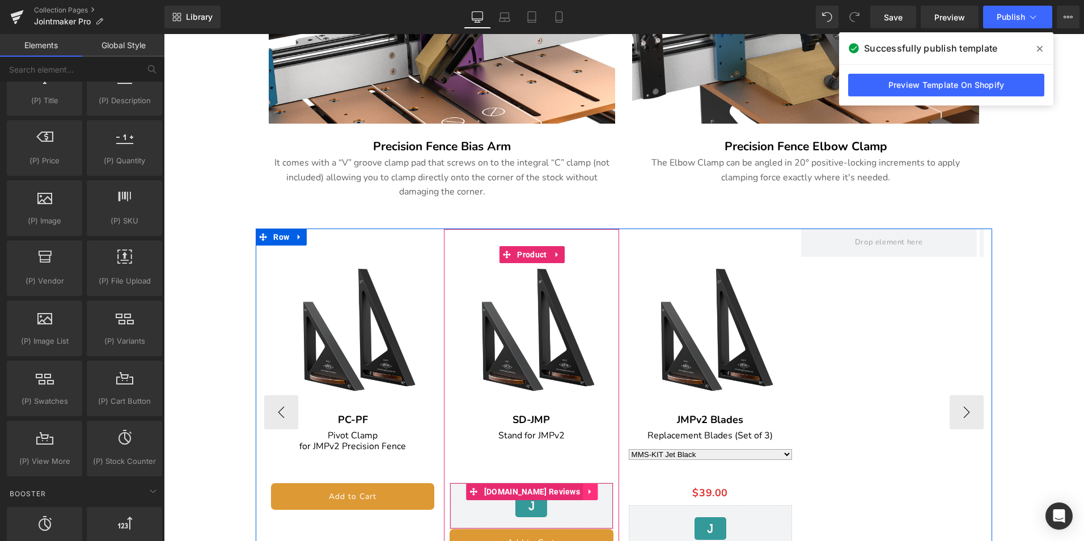
click at [586, 488] on icon at bounding box center [590, 492] width 8 height 9
click at [594, 488] on icon at bounding box center [598, 492] width 8 height 8
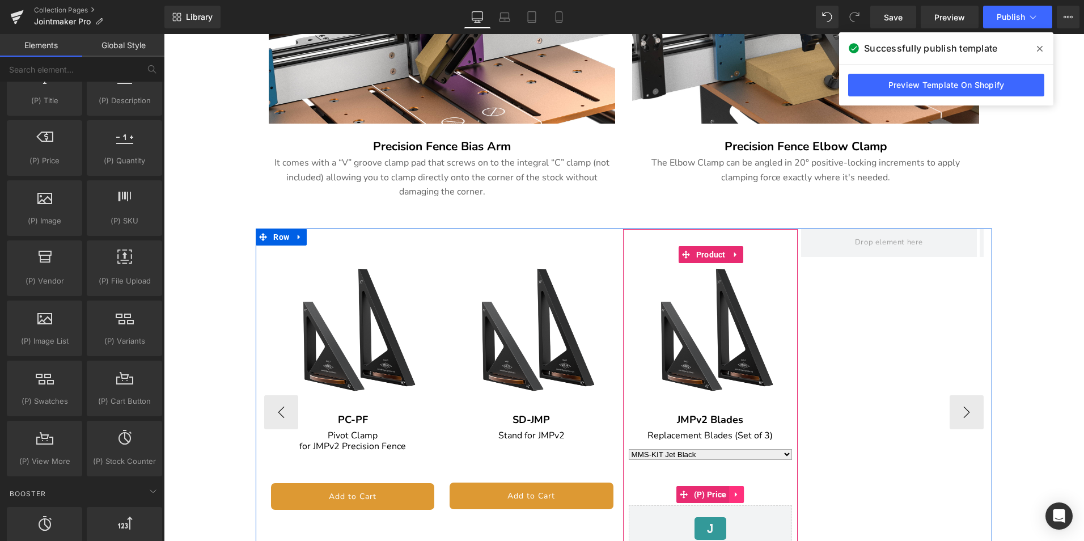
click at [735, 490] on icon at bounding box center [737, 494] width 8 height 9
click at [742, 490] on icon at bounding box center [744, 494] width 8 height 8
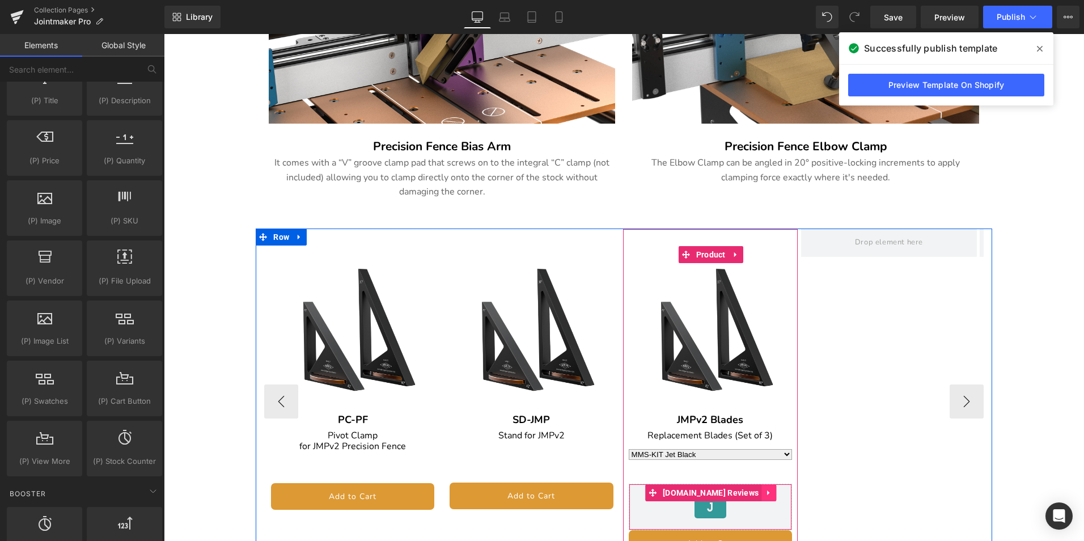
click at [765, 489] on icon at bounding box center [769, 493] width 8 height 9
click at [772, 489] on icon at bounding box center [776, 493] width 8 height 9
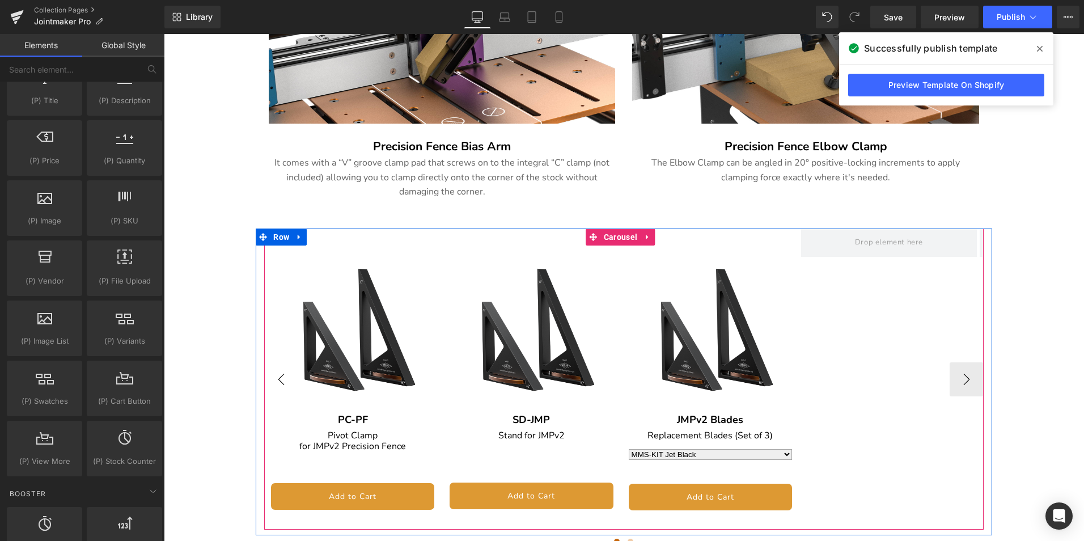
click at [273, 365] on button "‹" at bounding box center [281, 379] width 34 height 34
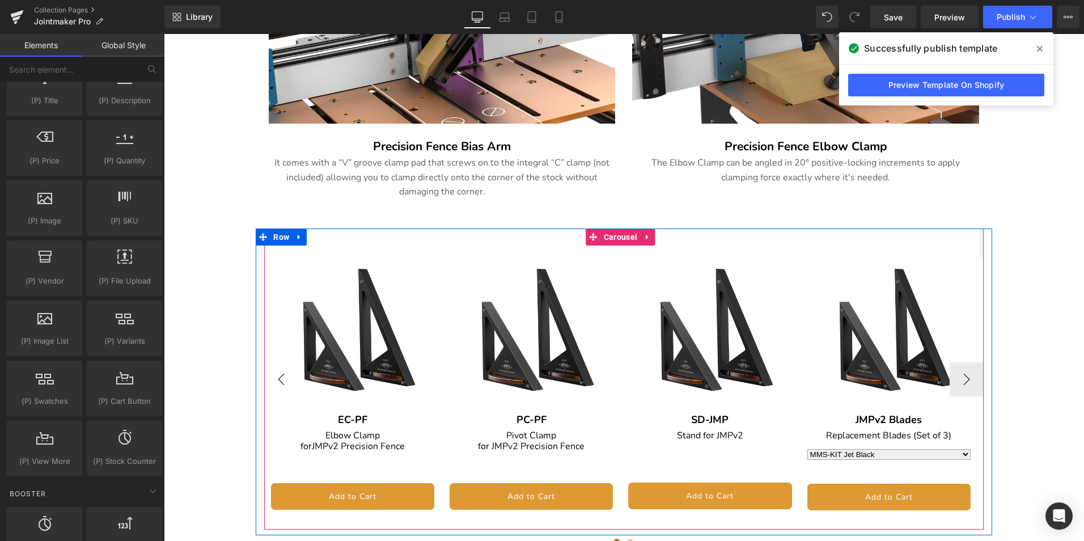
click at [273, 365] on button "‹" at bounding box center [281, 379] width 34 height 34
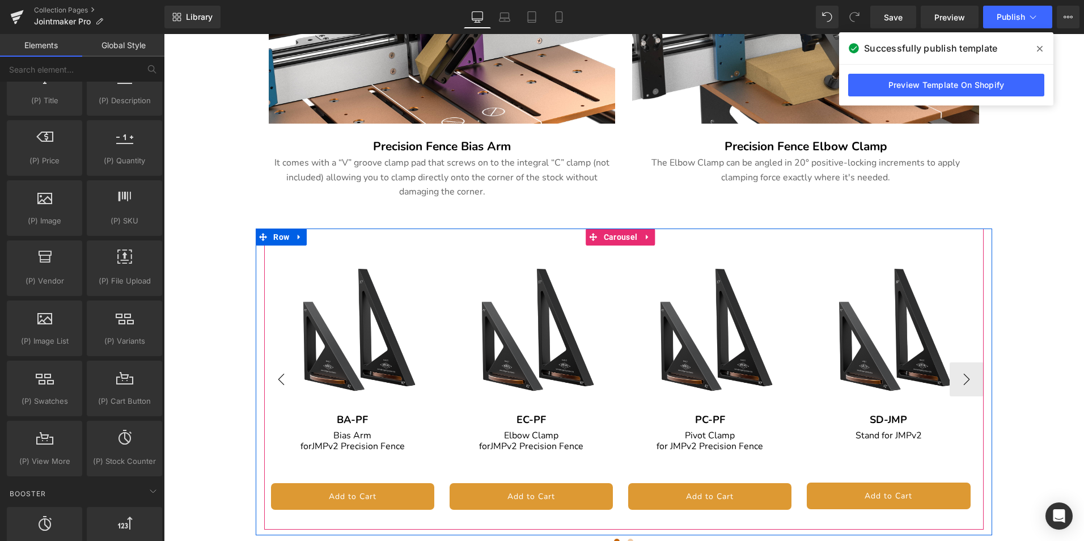
click at [273, 365] on button "‹" at bounding box center [281, 379] width 34 height 34
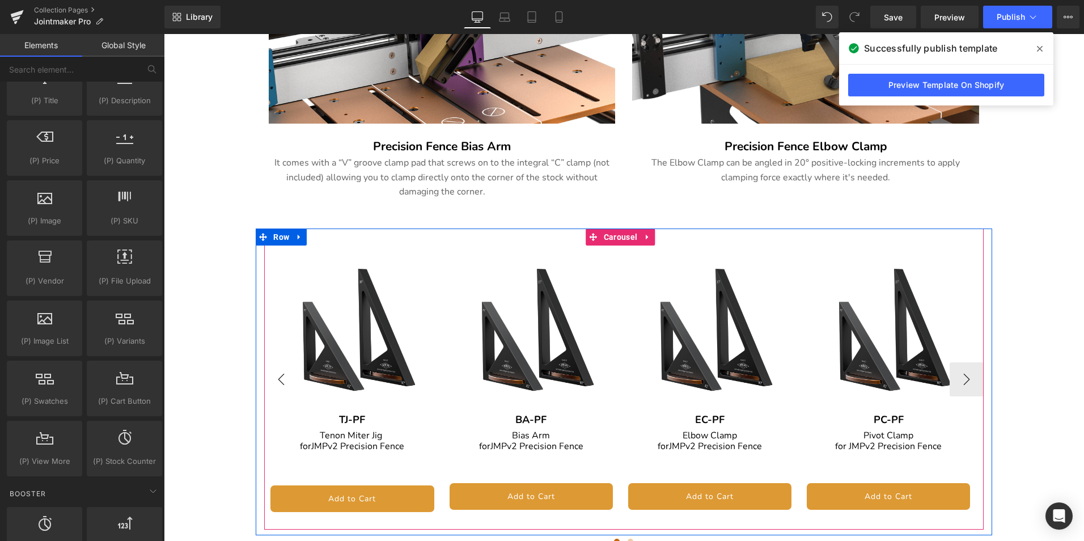
click at [273, 365] on button "‹" at bounding box center [281, 379] width 34 height 34
click at [965, 369] on button "›" at bounding box center [966, 379] width 34 height 34
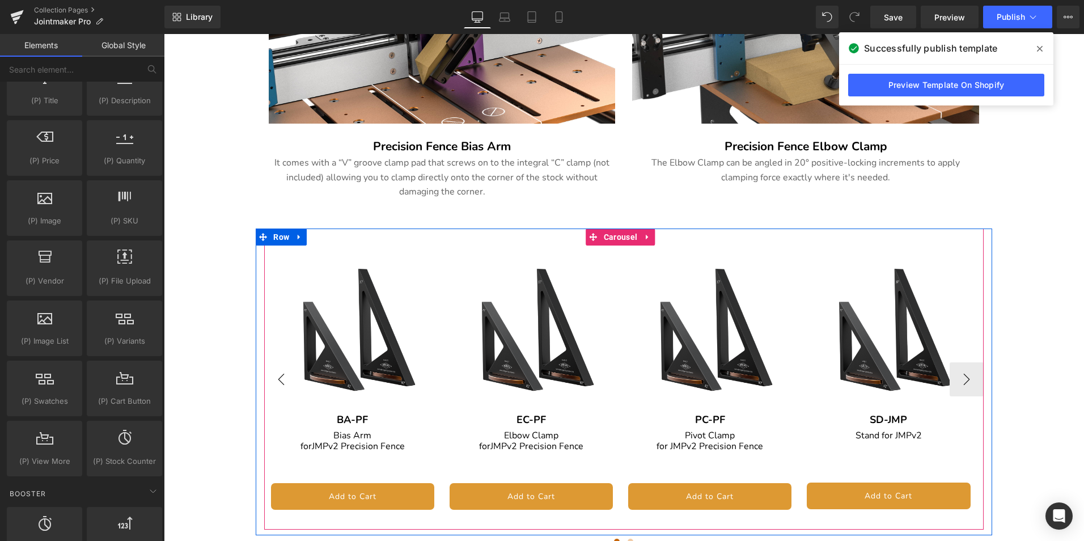
click at [281, 362] on button "‹" at bounding box center [281, 379] width 34 height 34
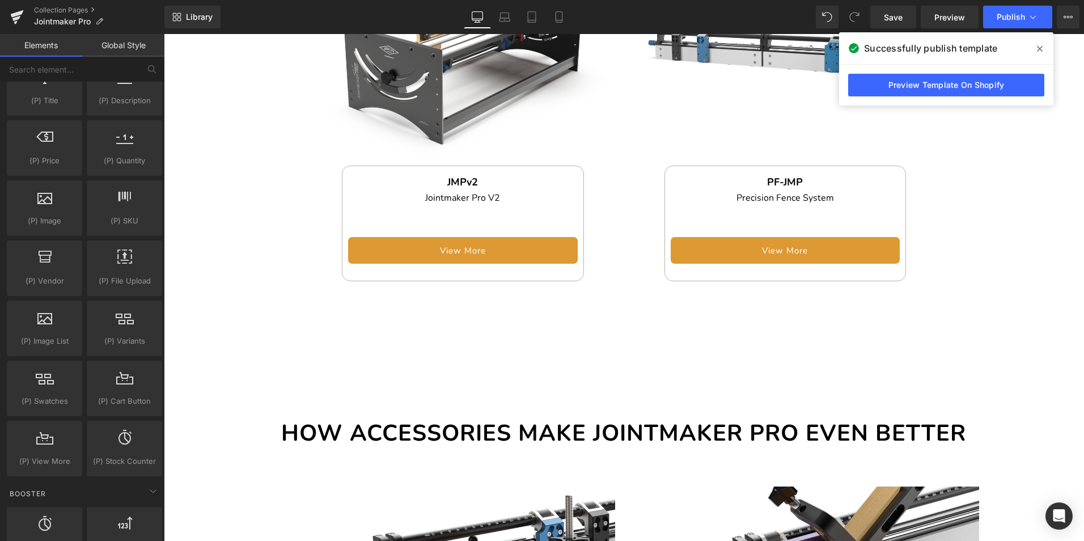
scroll to position [1129, 0]
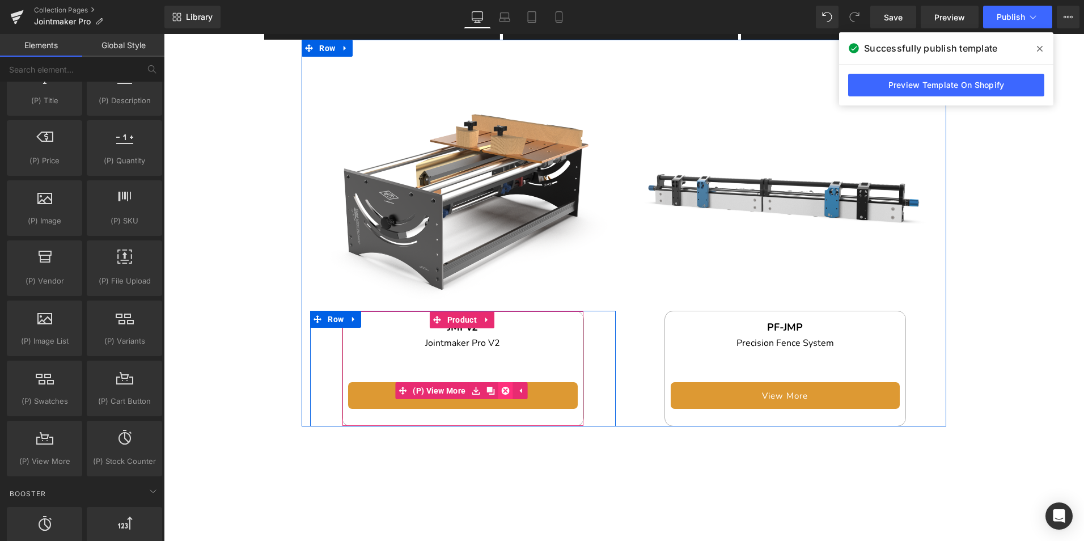
click at [505, 387] on icon at bounding box center [505, 391] width 8 height 8
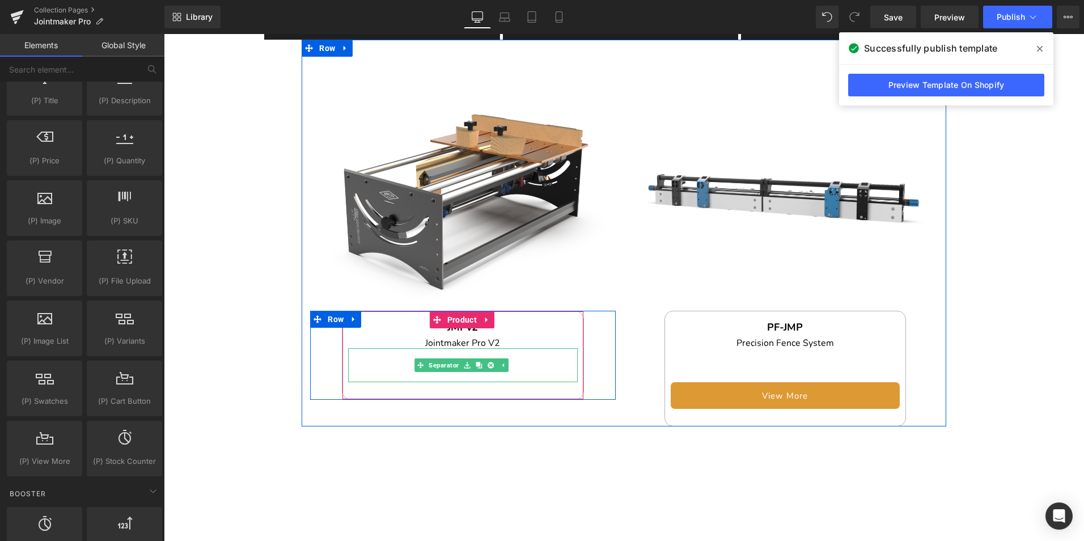
scroll to position [1186, 0]
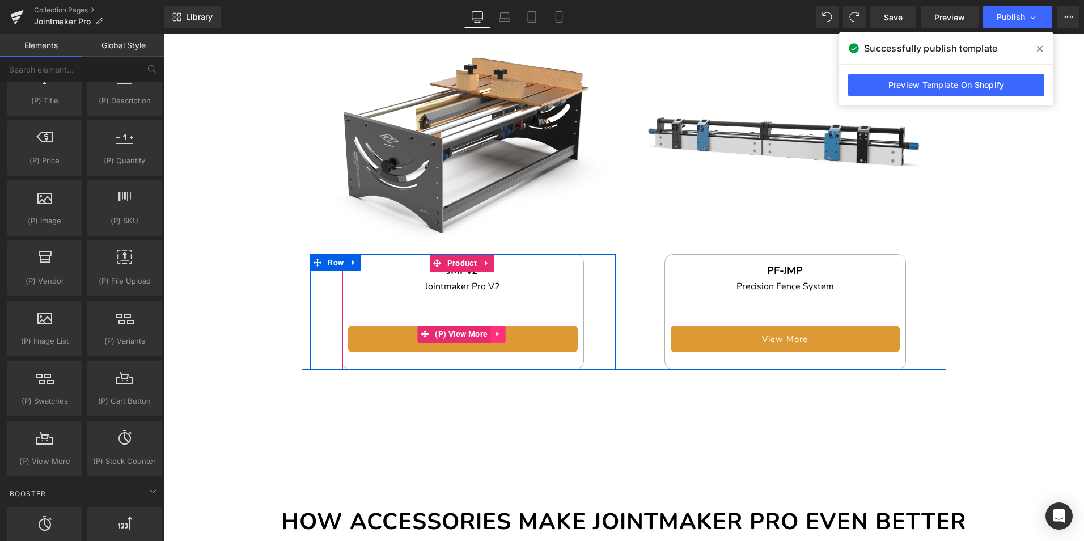
click at [493, 325] on link at bounding box center [497, 333] width 15 height 17
click at [490, 330] on icon at bounding box center [490, 334] width 8 height 8
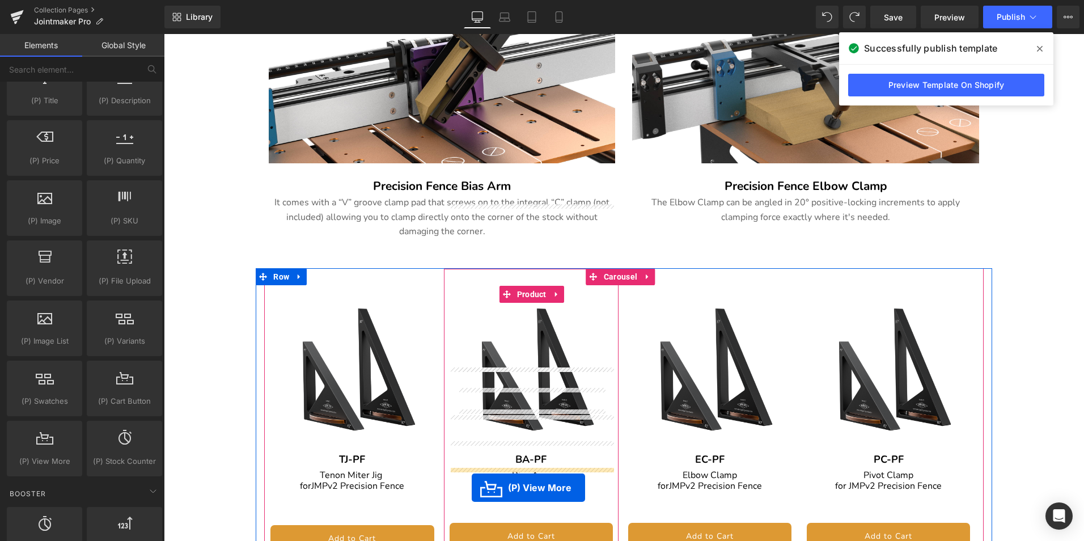
scroll to position [2240, 0]
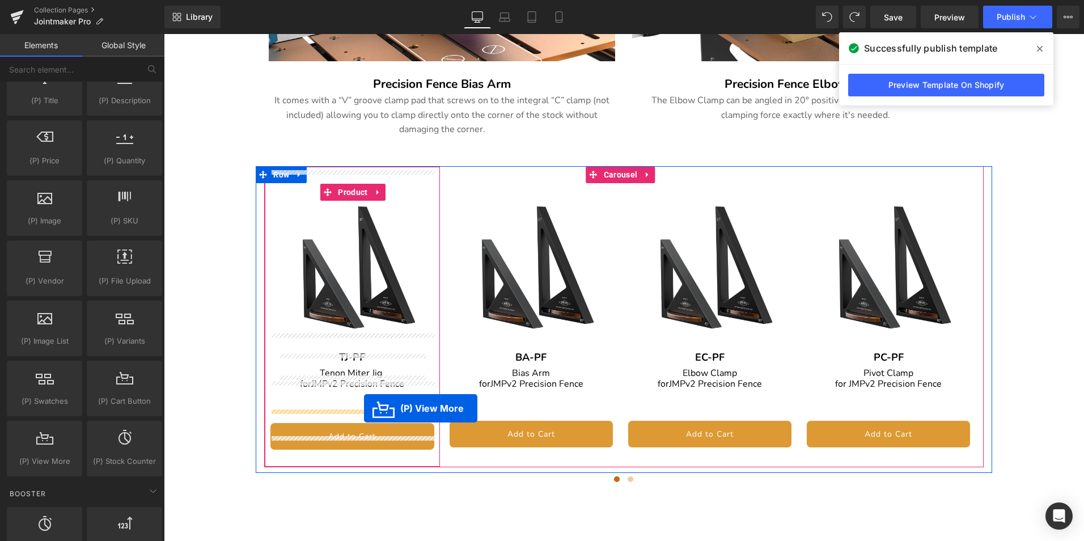
drag, startPoint x: 456, startPoint y: 354, endPoint x: 364, endPoint y: 408, distance: 106.7
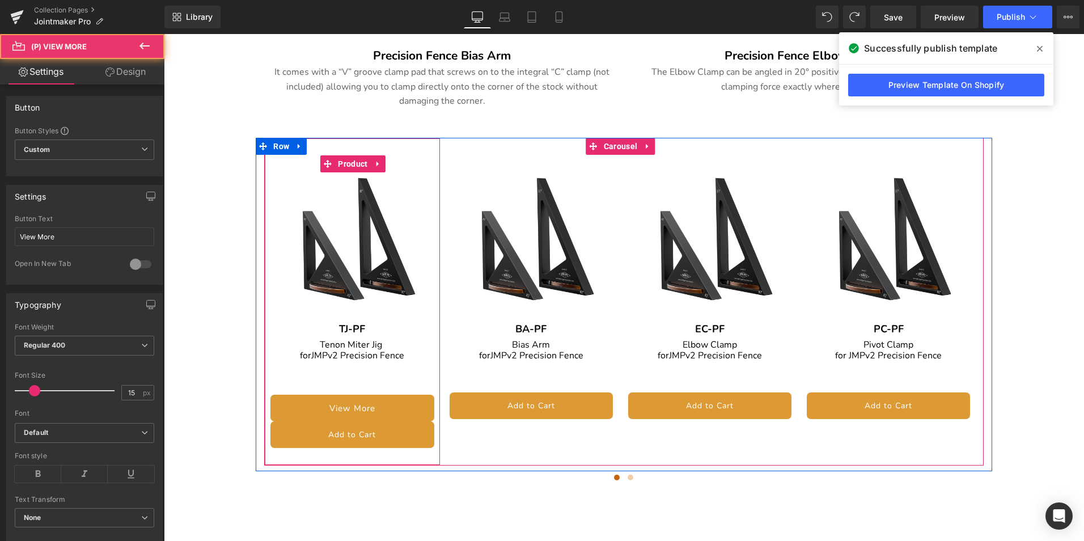
scroll to position [2212, 0]
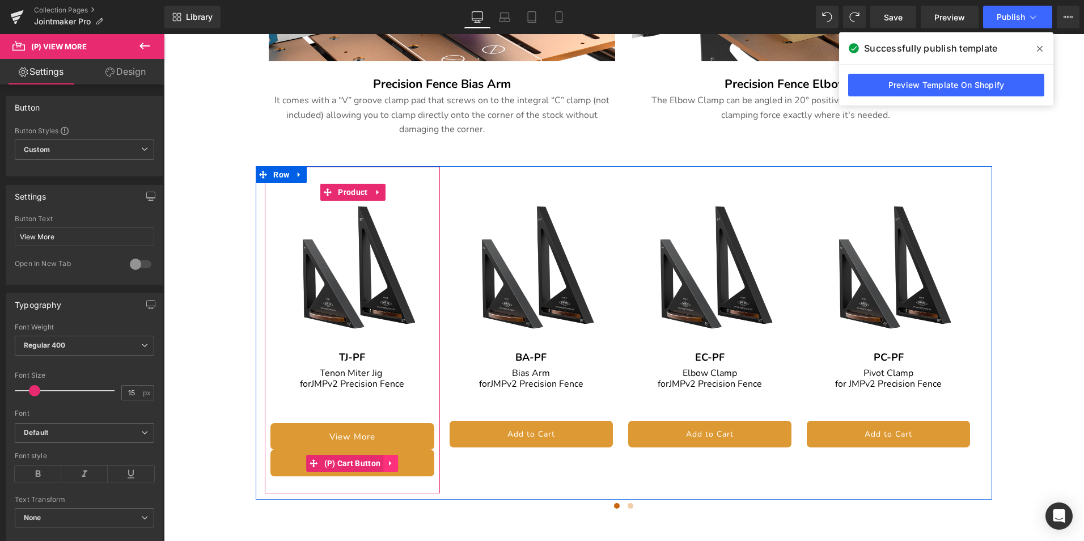
click at [395, 455] on link at bounding box center [390, 463] width 15 height 17
click at [400, 459] on icon at bounding box center [398, 463] width 8 height 9
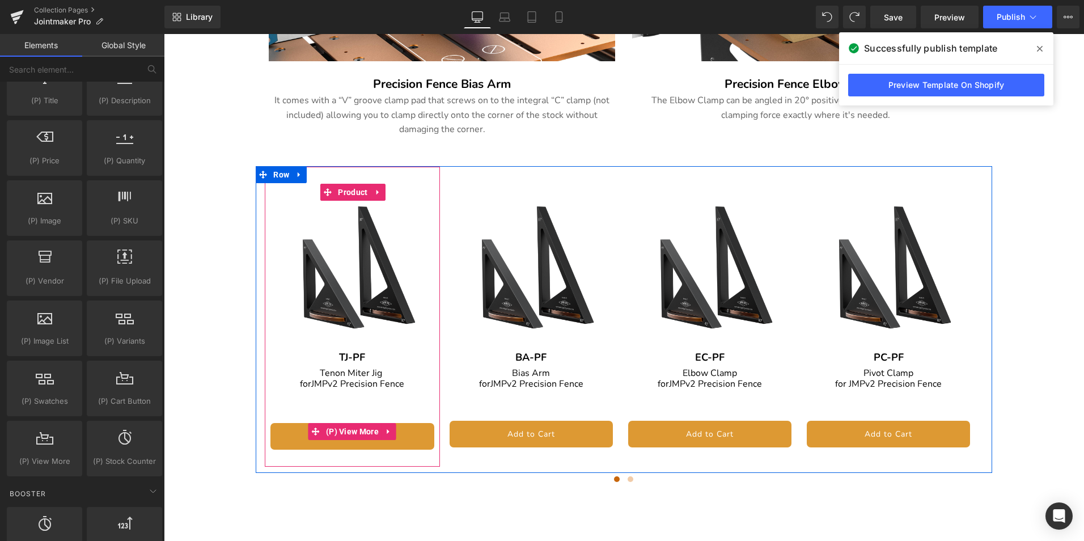
click at [389, 427] on icon at bounding box center [389, 431] width 8 height 9
click at [383, 427] on icon at bounding box center [382, 431] width 8 height 9
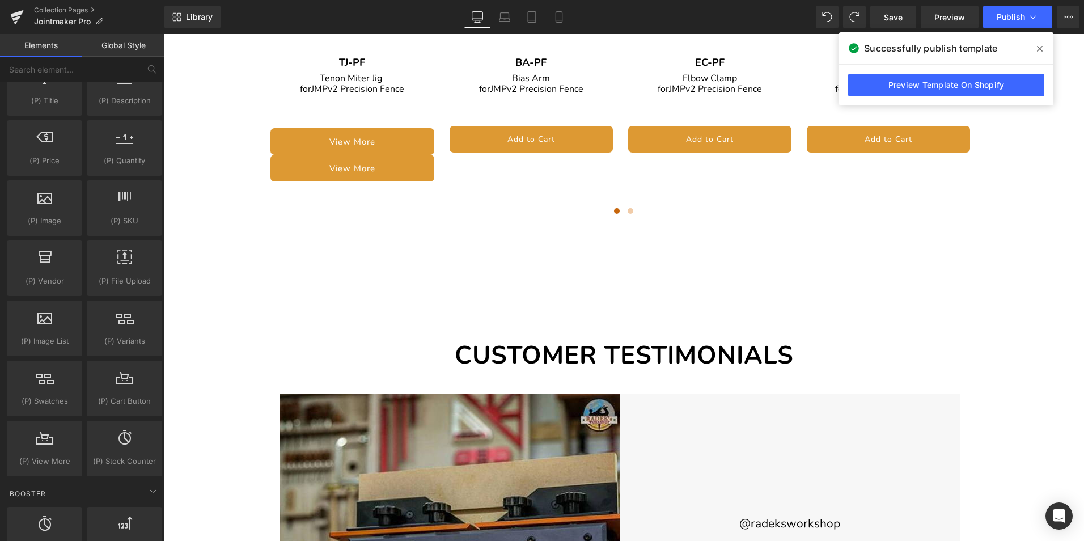
scroll to position [2375, 0]
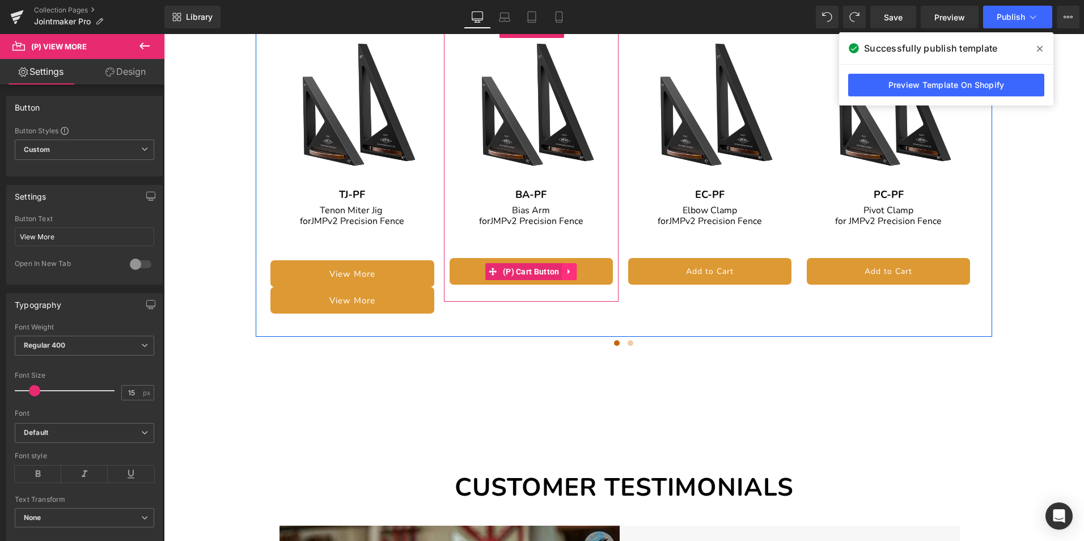
click at [571, 267] on icon at bounding box center [569, 271] width 8 height 9
click at [573, 268] on icon at bounding box center [577, 272] width 8 height 8
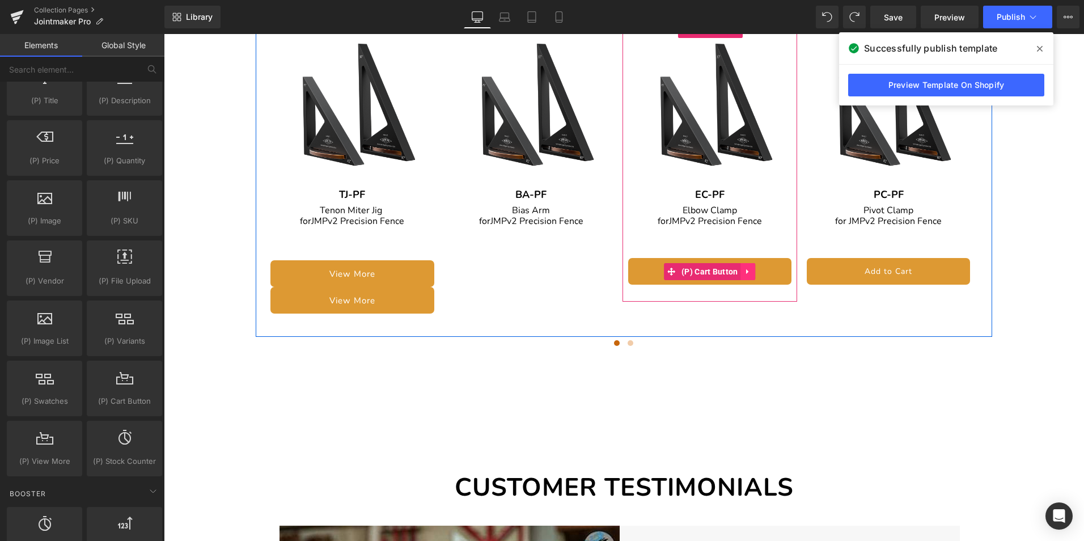
click at [749, 267] on icon at bounding box center [748, 271] width 8 height 9
click at [752, 267] on icon at bounding box center [756, 271] width 8 height 9
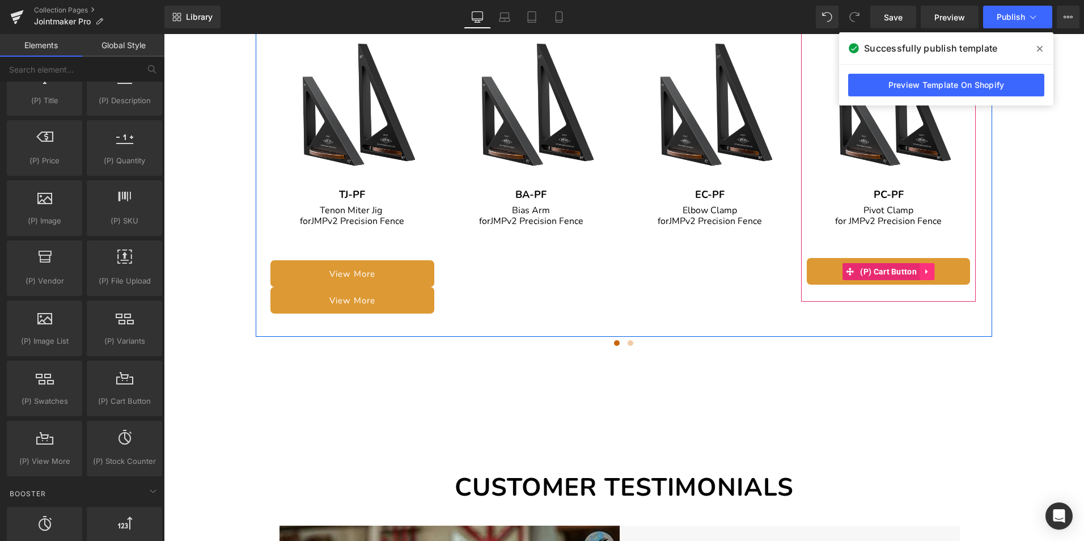
click at [931, 263] on link at bounding box center [926, 271] width 15 height 17
click at [932, 267] on icon at bounding box center [934, 271] width 8 height 9
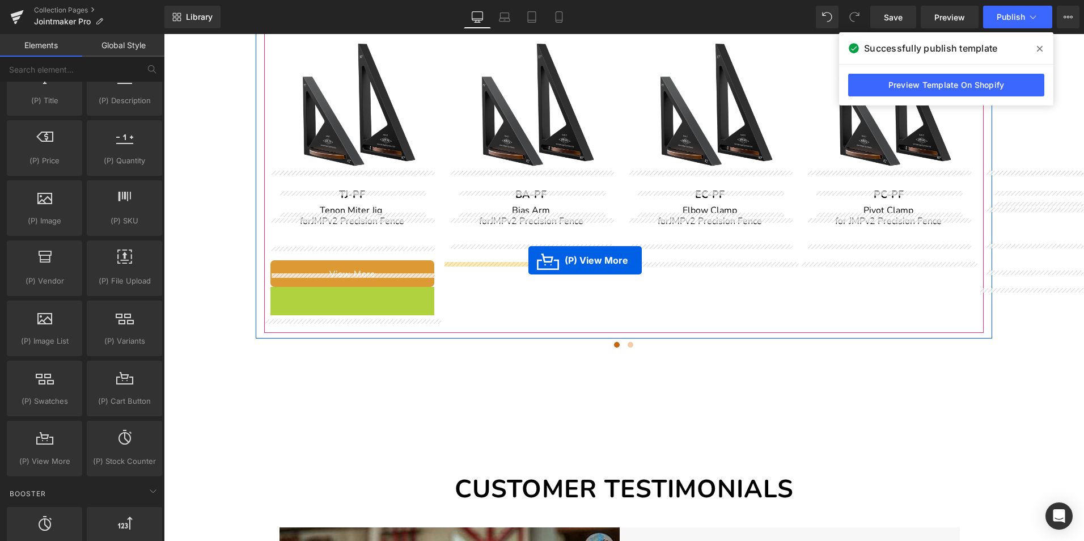
drag, startPoint x: 354, startPoint y: 284, endPoint x: 528, endPoint y: 260, distance: 175.6
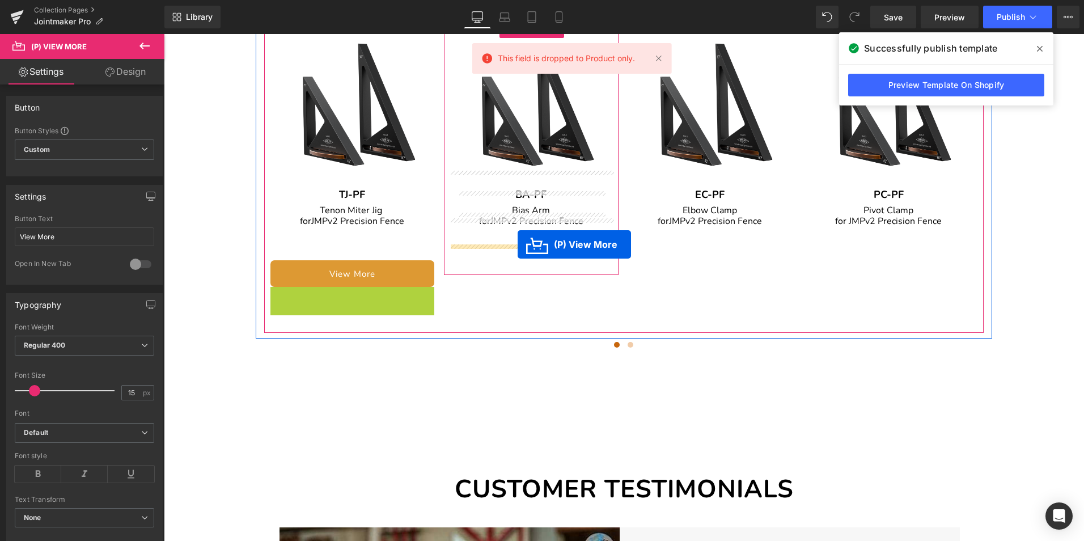
drag, startPoint x: 348, startPoint y: 279, endPoint x: 518, endPoint y: 244, distance: 173.0
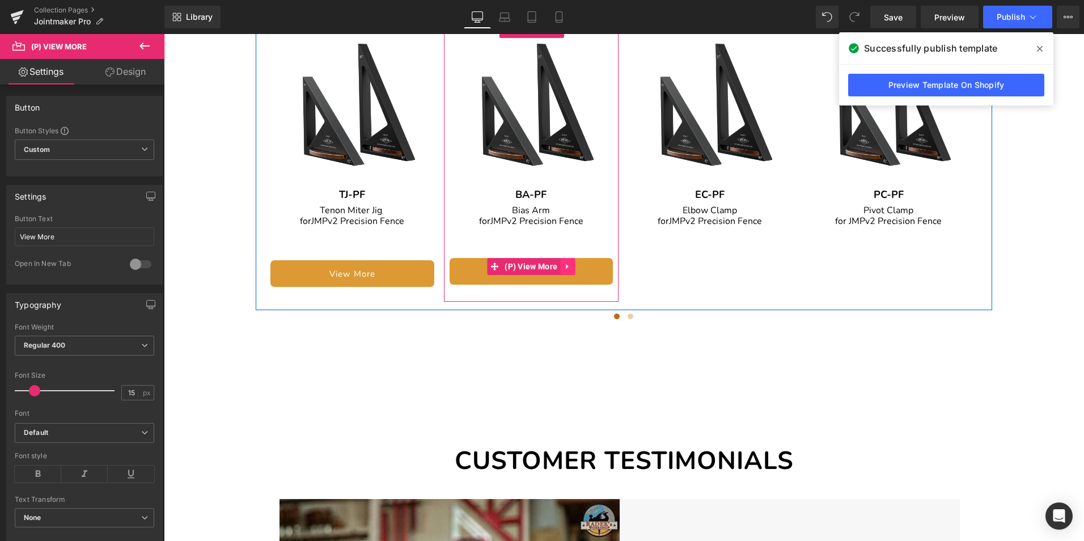
click at [566, 264] on icon at bounding box center [567, 266] width 2 height 5
click at [559, 262] on icon at bounding box center [560, 266] width 8 height 8
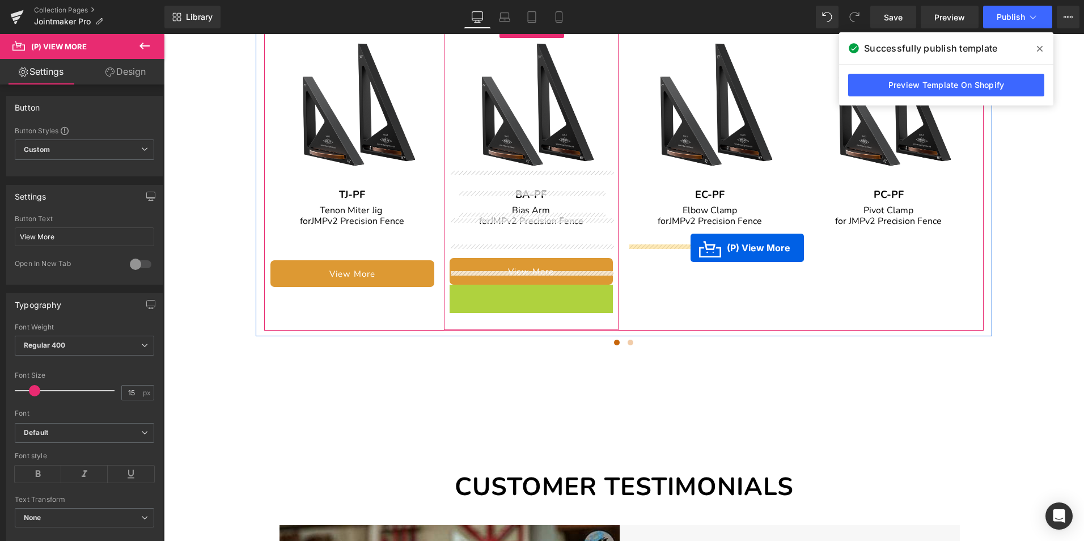
drag, startPoint x: 522, startPoint y: 282, endPoint x: 690, endPoint y: 248, distance: 172.3
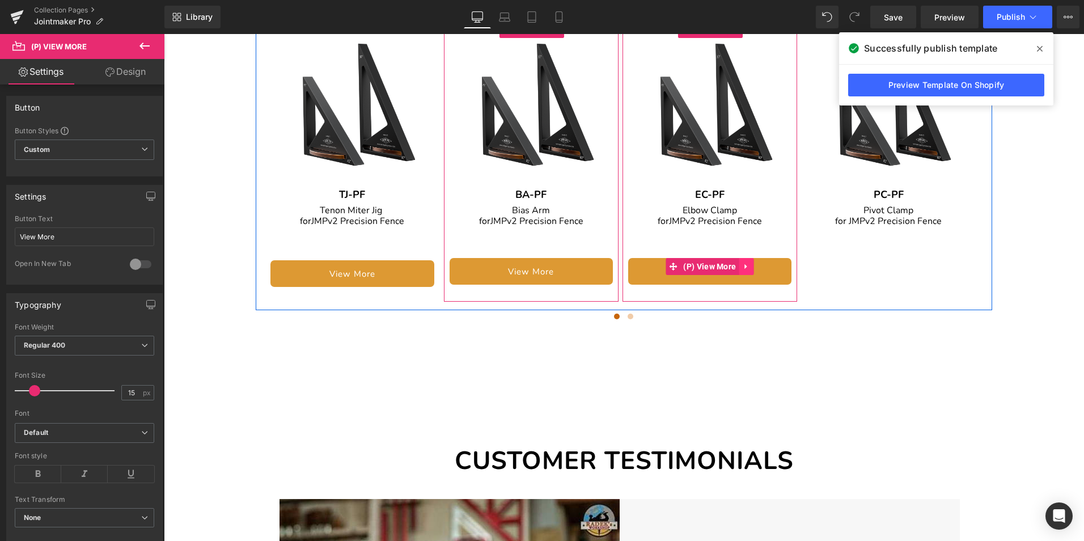
click at [748, 262] on icon at bounding box center [746, 266] width 8 height 9
click at [740, 262] on icon at bounding box center [739, 266] width 8 height 8
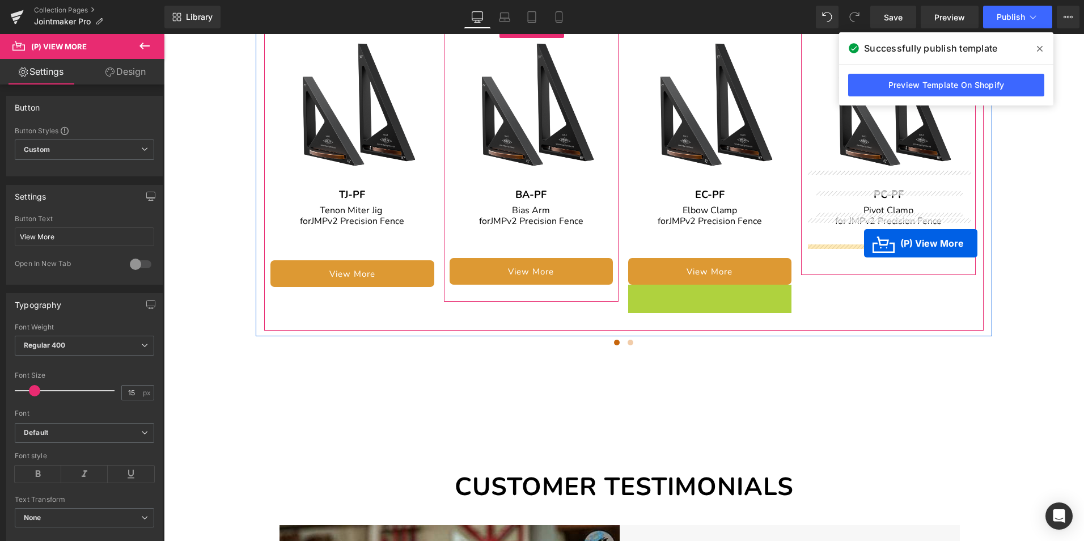
drag, startPoint x: 711, startPoint y: 282, endPoint x: 864, endPoint y: 243, distance: 157.8
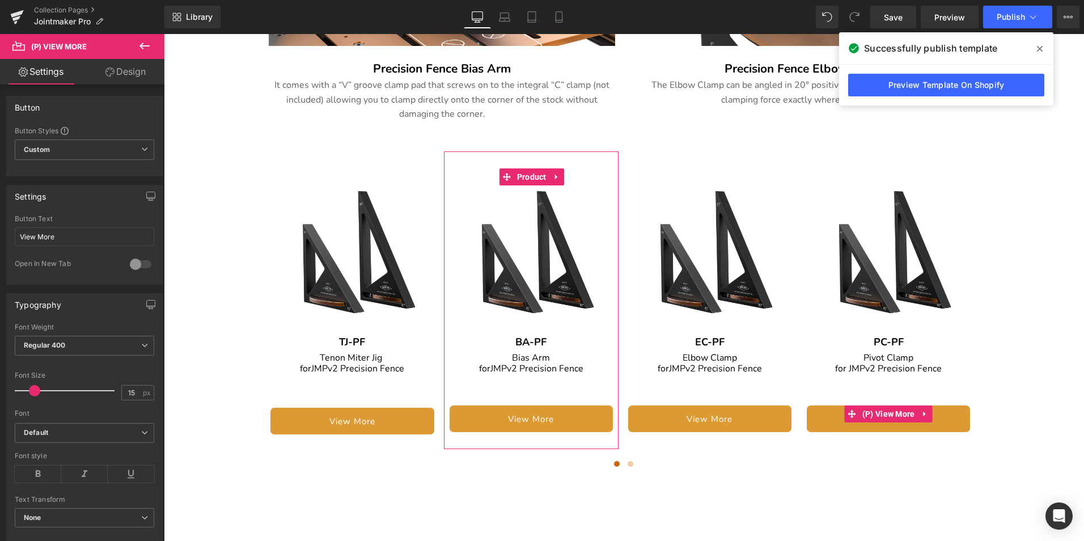
scroll to position [2148, 0]
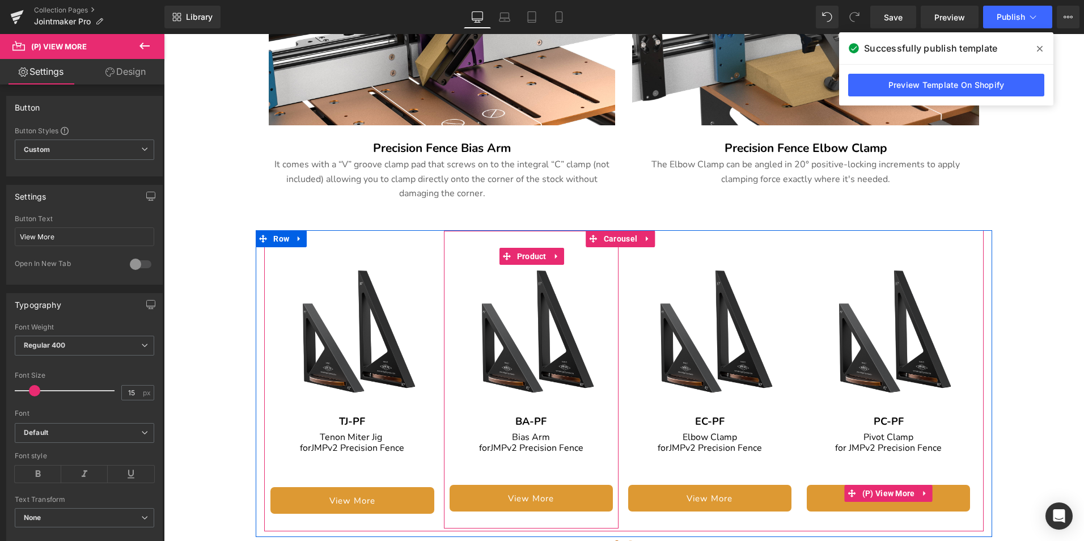
click at [984, 364] on button "›" at bounding box center [1001, 381] width 34 height 34
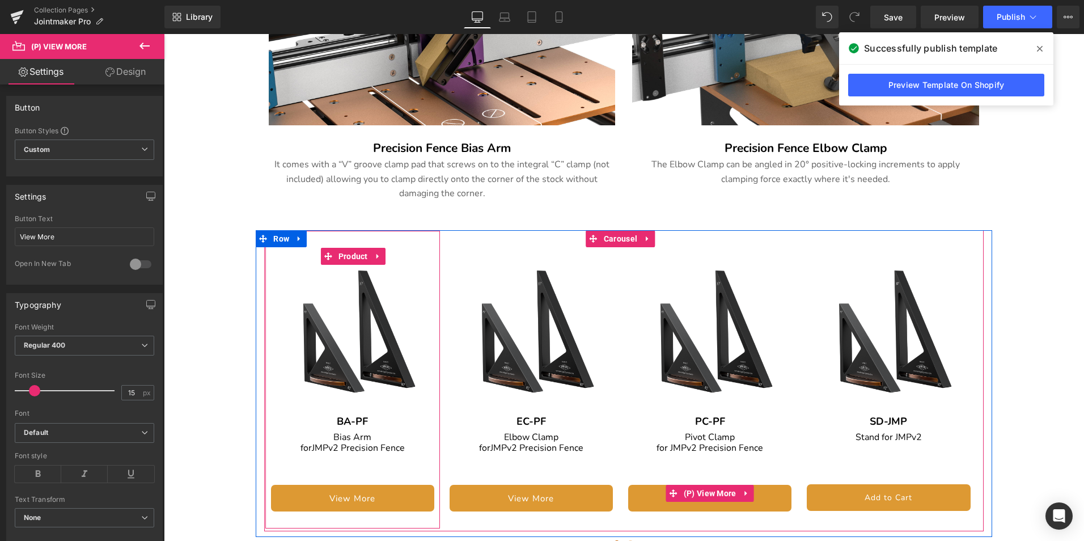
click at [984, 364] on button "›" at bounding box center [1001, 381] width 34 height 34
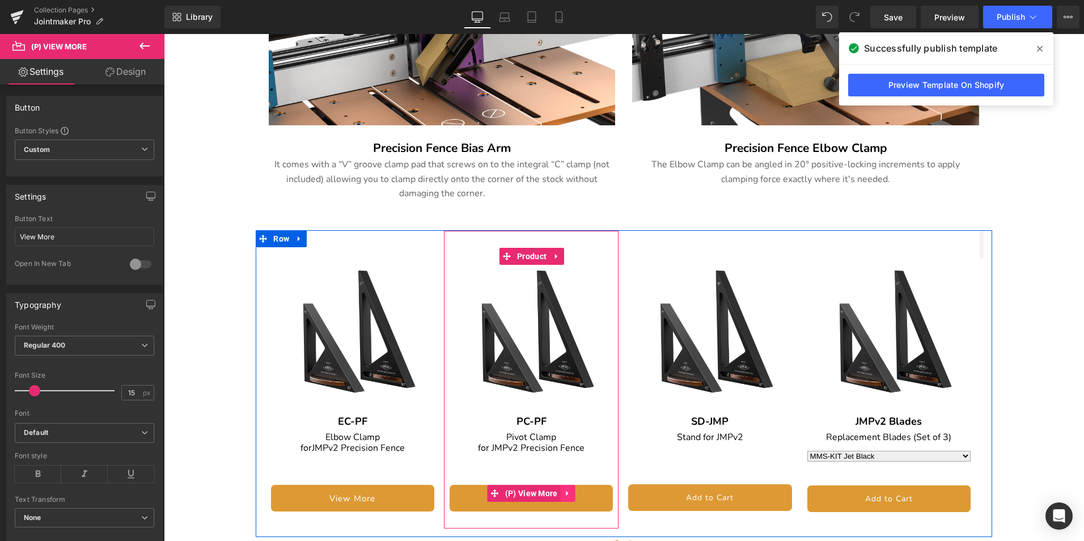
click at [568, 489] on icon at bounding box center [568, 493] width 8 height 9
click at [558, 489] on icon at bounding box center [561, 493] width 8 height 8
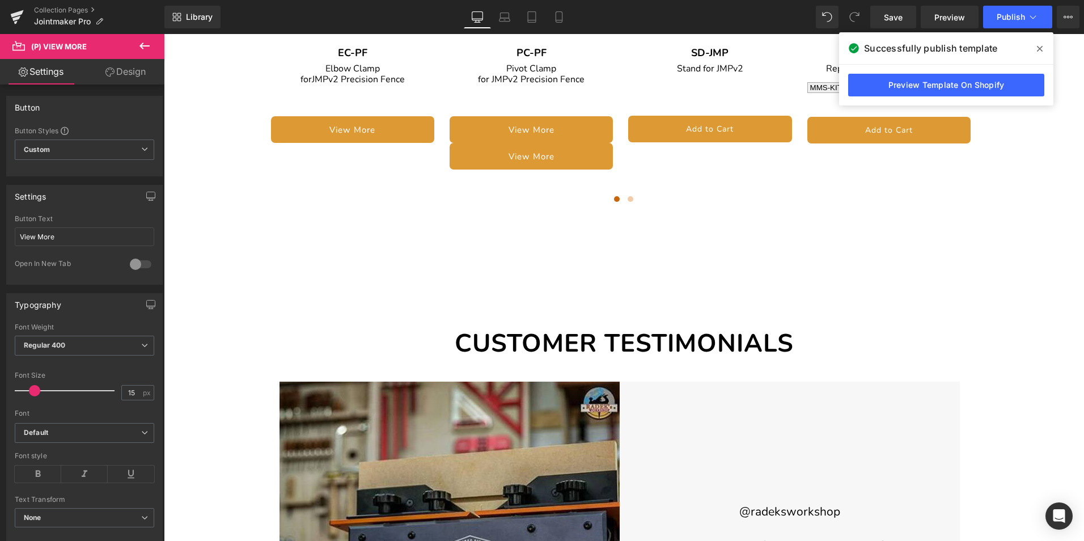
scroll to position [2453, 0]
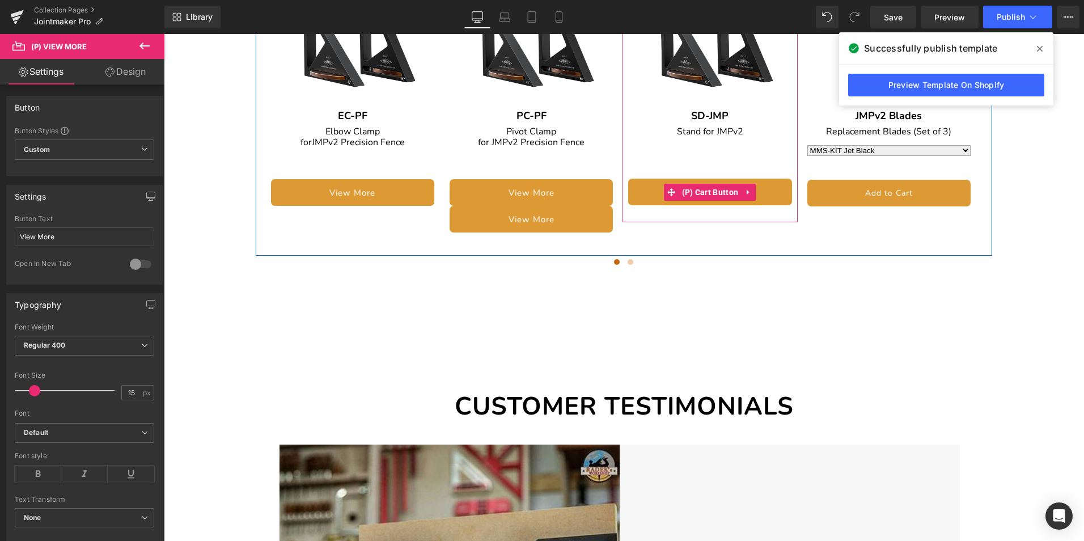
click at [771, 179] on button "Add to Cart" at bounding box center [709, 192] width 163 height 27
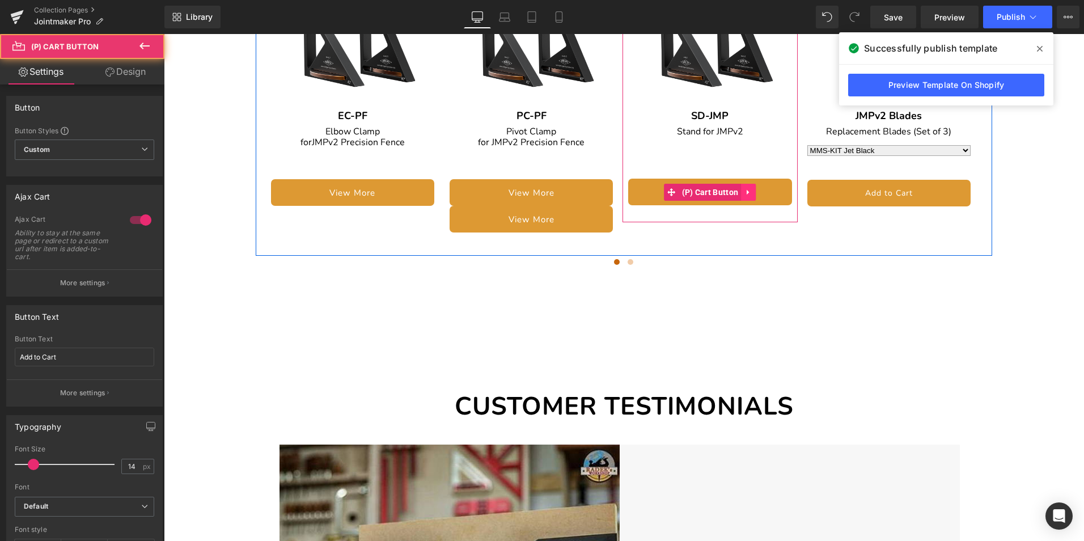
click at [750, 188] on icon at bounding box center [748, 192] width 8 height 9
click at [757, 188] on icon at bounding box center [756, 192] width 8 height 8
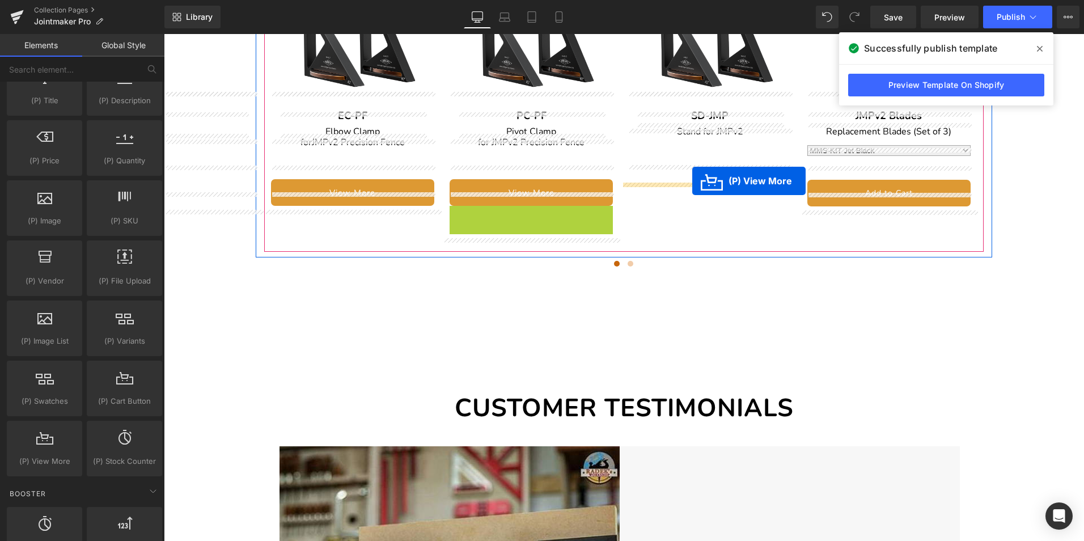
drag, startPoint x: 535, startPoint y: 202, endPoint x: 692, endPoint y: 181, distance: 158.4
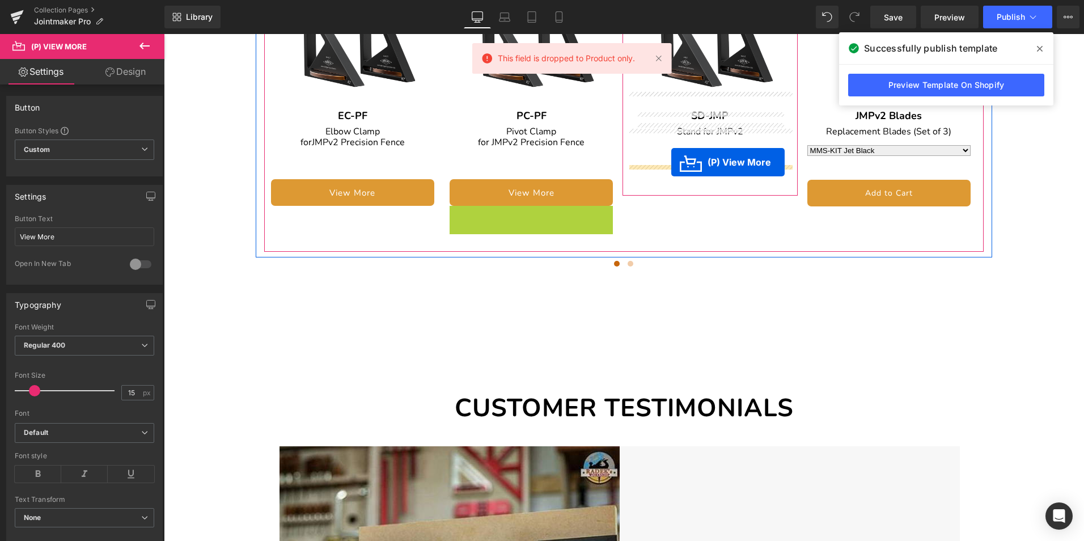
drag, startPoint x: 537, startPoint y: 196, endPoint x: 671, endPoint y: 162, distance: 138.4
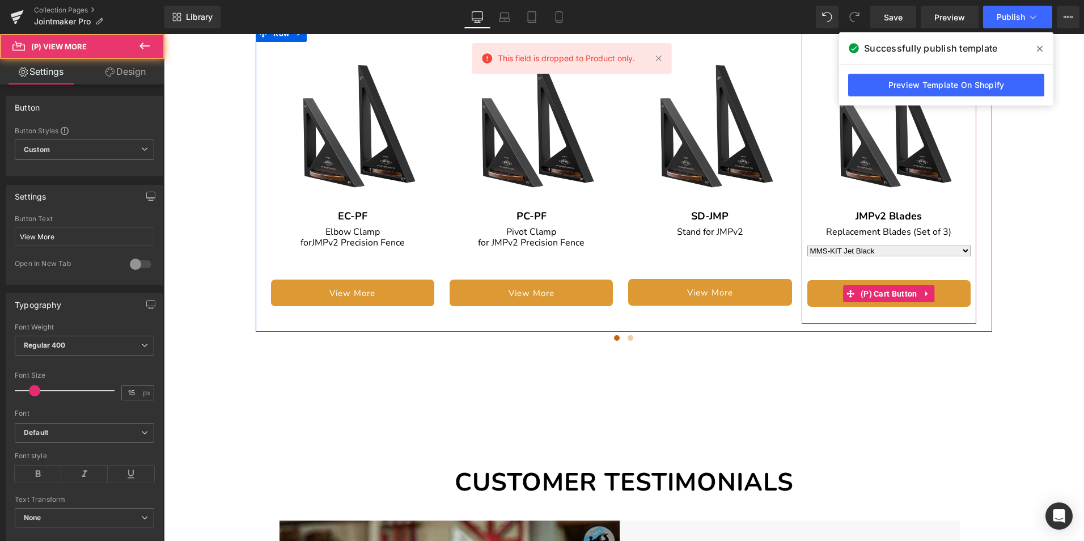
scroll to position [2340, 0]
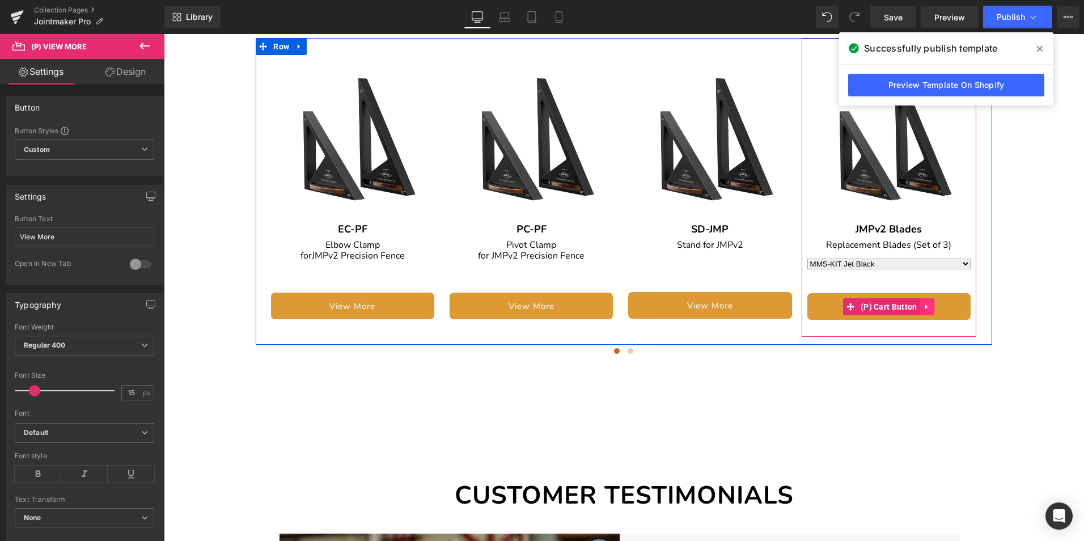
click at [925, 304] on icon at bounding box center [926, 306] width 2 height 5
click at [931, 303] on icon at bounding box center [934, 307] width 8 height 8
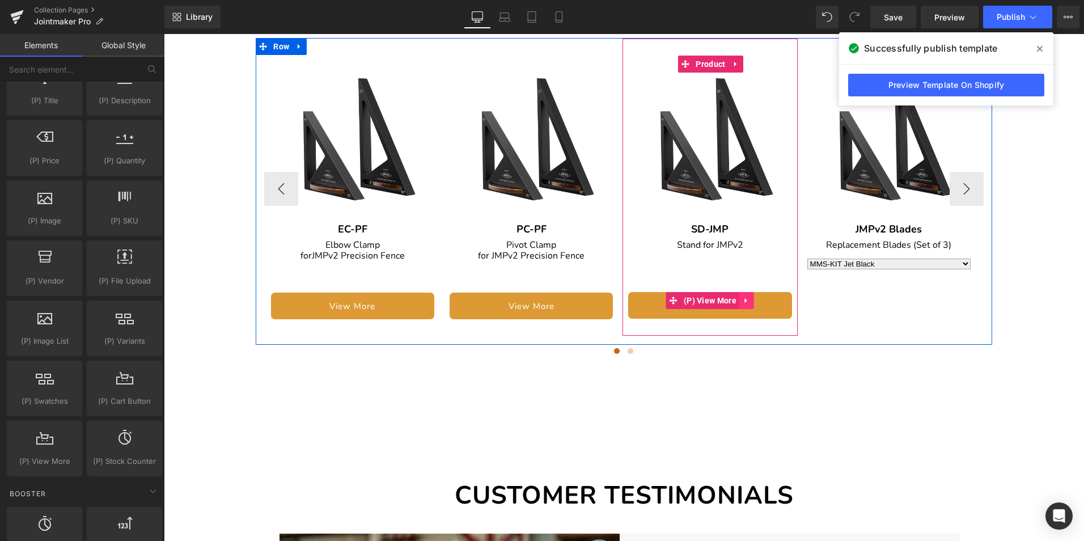
click at [747, 296] on icon at bounding box center [747, 300] width 8 height 9
click at [740, 296] on icon at bounding box center [739, 300] width 8 height 9
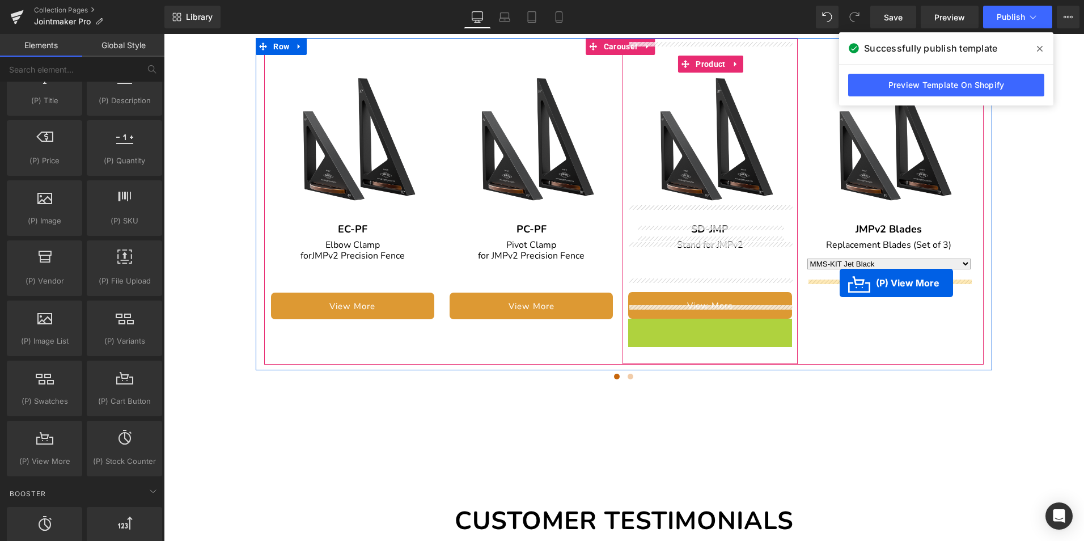
drag, startPoint x: 703, startPoint y: 310, endPoint x: 840, endPoint y: 283, distance: 139.3
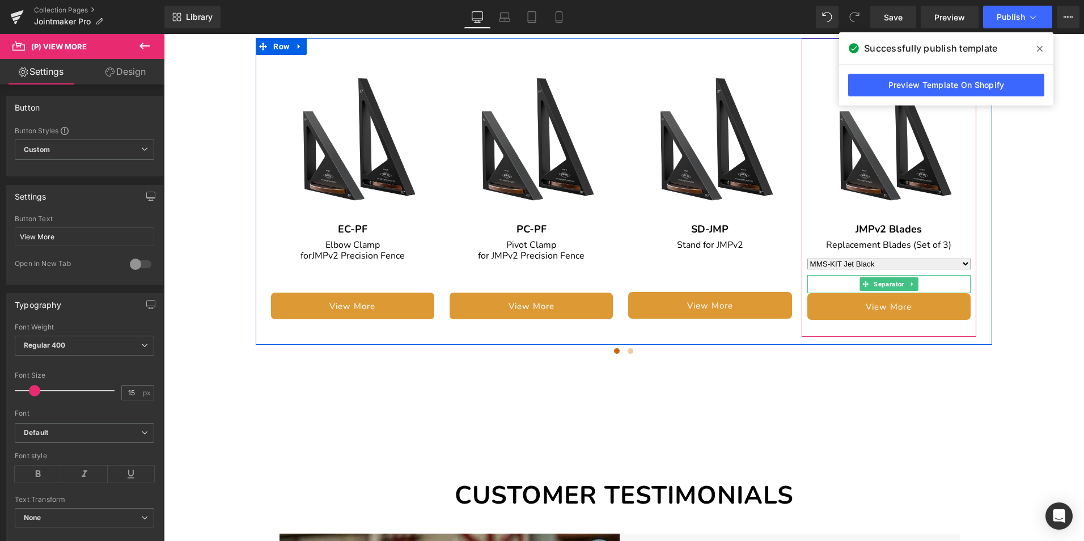
click at [817, 275] on div at bounding box center [888, 284] width 163 height 18
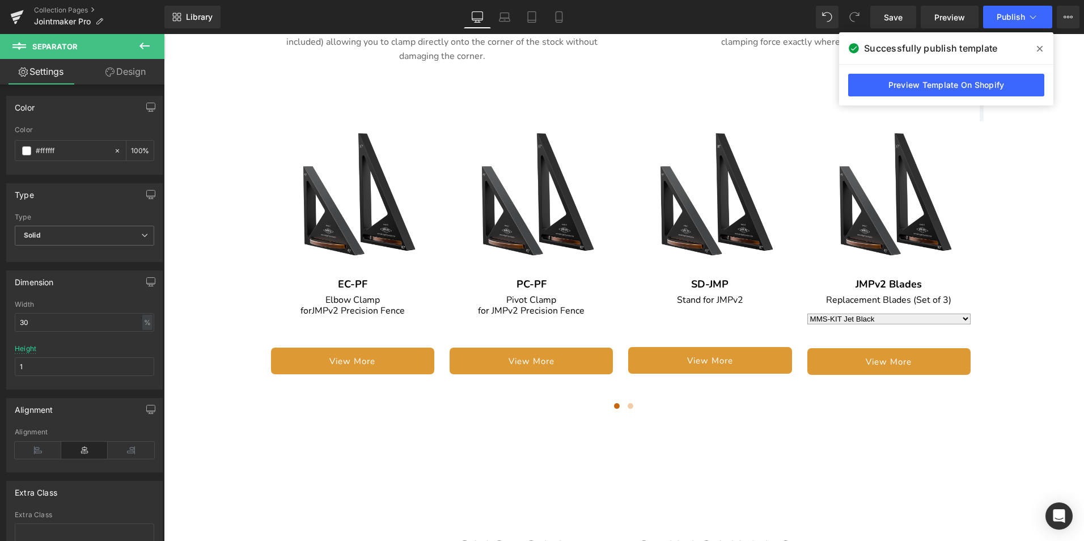
scroll to position [2227, 0]
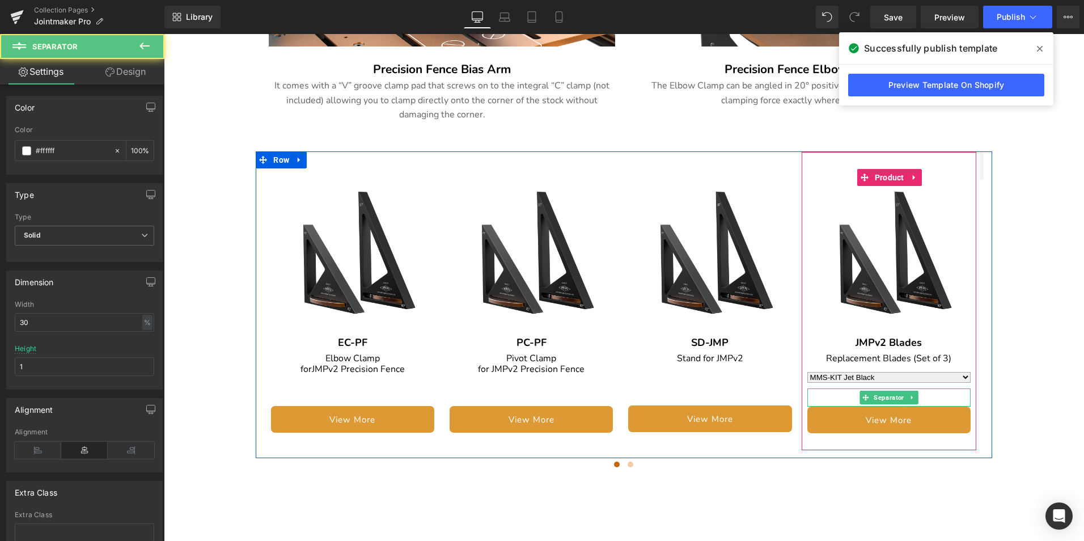
click at [846, 388] on div at bounding box center [888, 397] width 163 height 18
click at [914, 391] on link at bounding box center [912, 398] width 12 height 14
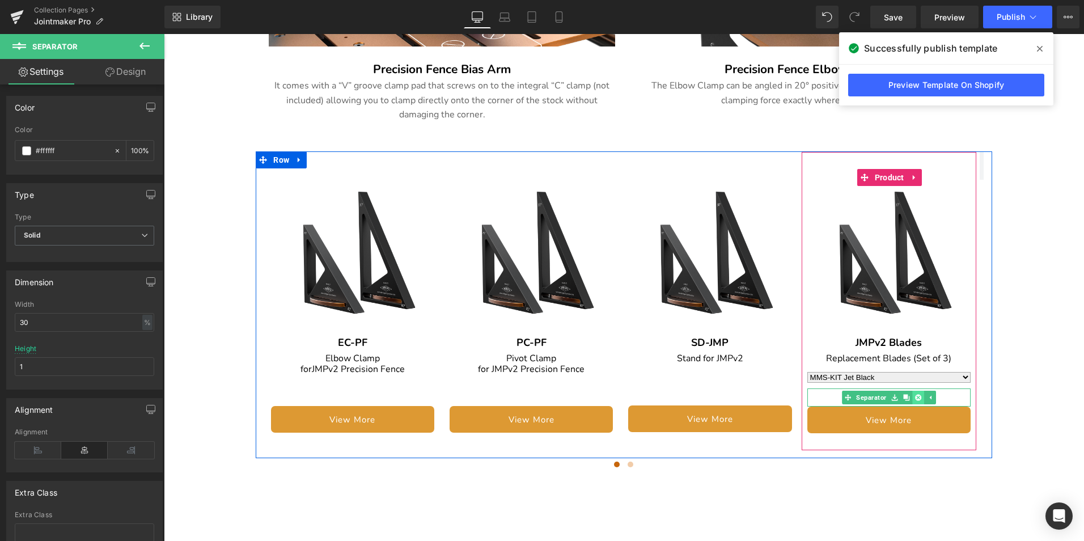
click at [916, 394] on icon at bounding box center [918, 397] width 6 height 7
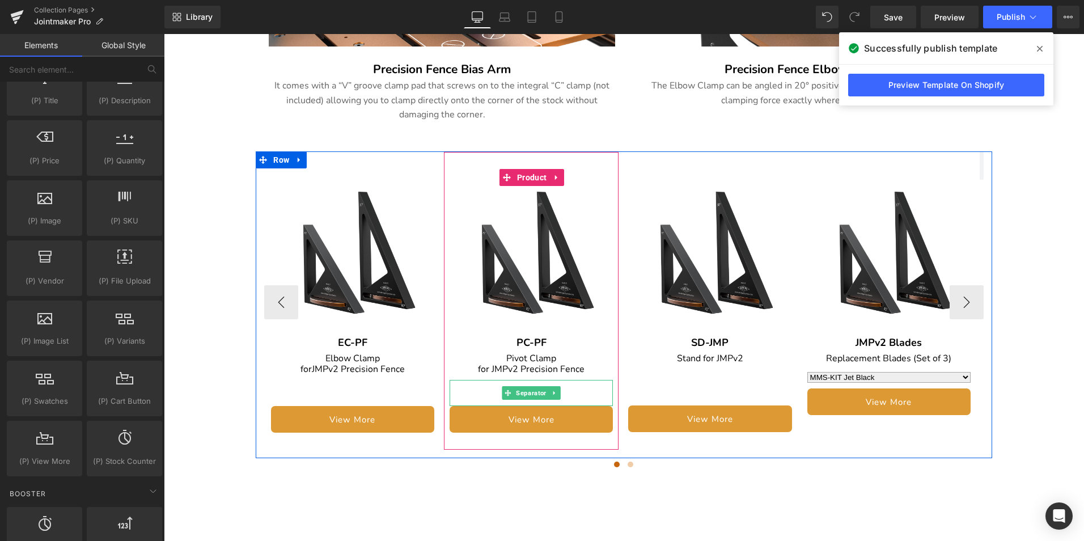
click at [559, 380] on div at bounding box center [531, 393] width 163 height 26
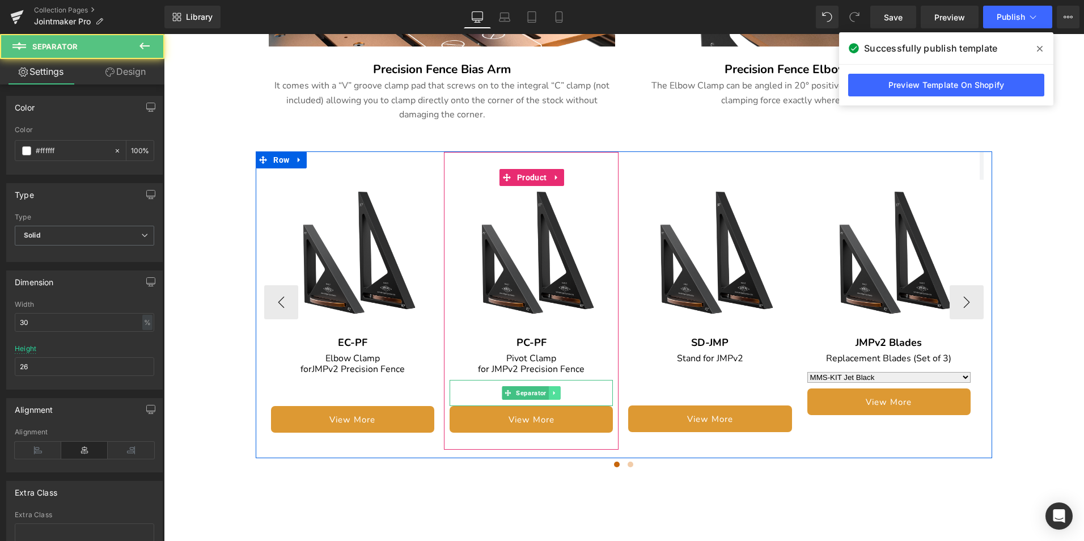
click at [556, 389] on icon at bounding box center [555, 392] width 6 height 7
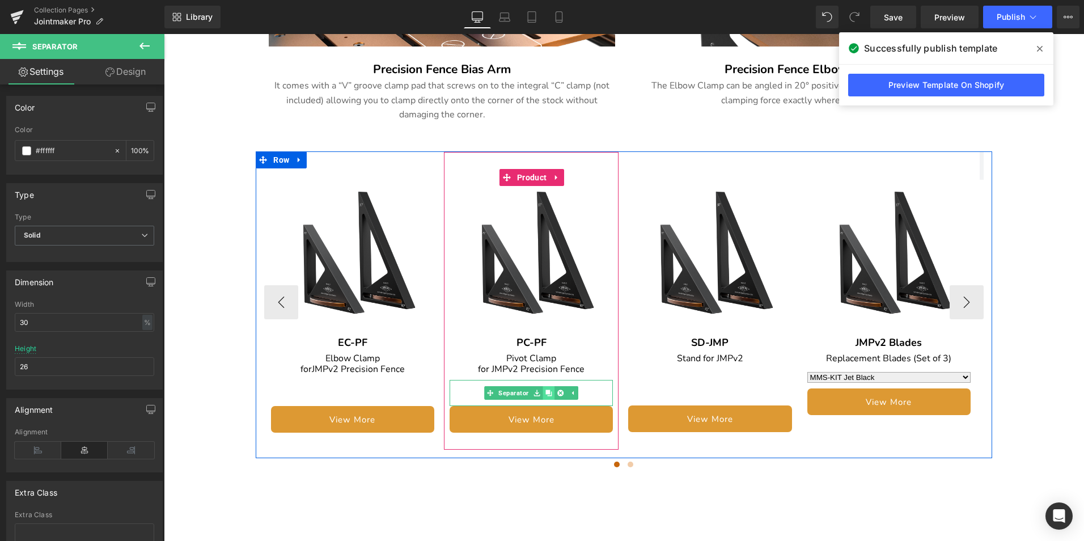
click at [546, 390] on icon at bounding box center [548, 393] width 6 height 6
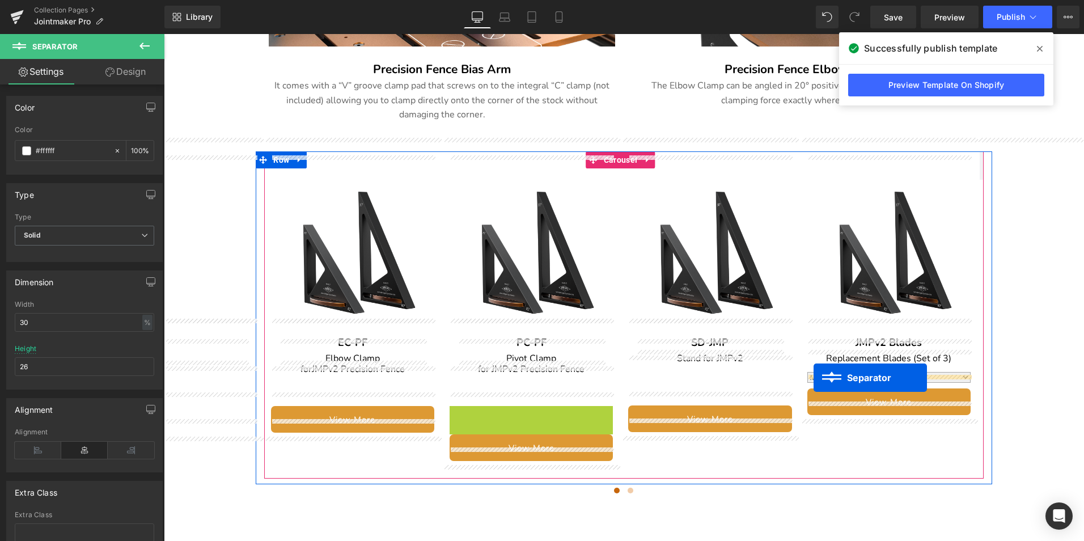
drag, startPoint x: 520, startPoint y: 403, endPoint x: 813, endPoint y: 378, distance: 294.2
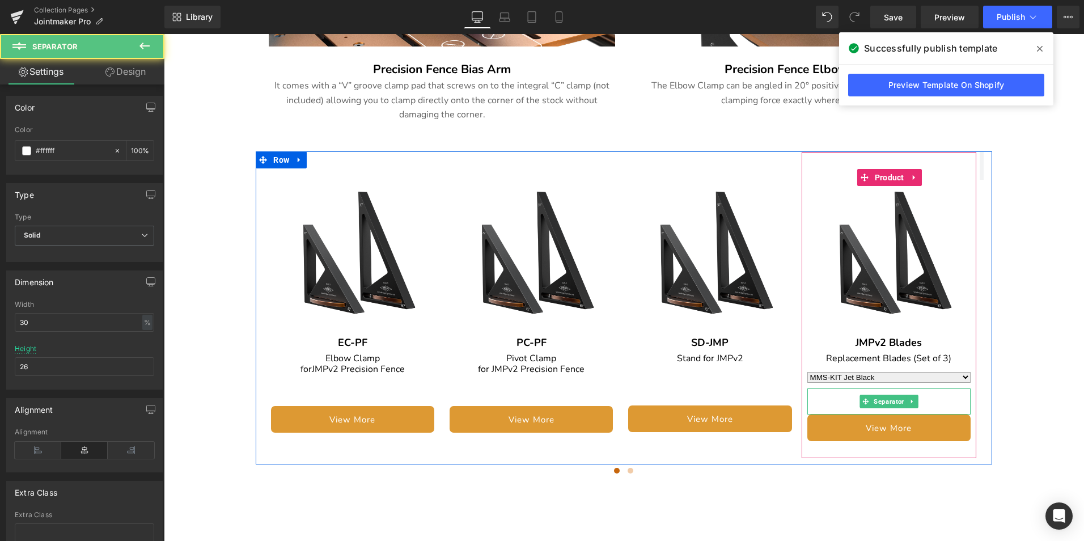
click at [820, 388] on div at bounding box center [888, 401] width 163 height 26
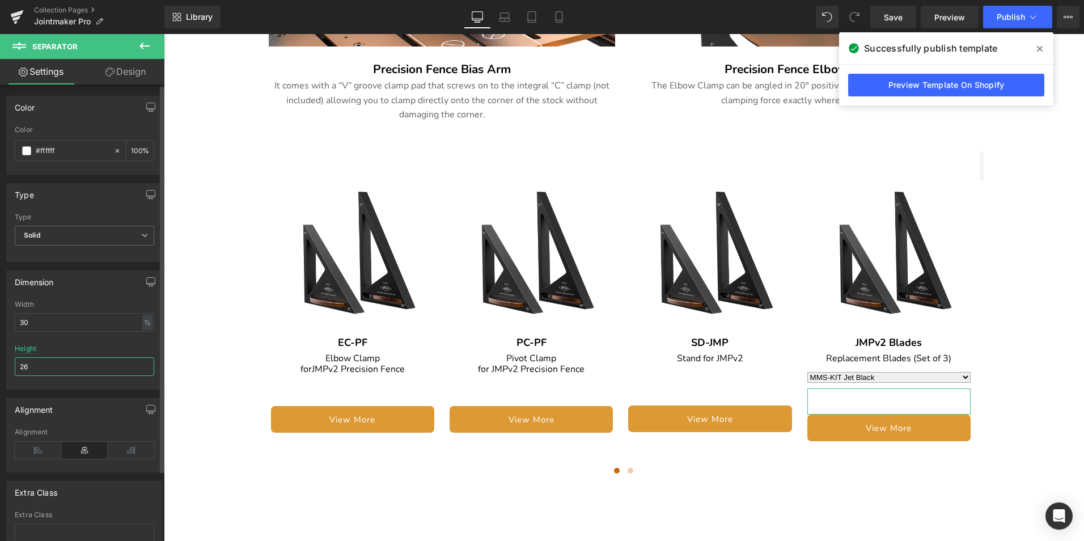
drag, startPoint x: 45, startPoint y: 366, endPoint x: 22, endPoint y: 366, distance: 23.2
click at [22, 366] on input "26" at bounding box center [84, 366] width 139 height 19
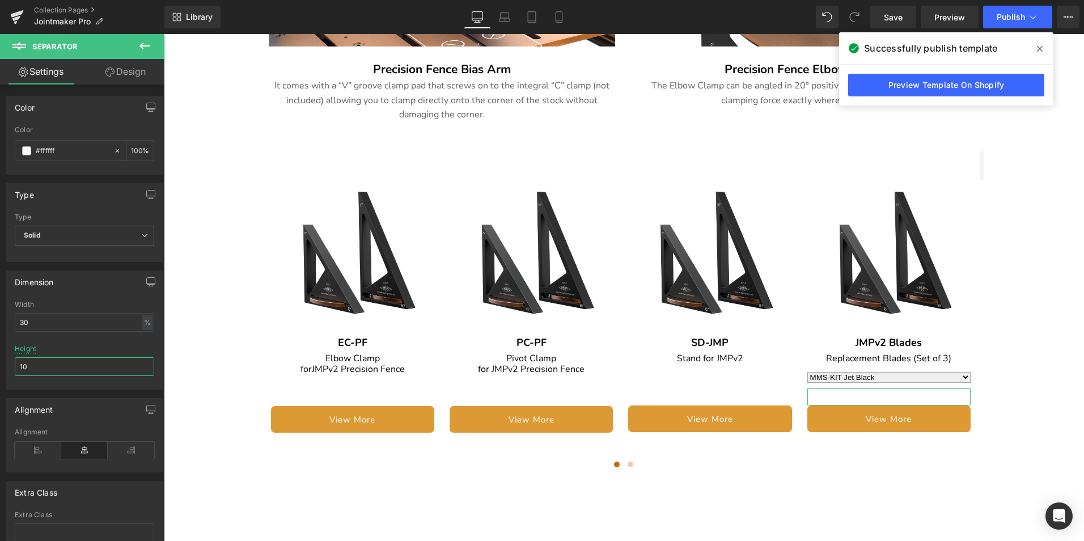
drag, startPoint x: 39, startPoint y: 367, endPoint x: -11, endPoint y: 368, distance: 49.3
click at [0, 368] on html "Separator You are previewing how the will restyle your page. You can not edit E…" at bounding box center [542, 270] width 1084 height 541
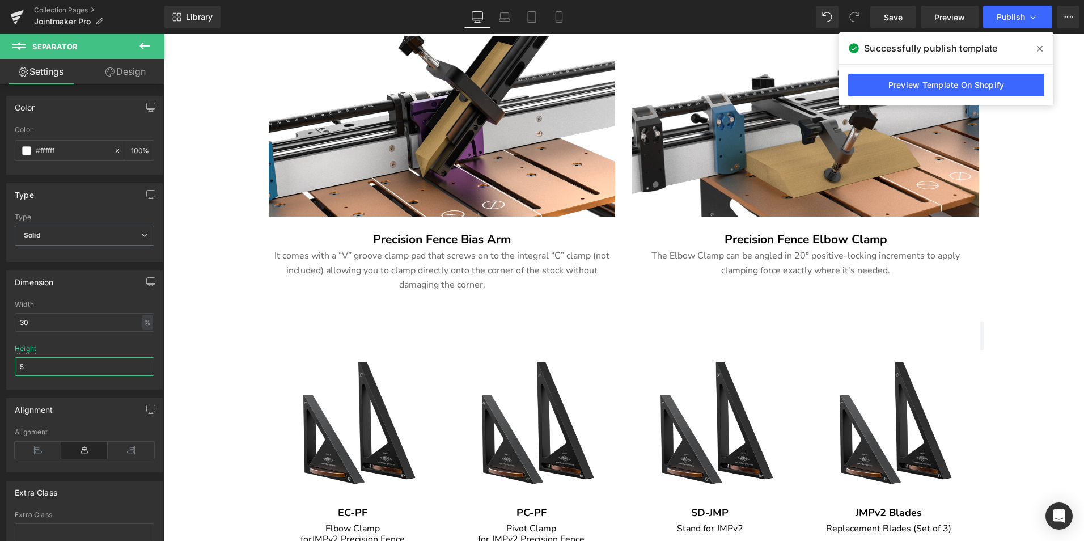
scroll to position [2283, 0]
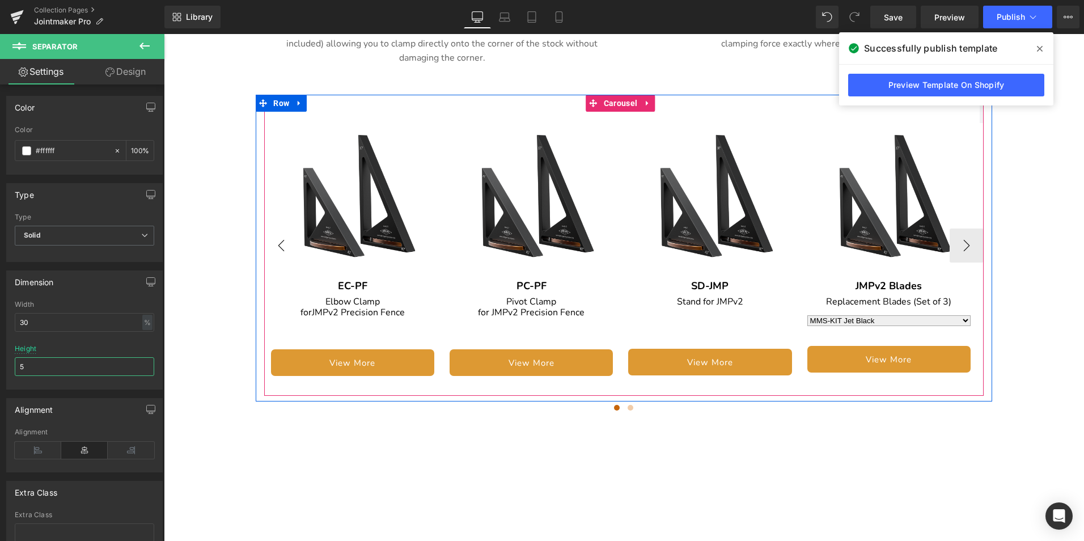
type input "5"
click at [279, 228] on button "‹" at bounding box center [281, 245] width 34 height 34
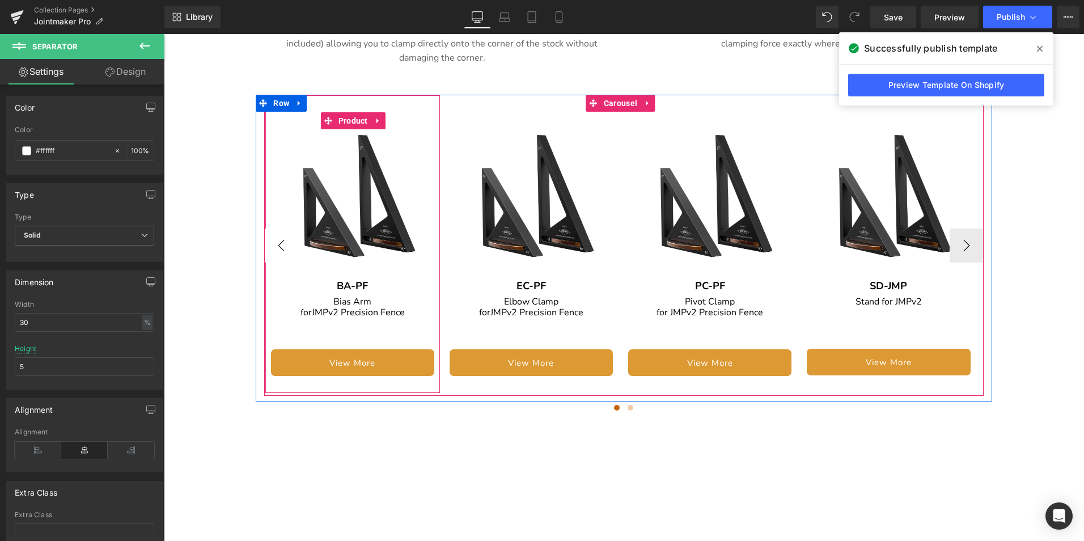
click at [270, 230] on button "‹" at bounding box center [281, 245] width 34 height 34
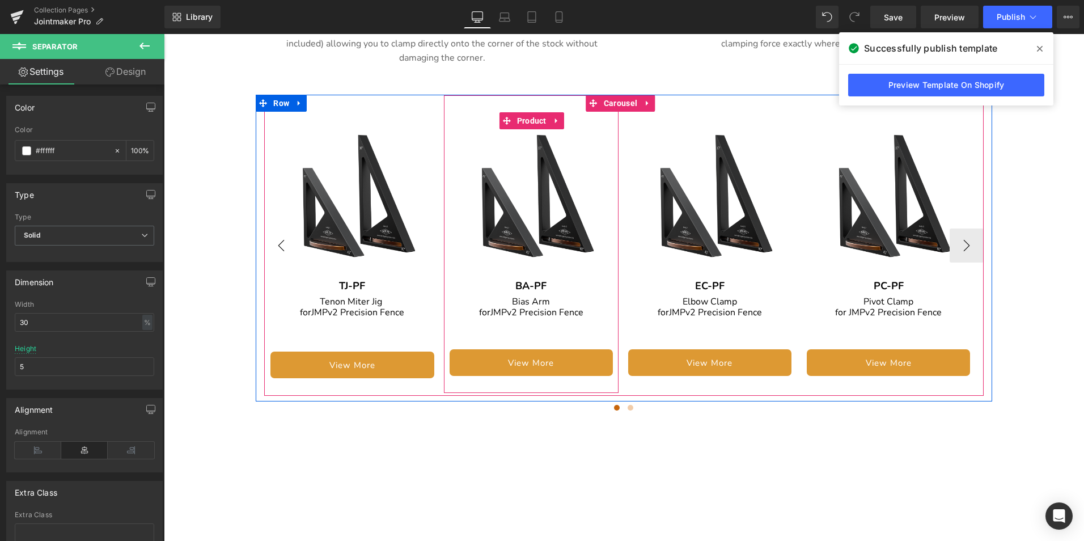
click at [273, 230] on button "‹" at bounding box center [281, 245] width 34 height 34
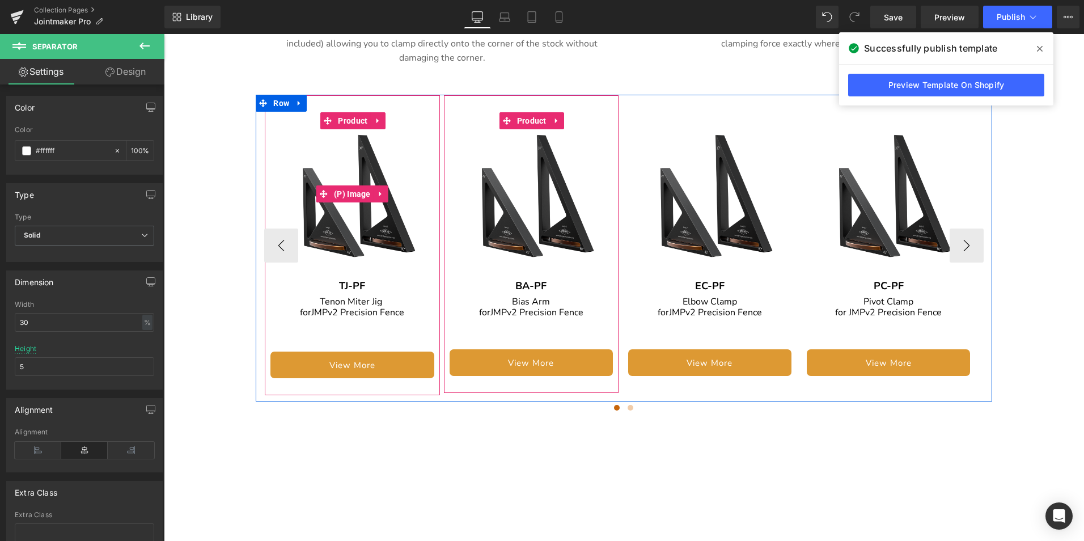
click at [355, 205] on img at bounding box center [351, 193] width 163 height 163
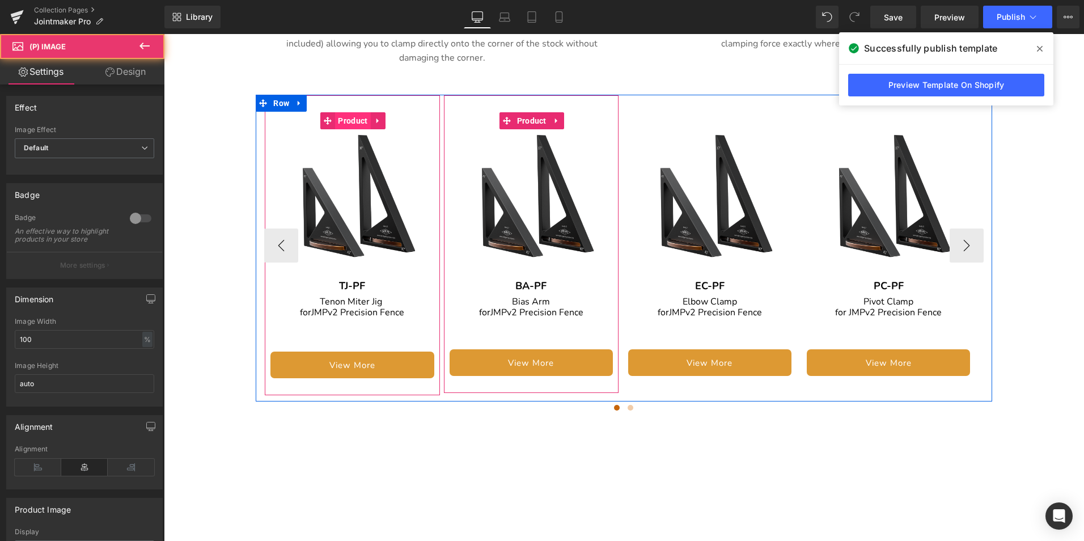
click at [357, 112] on span "Product" at bounding box center [352, 120] width 35 height 17
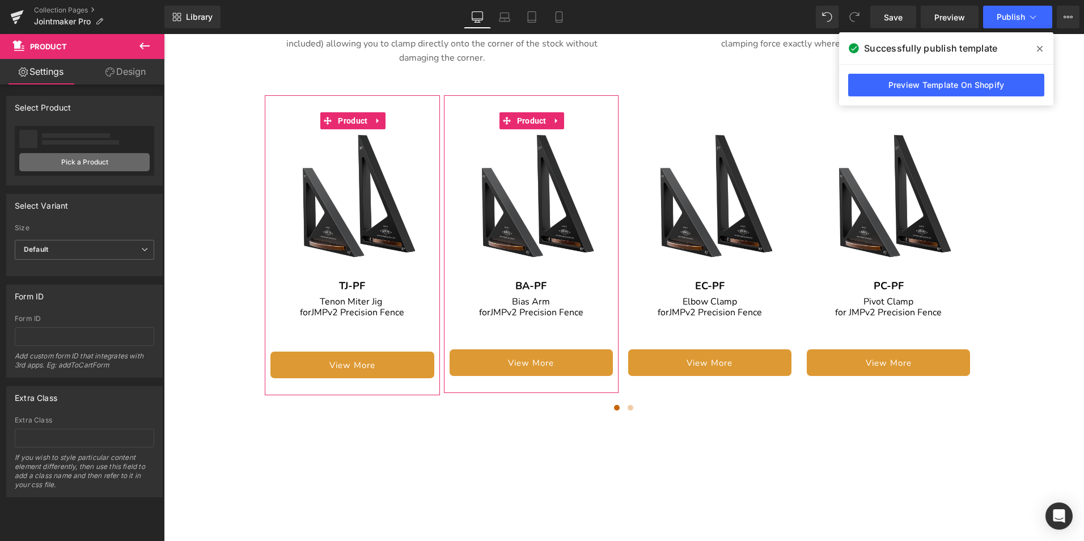
click at [111, 163] on link "Pick a Product" at bounding box center [84, 162] width 130 height 18
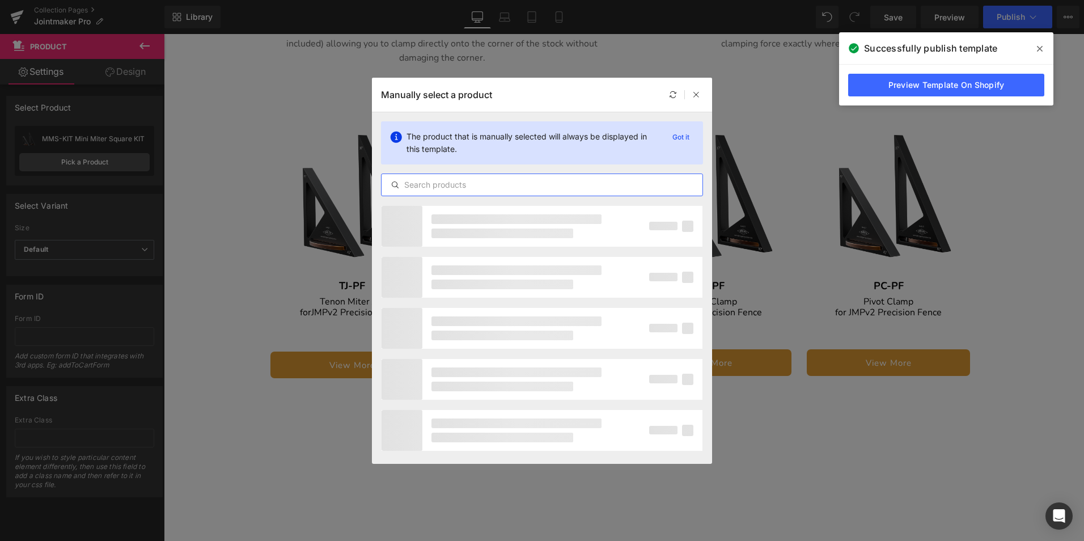
click at [490, 184] on input "text" at bounding box center [542, 185] width 321 height 14
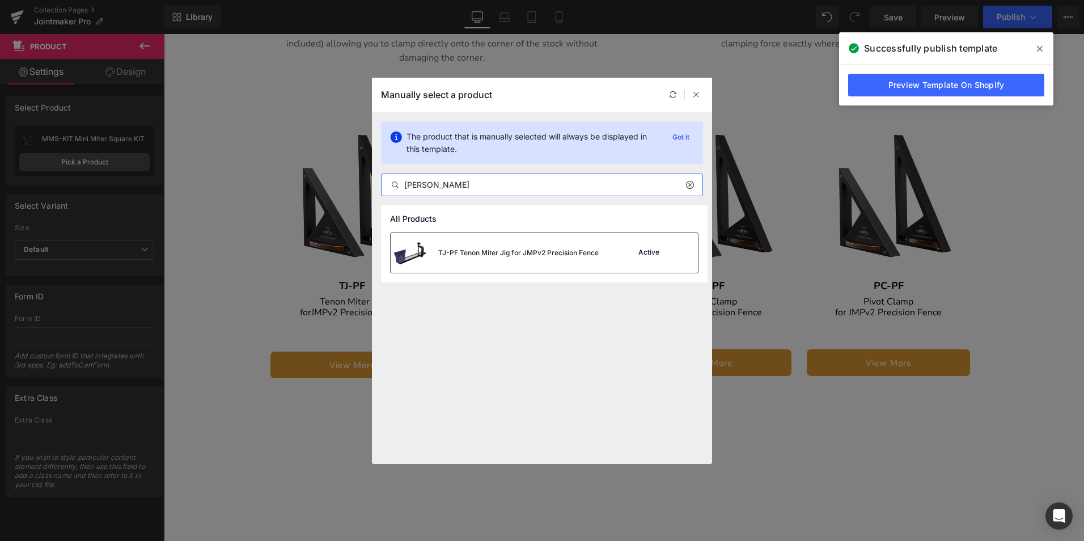
type input "tj-pf"
click at [518, 248] on div "TJ-PF Tenon Miter Jig for JMPv2 Precision Fence" at bounding box center [518, 253] width 160 height 10
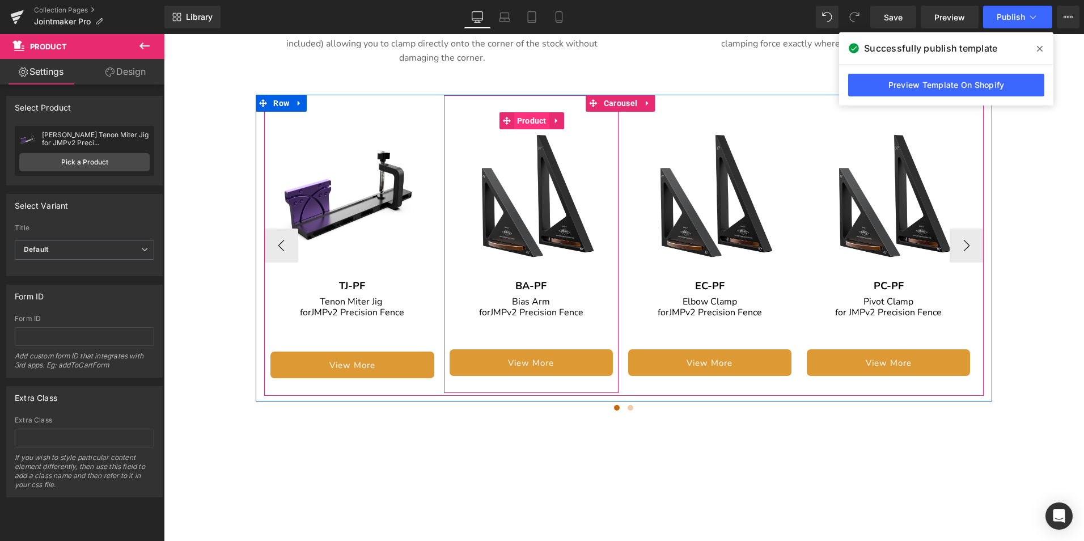
click at [527, 112] on span "Product" at bounding box center [531, 120] width 35 height 17
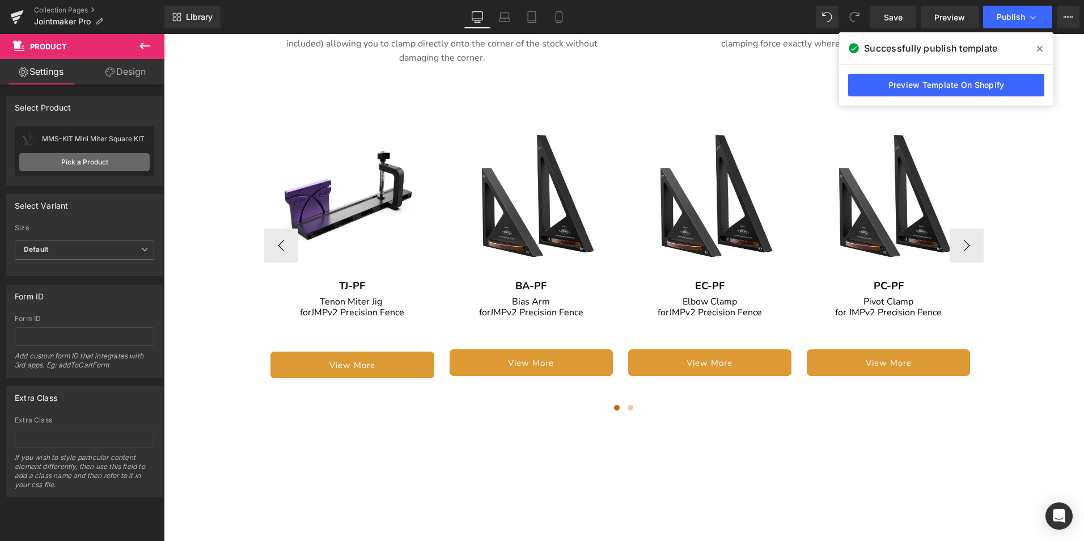
click at [84, 160] on link "Pick a Product" at bounding box center [84, 162] width 130 height 18
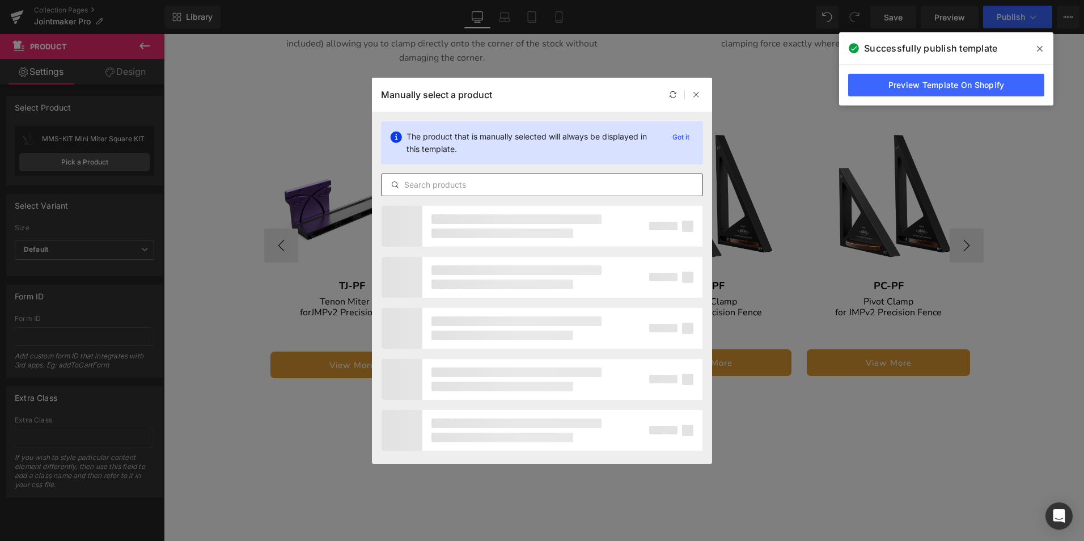
click at [468, 179] on input "text" at bounding box center [542, 185] width 321 height 14
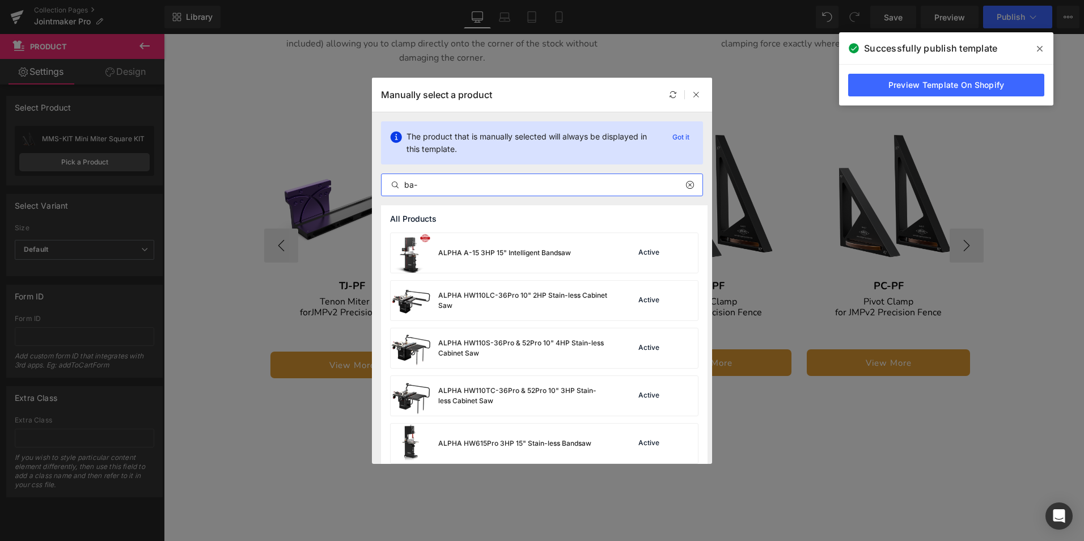
click at [455, 187] on input "ba-" at bounding box center [542, 185] width 321 height 14
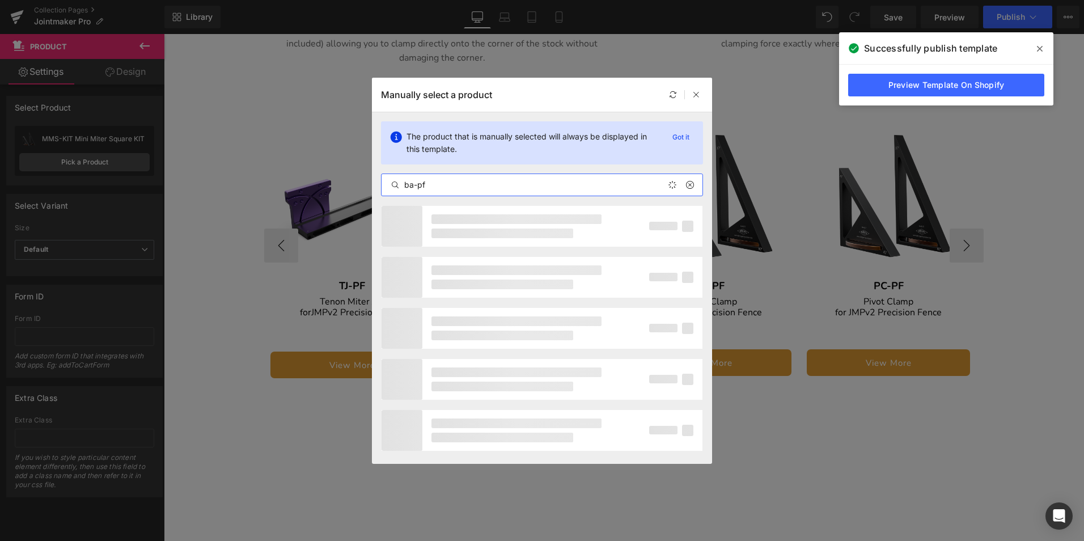
type input "ba-pf"
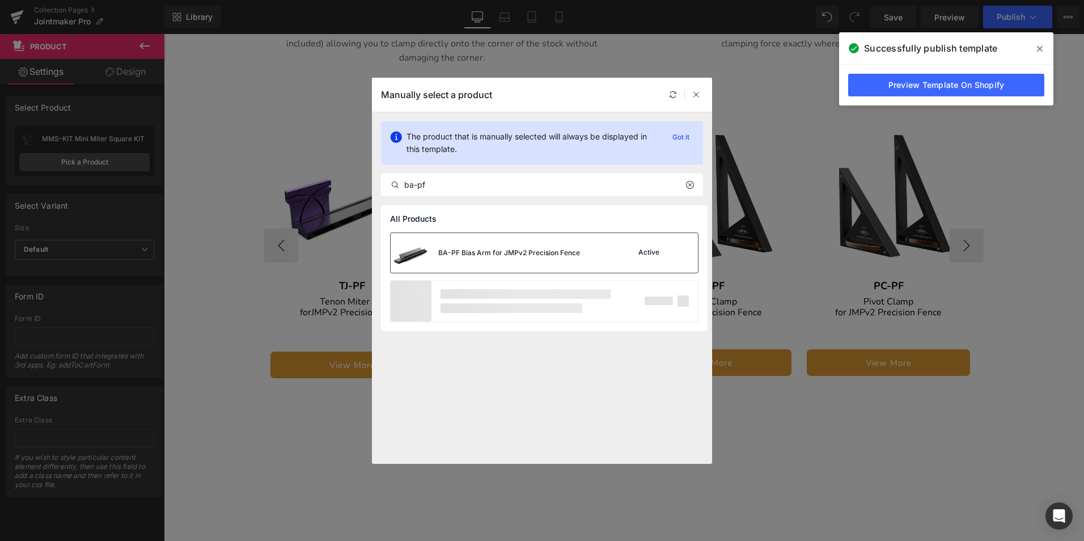
click at [458, 251] on div "BA-PF Bias Arm for JMPv2 Precision Fence" at bounding box center [509, 253] width 142 height 10
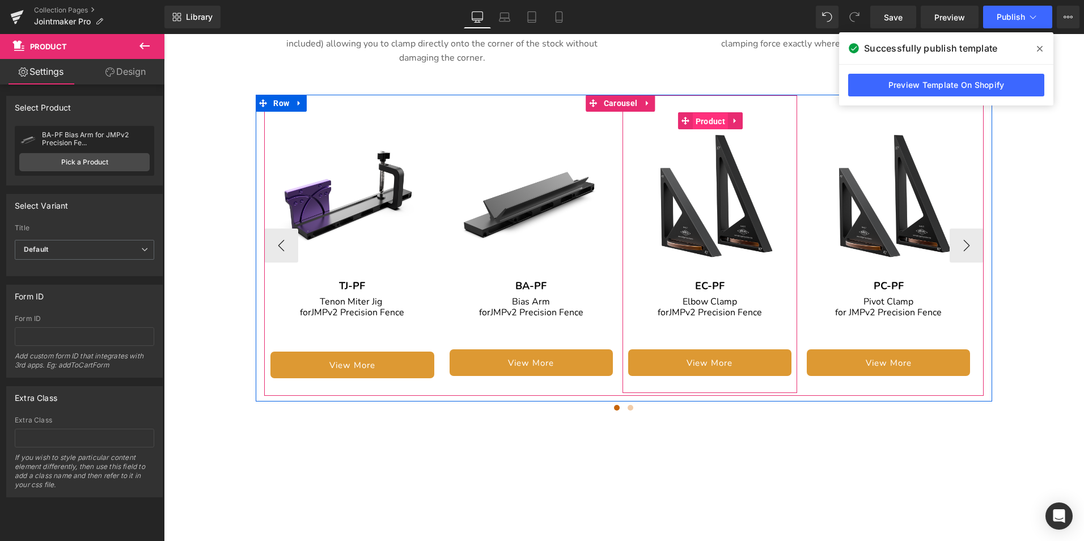
click at [716, 113] on span "Product" at bounding box center [710, 121] width 35 height 17
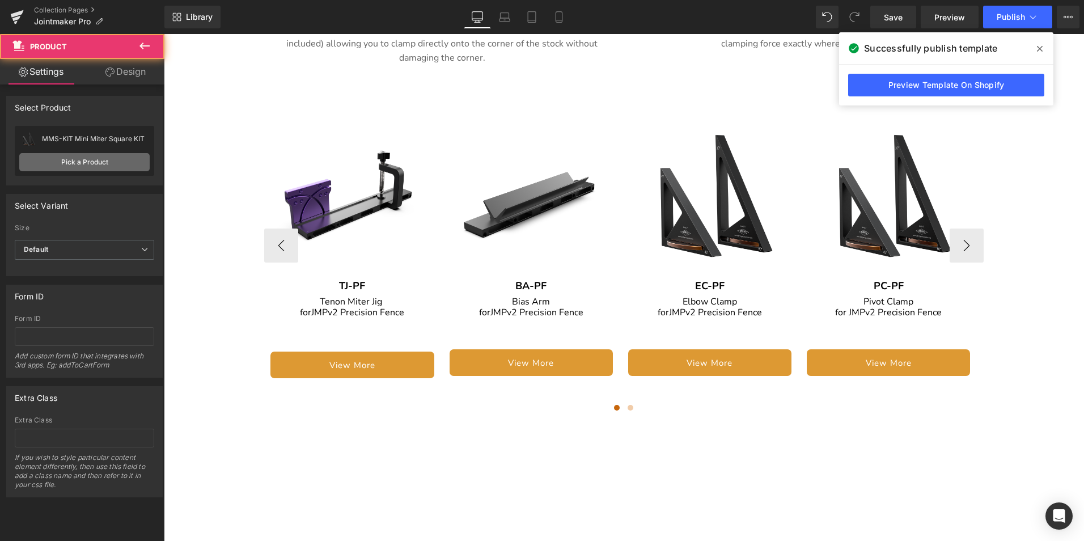
click at [92, 163] on link "Pick a Product" at bounding box center [84, 162] width 130 height 18
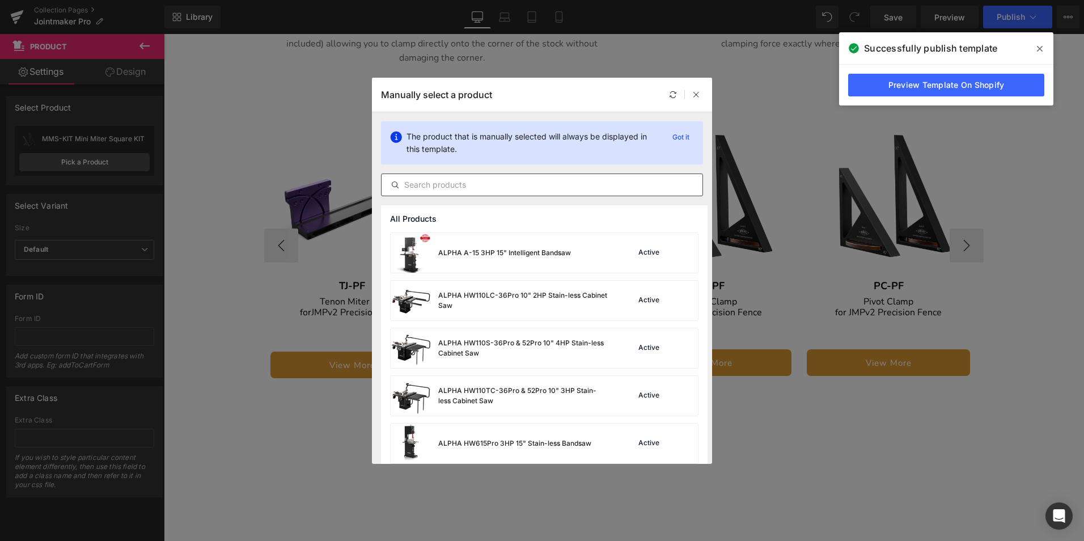
click at [474, 186] on input "text" at bounding box center [542, 185] width 321 height 14
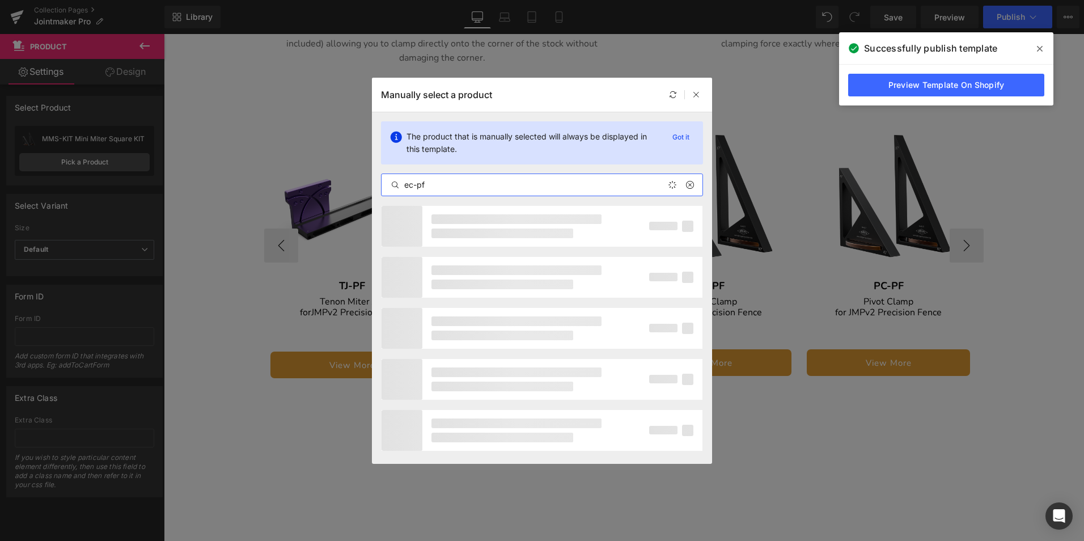
type input "ec-pf"
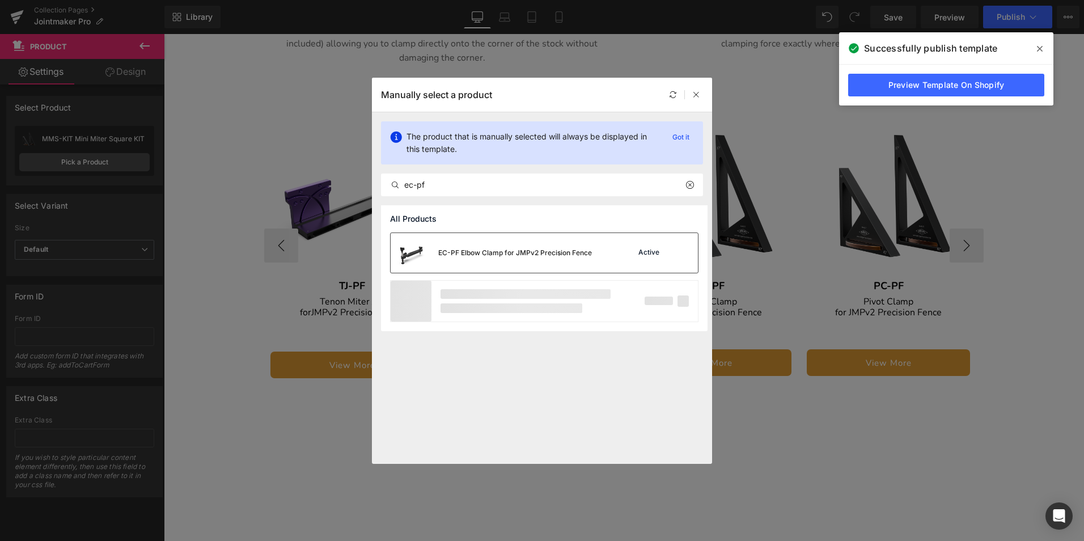
drag, startPoint x: 486, startPoint y: 257, endPoint x: 777, endPoint y: 207, distance: 295.0
click at [486, 257] on div "EC-PF Elbow Clamp for JMPv2 Precision Fence" at bounding box center [515, 253] width 154 height 10
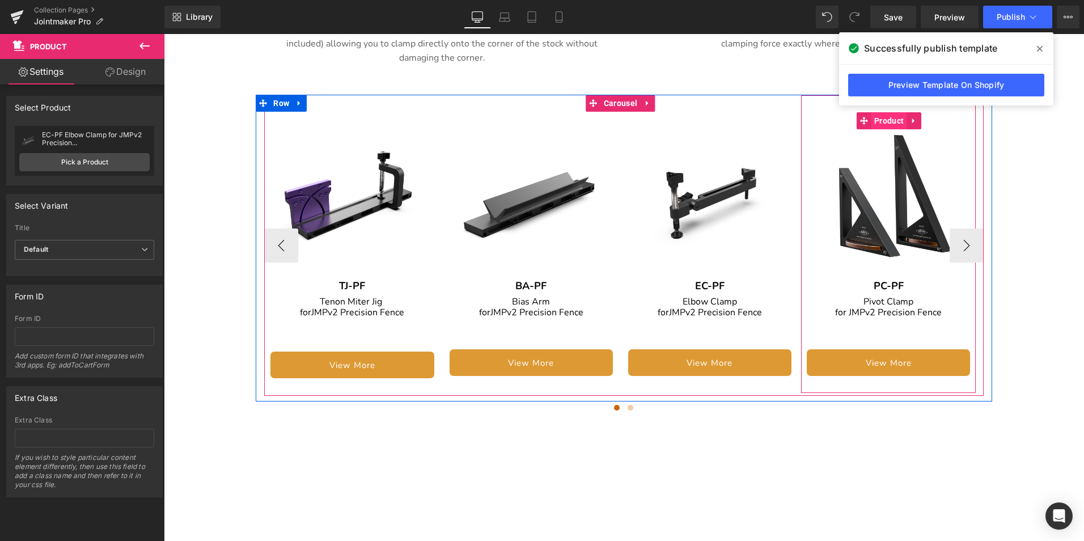
click at [883, 112] on span "Product" at bounding box center [888, 120] width 35 height 17
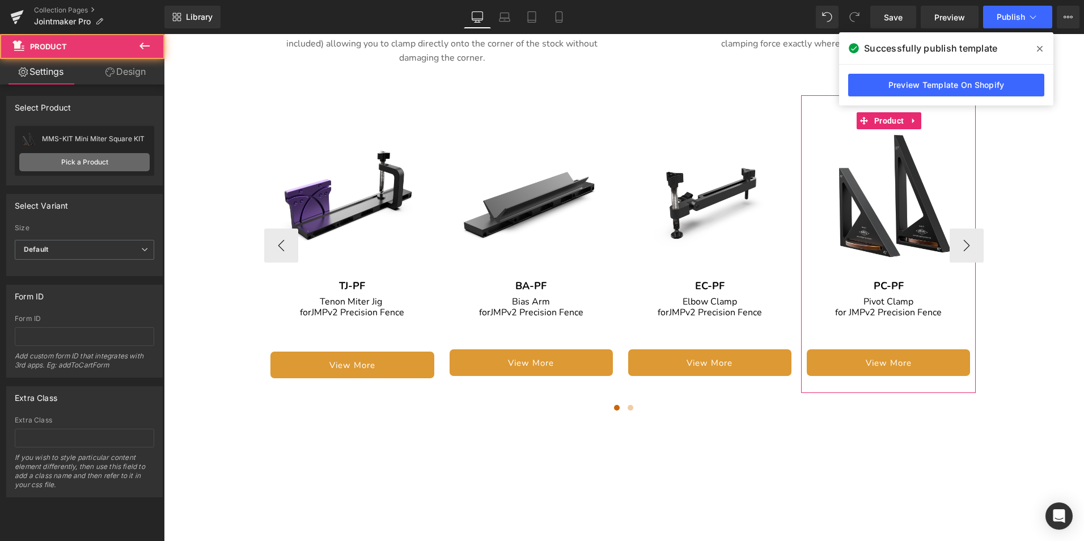
click at [88, 162] on link "Pick a Product" at bounding box center [84, 162] width 130 height 18
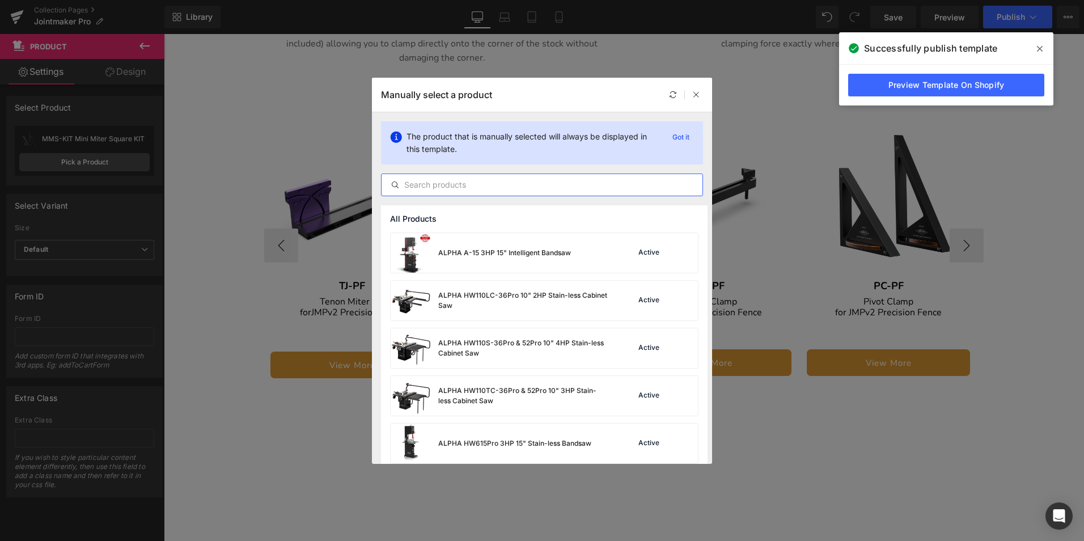
click at [463, 185] on input "text" at bounding box center [542, 185] width 321 height 14
click at [497, 184] on input "pc-Pf" at bounding box center [542, 185] width 321 height 14
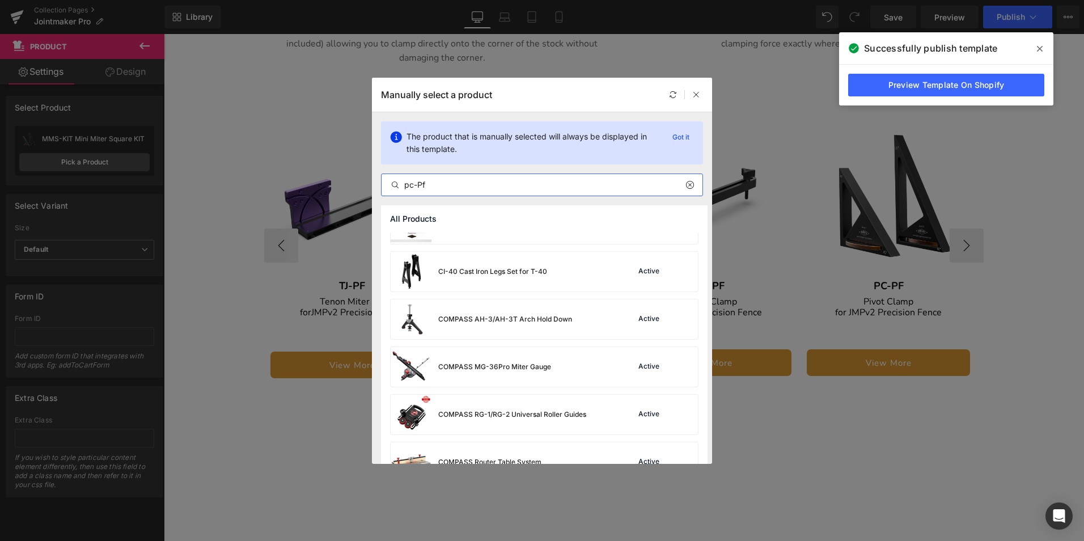
scroll to position [545, 0]
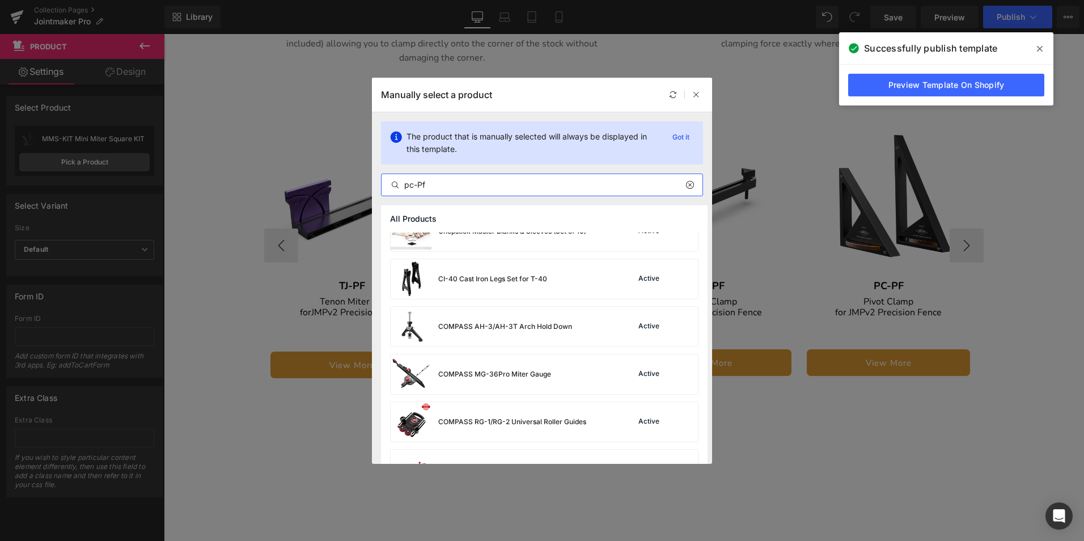
click at [431, 184] on input "pc-Pf" at bounding box center [542, 185] width 321 height 14
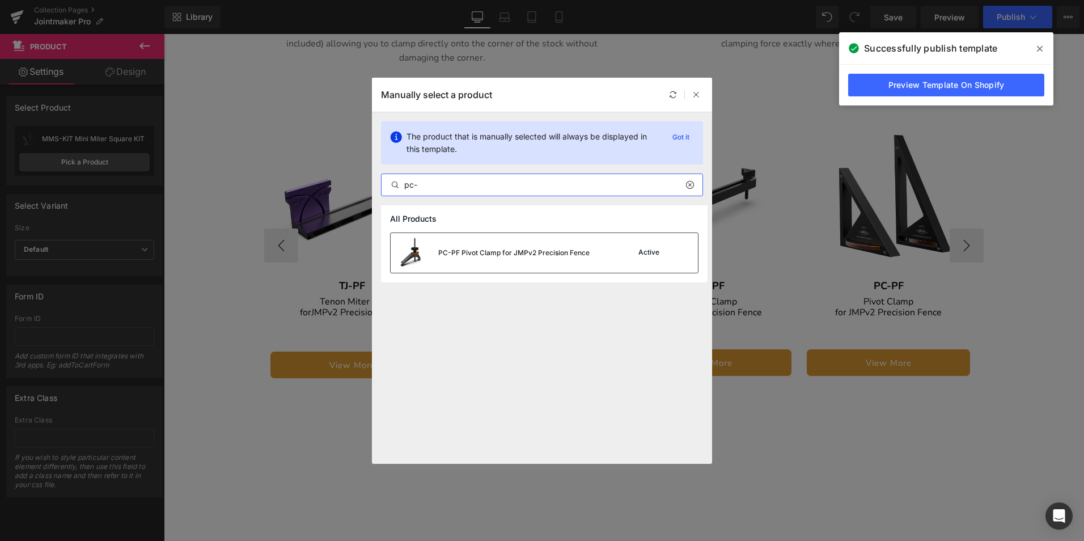
type input "pc-"
drag, startPoint x: 462, startPoint y: 248, endPoint x: 801, endPoint y: 206, distance: 341.6
click at [462, 248] on div "PC-PF Pivot Clamp for JMPv2 Precision Fence" at bounding box center [513, 253] width 151 height 10
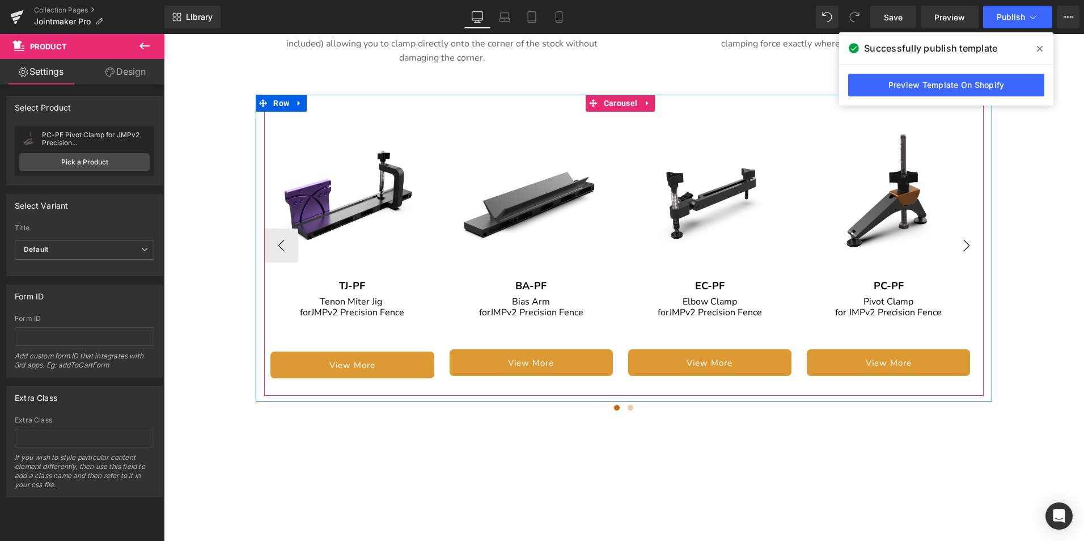
click at [965, 237] on button "›" at bounding box center [966, 245] width 34 height 34
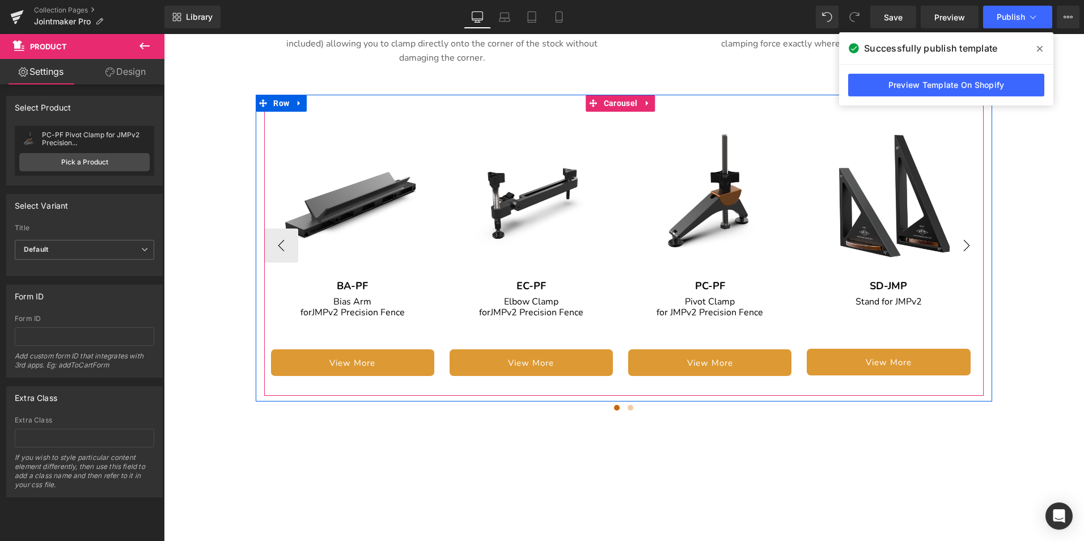
click at [965, 237] on button "›" at bounding box center [966, 245] width 34 height 34
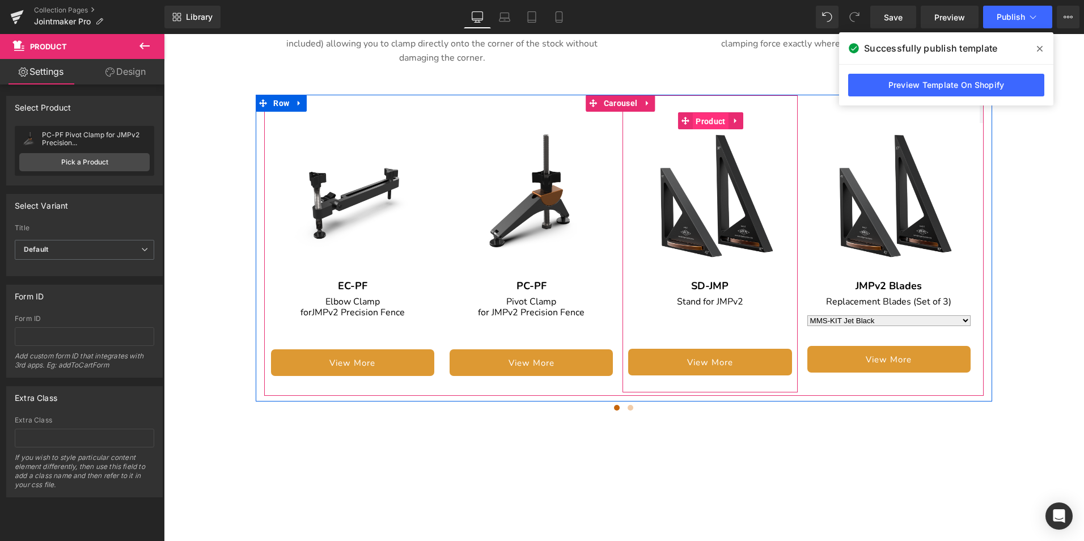
click at [714, 113] on span "Product" at bounding box center [710, 121] width 35 height 17
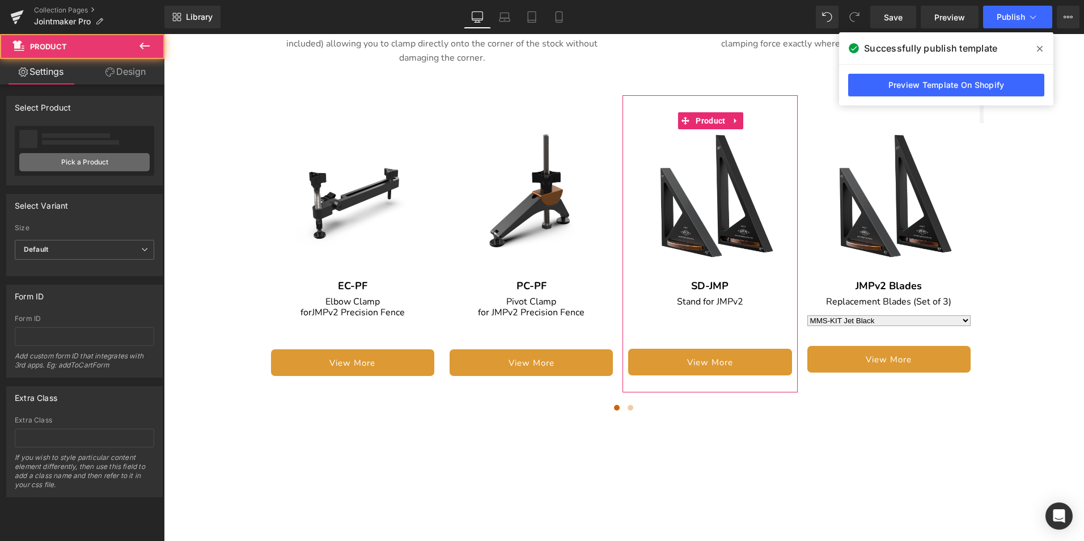
click at [111, 154] on link "Pick a Product" at bounding box center [84, 162] width 130 height 18
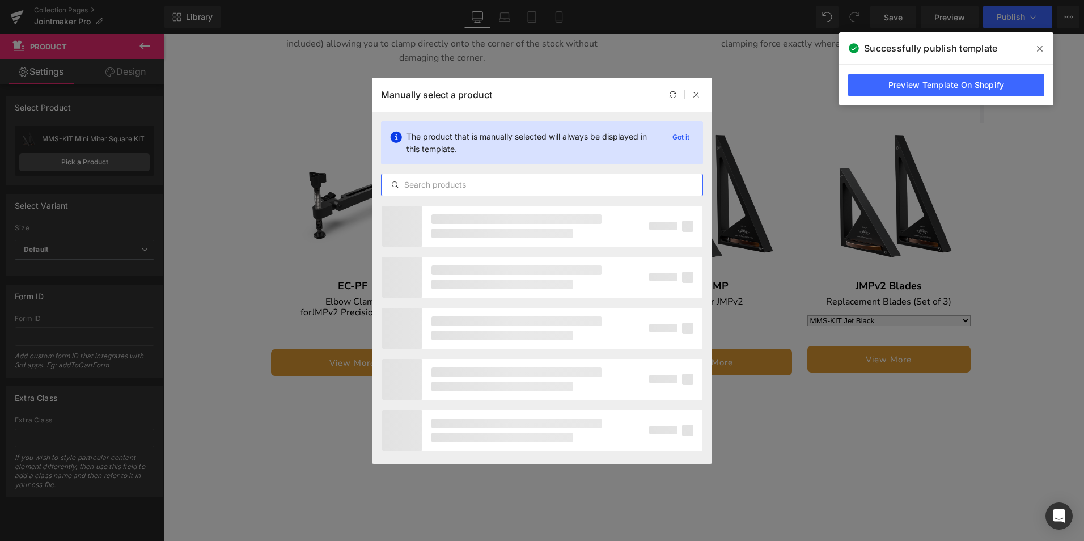
click at [484, 190] on input "text" at bounding box center [542, 185] width 321 height 14
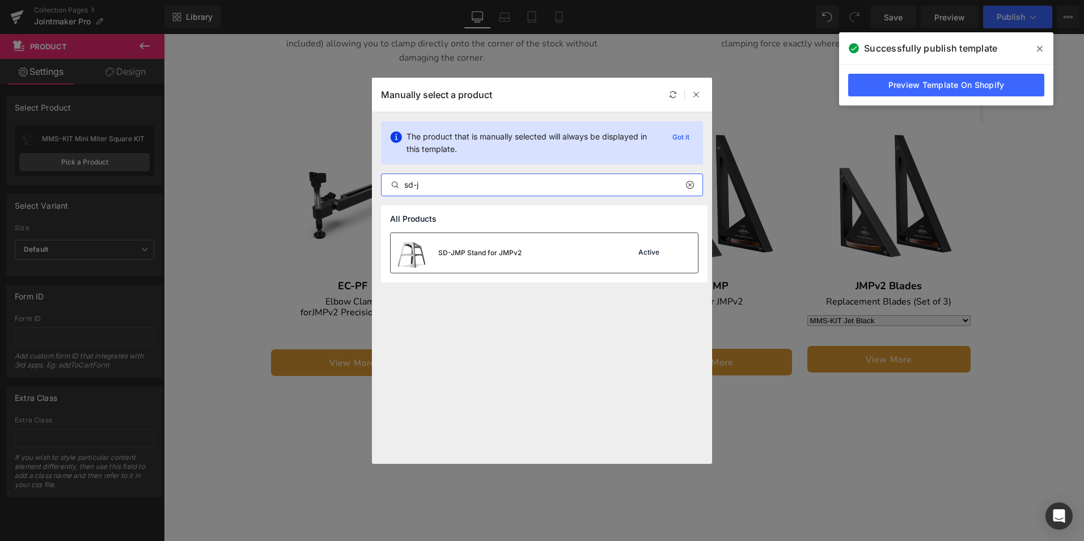
type input "sd-"
click at [464, 255] on div "SD-JMP Stand for JMPv2" at bounding box center [479, 253] width 83 height 10
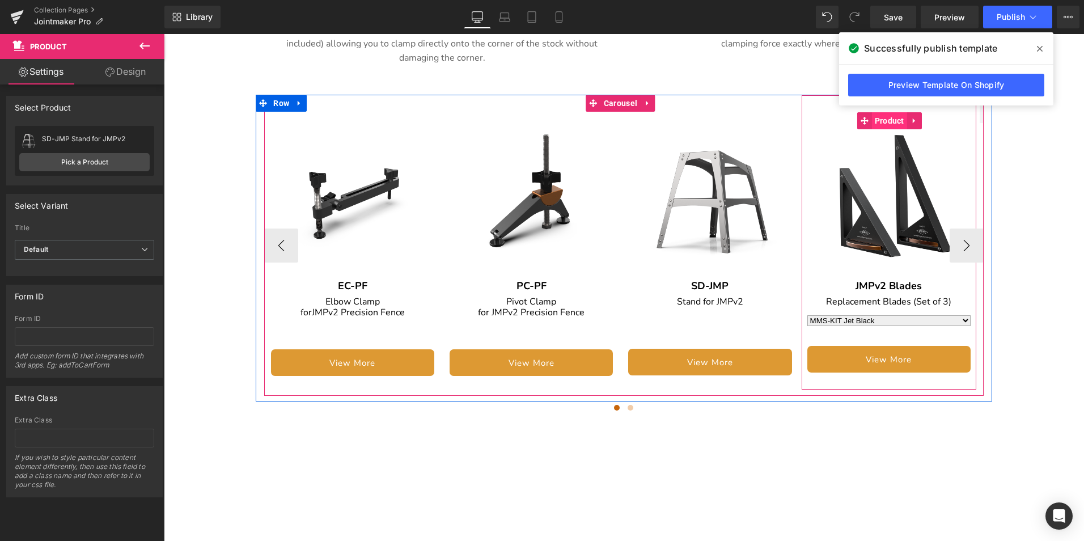
click at [891, 112] on span "Product" at bounding box center [889, 120] width 35 height 17
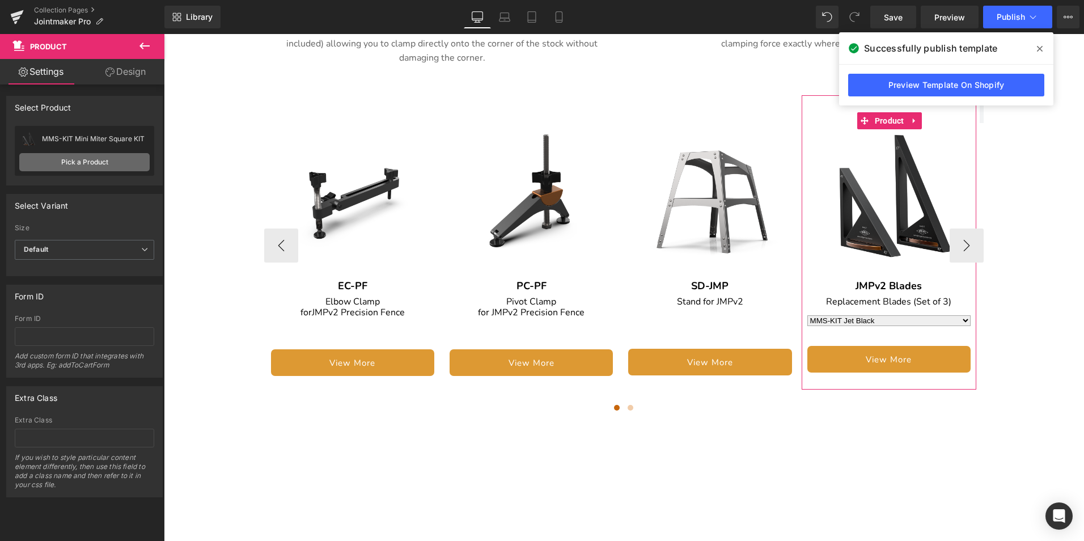
click at [98, 162] on link "Pick a Product" at bounding box center [84, 162] width 130 height 18
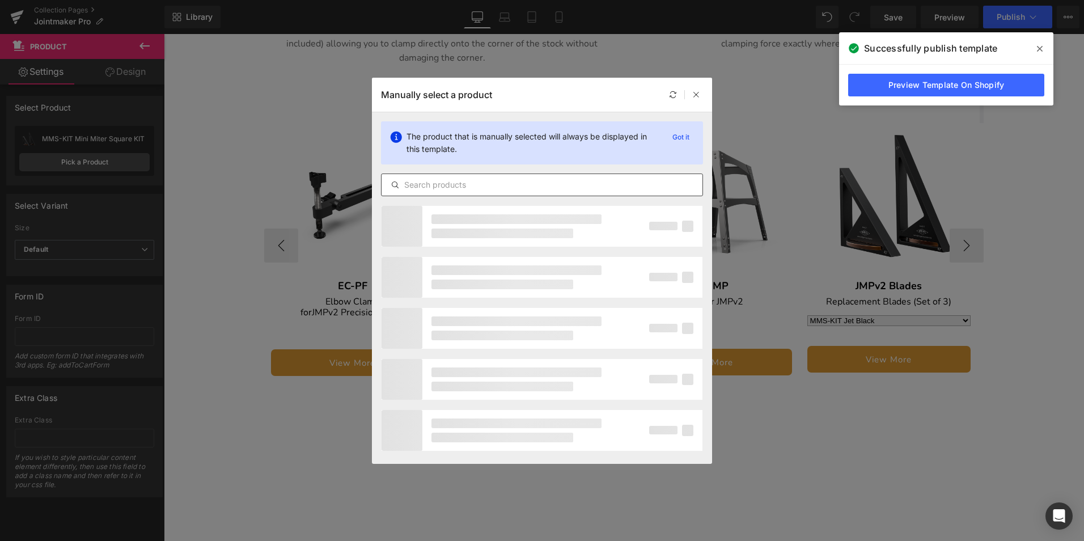
click at [497, 181] on input "text" at bounding box center [542, 185] width 321 height 14
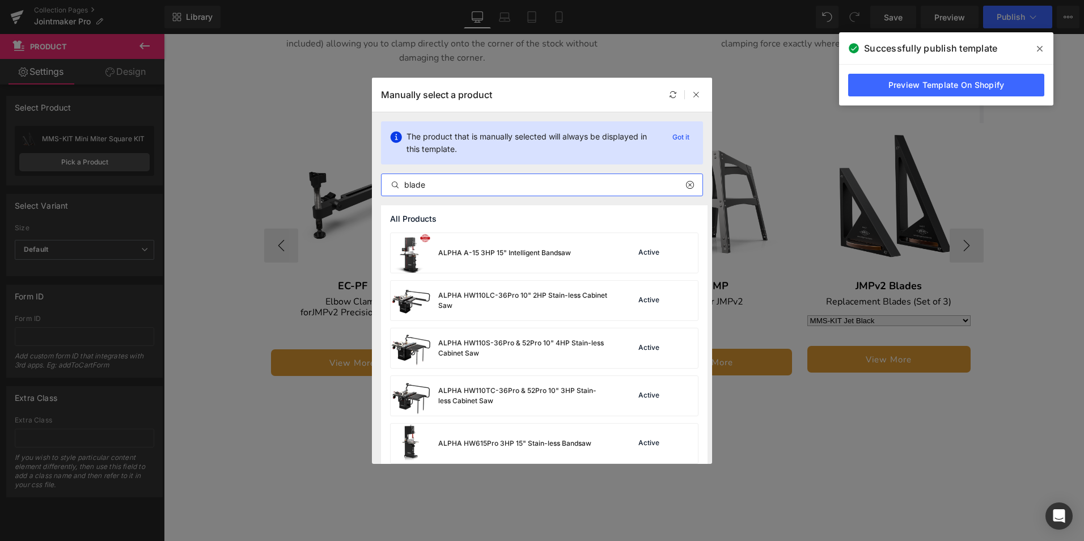
type input "blade"
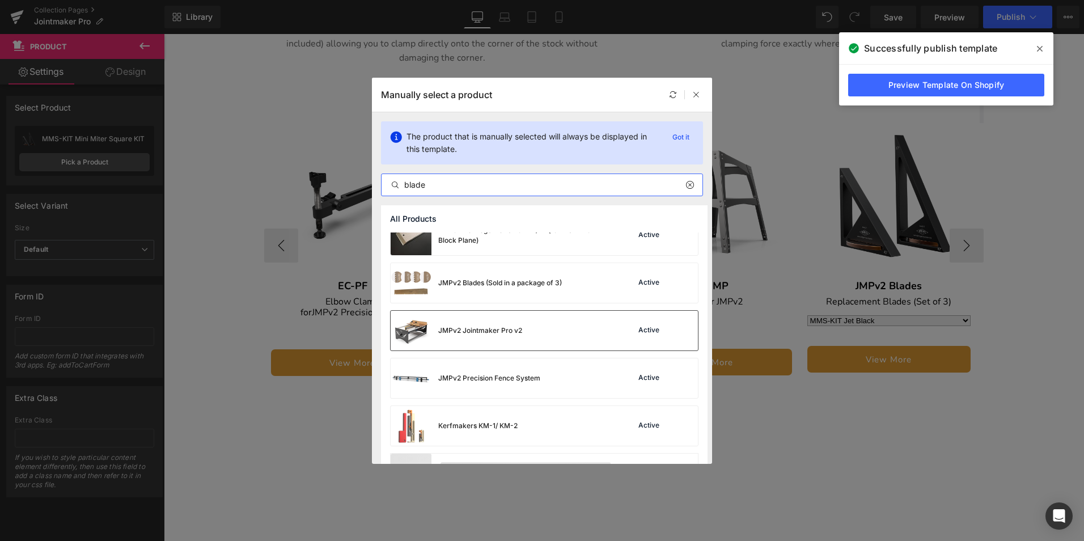
scroll to position [2620, 0]
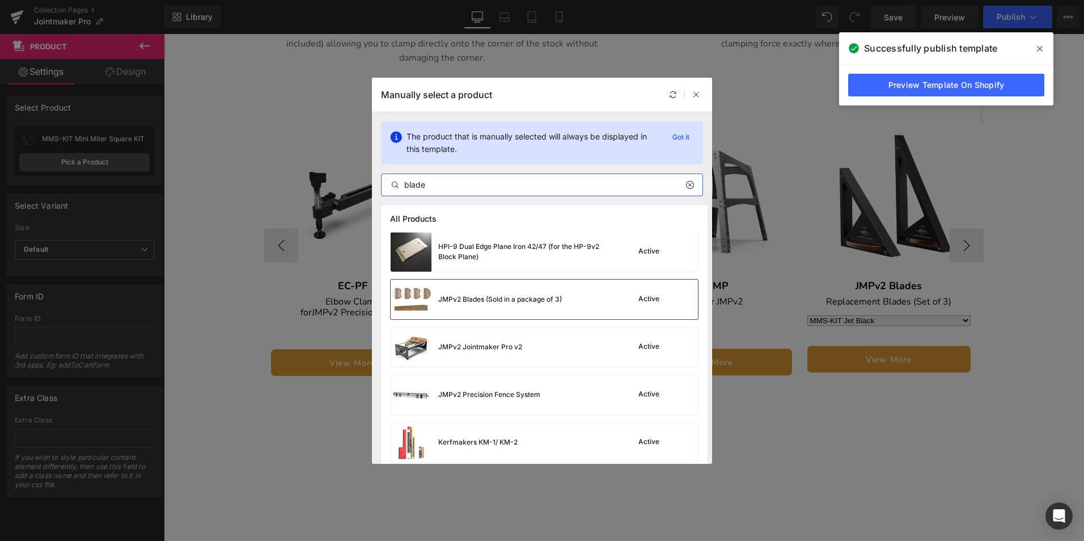
click at [485, 304] on div "JMPv2 Blades (Sold in a package of 3)" at bounding box center [500, 299] width 124 height 10
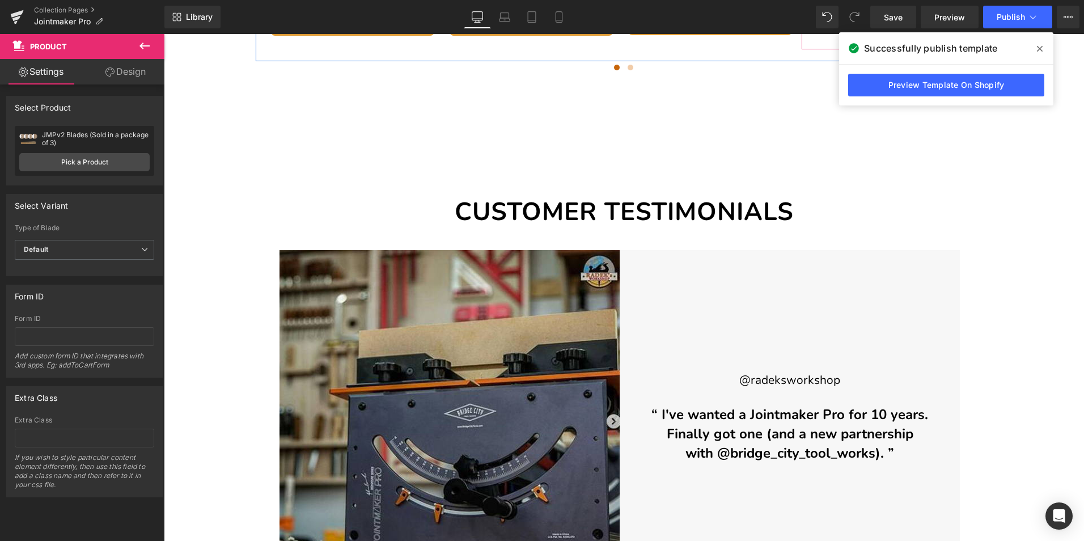
scroll to position [2990, 0]
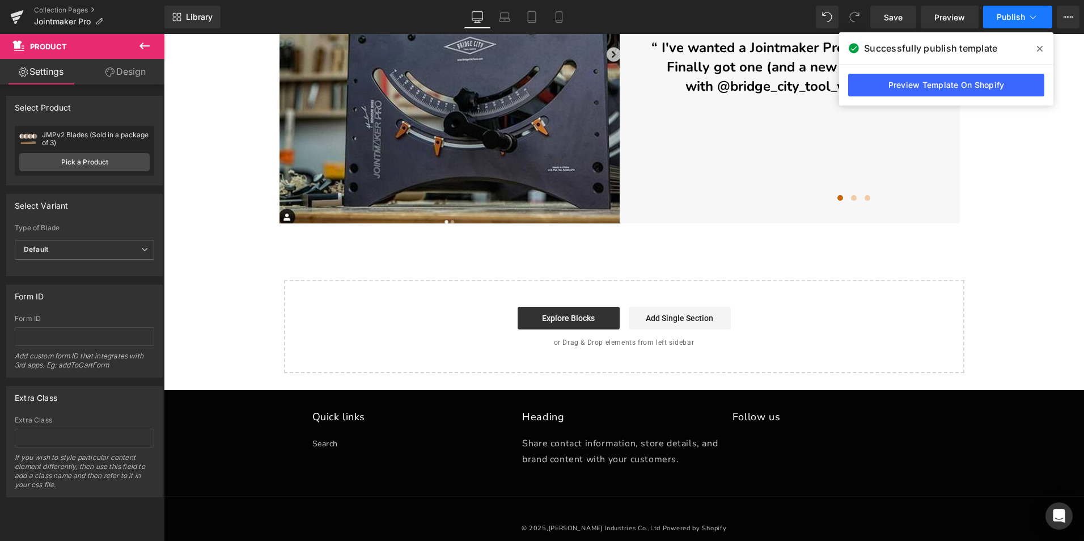
click at [1022, 10] on button "Publish" at bounding box center [1017, 17] width 69 height 23
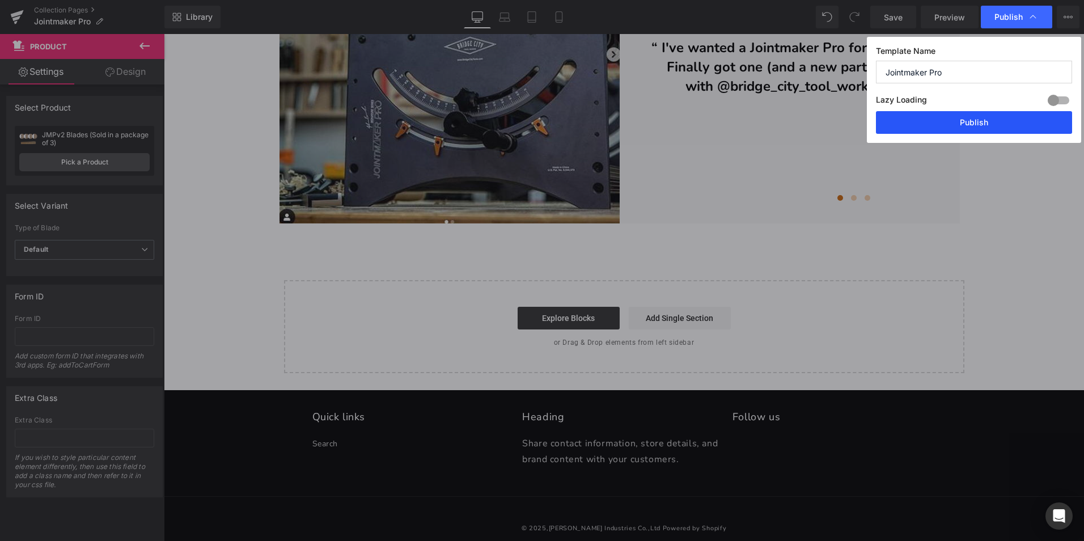
drag, startPoint x: 990, startPoint y: 126, endPoint x: 757, endPoint y: 22, distance: 255.0
click at [990, 126] on button "Publish" at bounding box center [974, 122] width 196 height 23
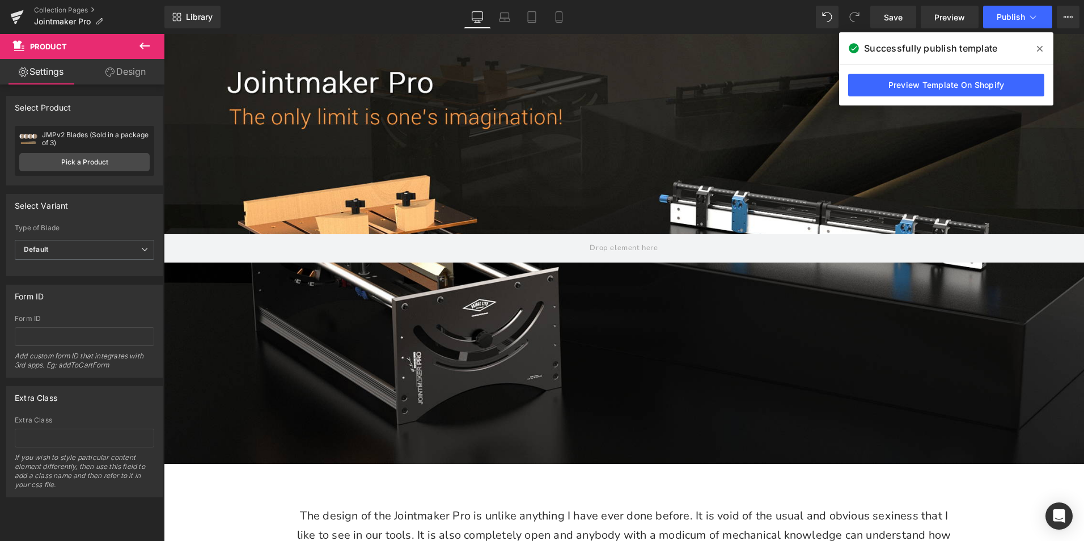
scroll to position [0, 0]
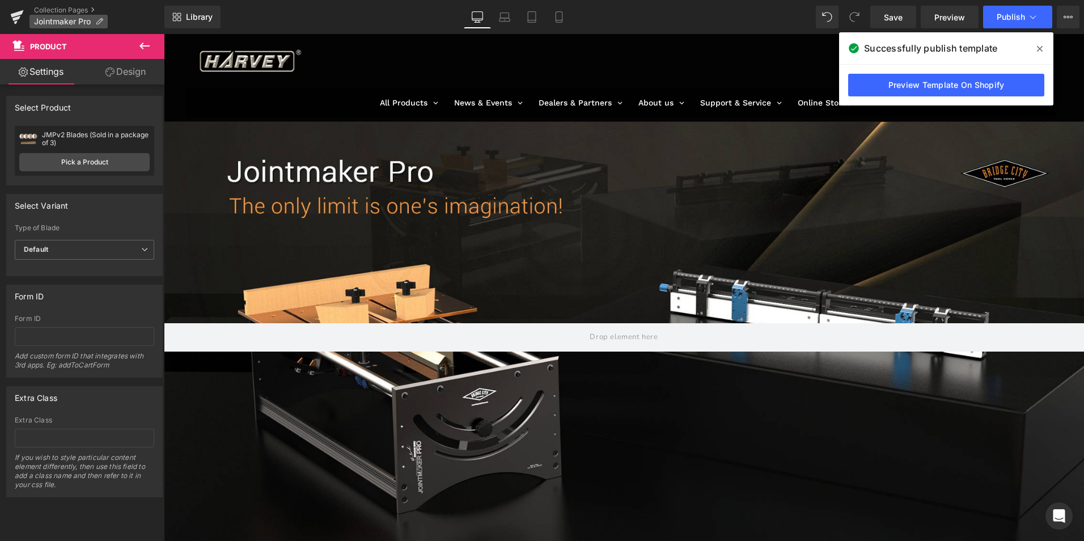
click at [64, 16] on p "Jointmaker Pro" at bounding box center [68, 22] width 78 height 14
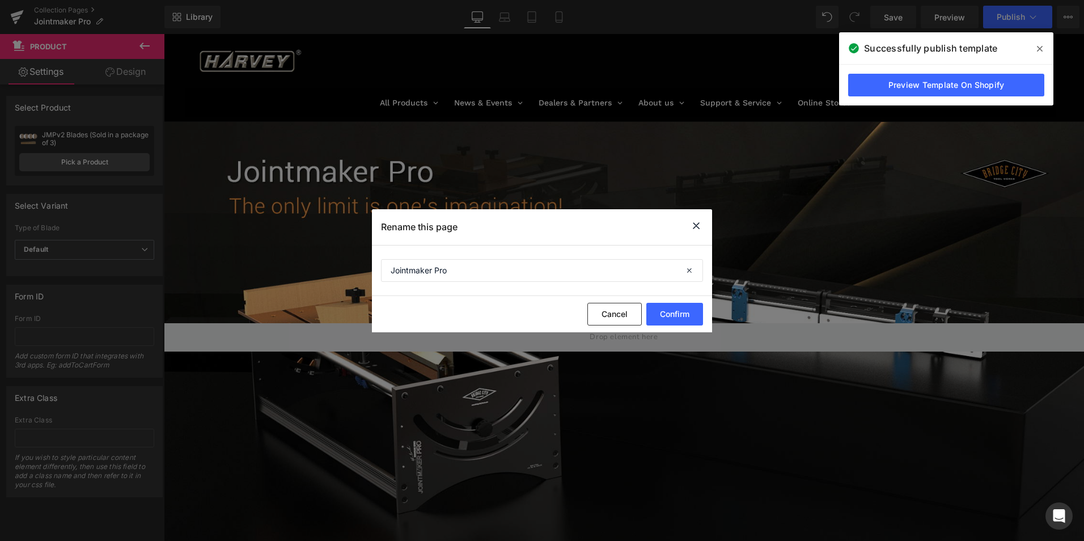
click at [694, 225] on icon at bounding box center [696, 226] width 14 height 14
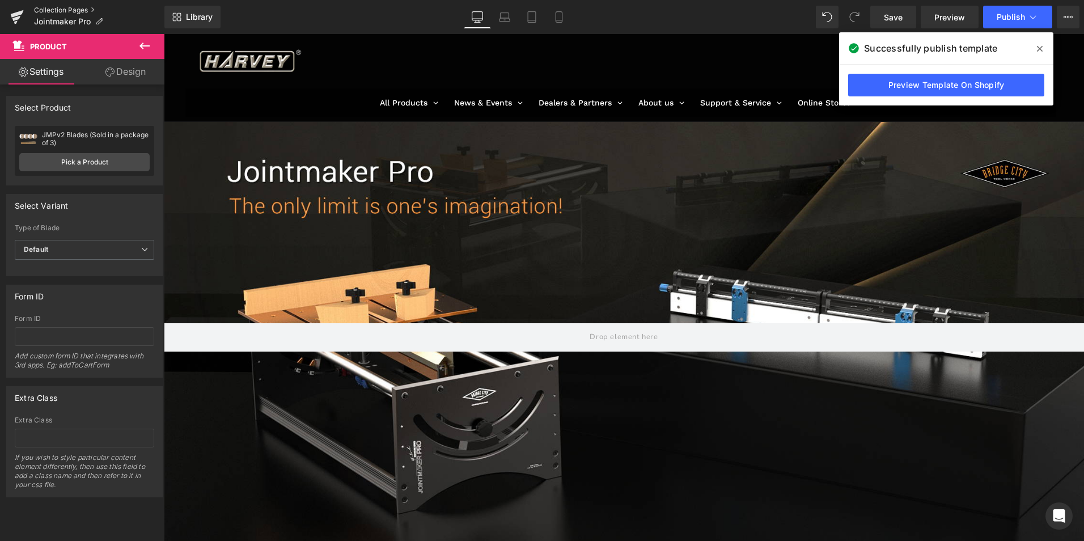
click at [65, 10] on link "Collection Pages" at bounding box center [99, 10] width 130 height 9
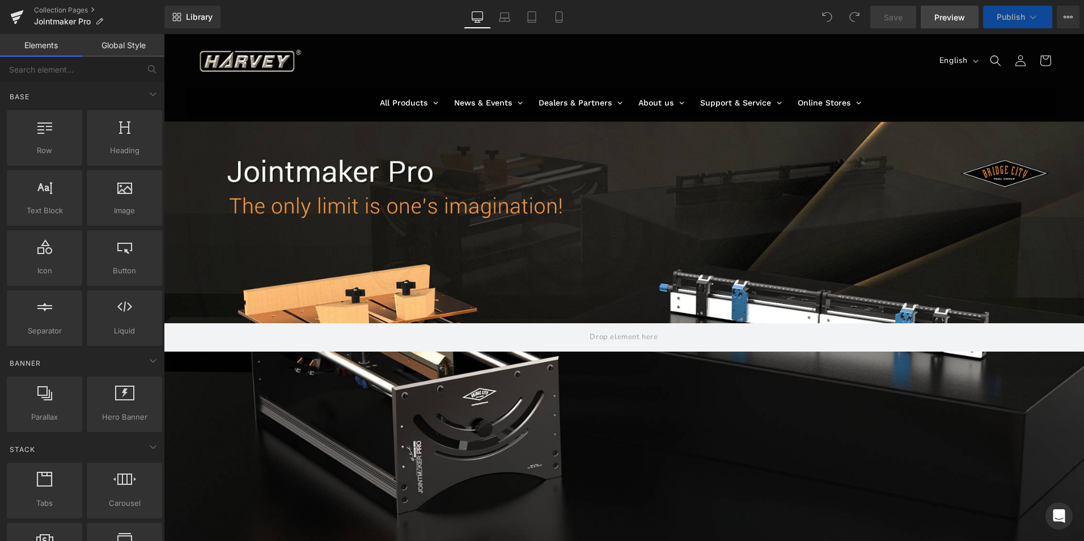
click at [953, 19] on span "Preview" at bounding box center [949, 17] width 31 height 12
click at [1066, 15] on icon at bounding box center [1067, 16] width 9 height 9
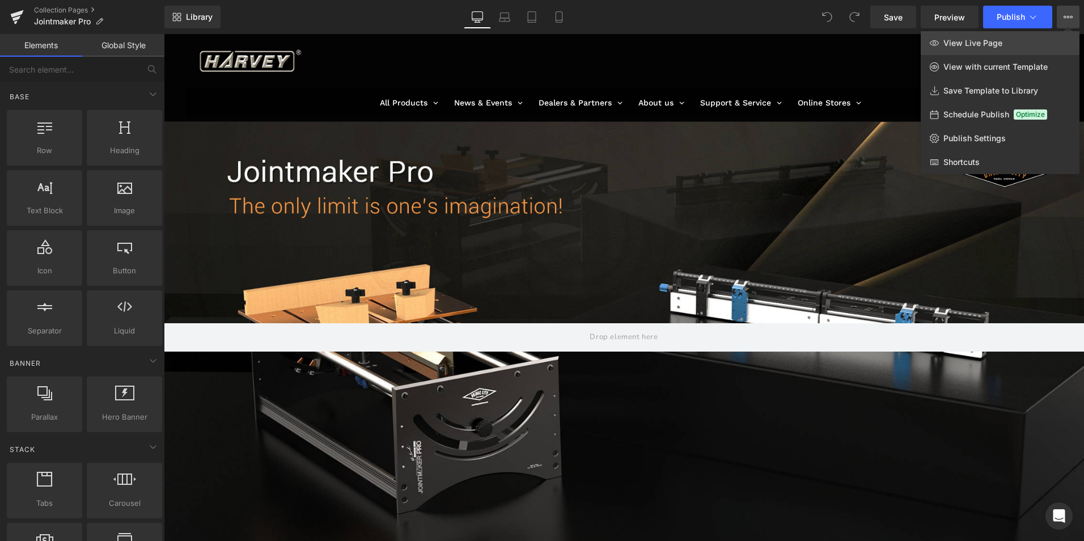
click at [989, 46] on span "View Live Page" at bounding box center [972, 43] width 59 height 10
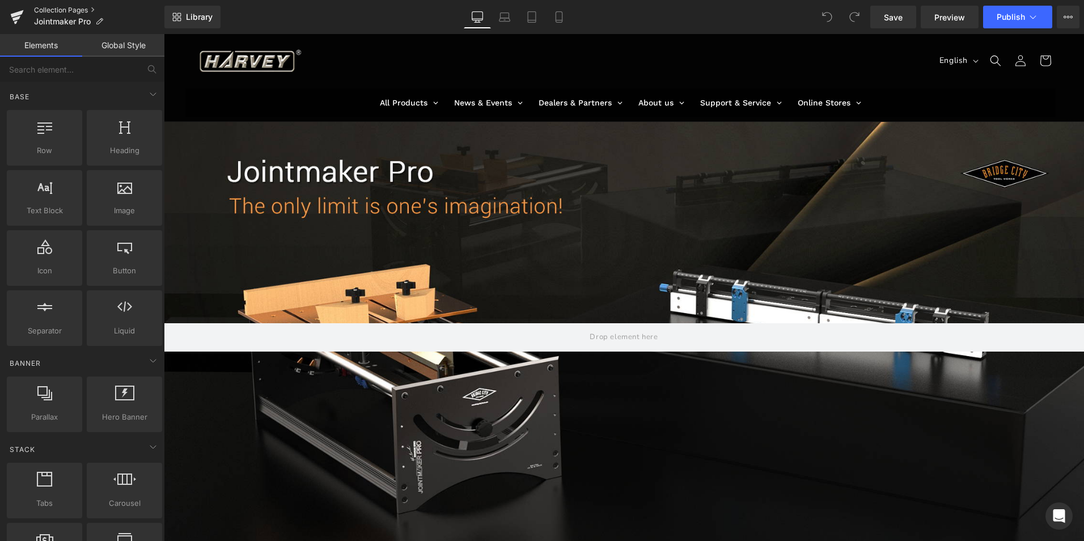
click at [71, 7] on link "Collection Pages" at bounding box center [99, 10] width 130 height 9
